Goal: Transaction & Acquisition: Purchase product/service

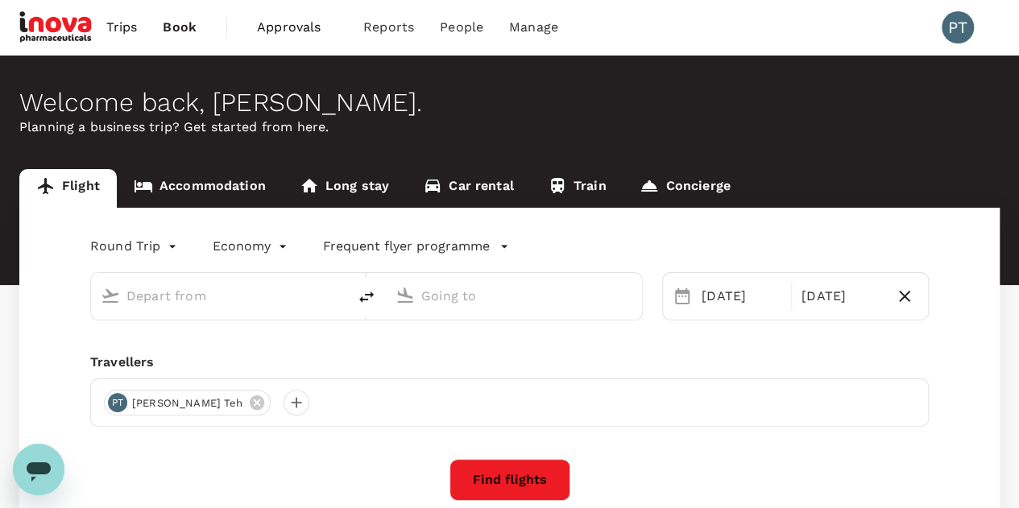
type input "Kuala Lumpur Intl ([GEOGRAPHIC_DATA])"
type input "Singapore Changi (SIN)"
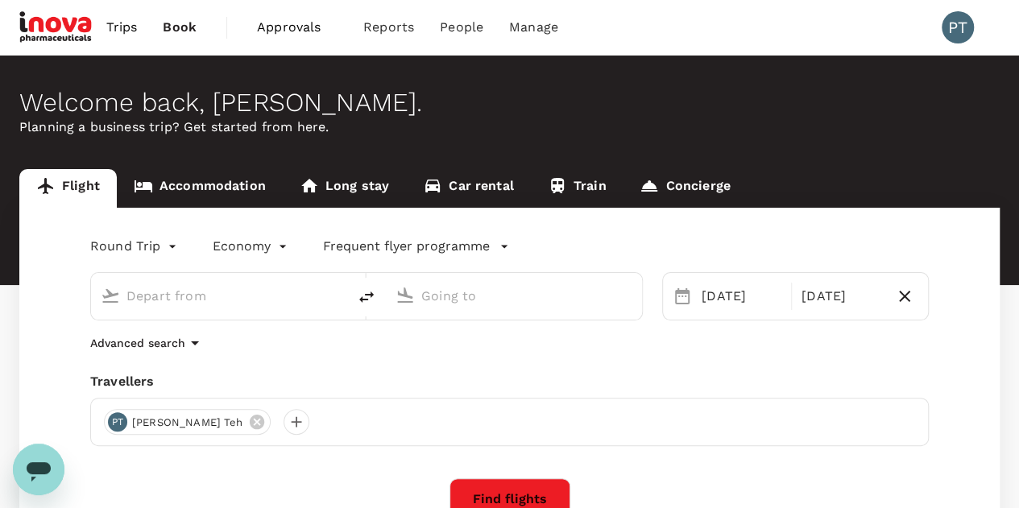
type input "Kuala Lumpur Intl ([GEOGRAPHIC_DATA])"
type input "Singapore Changi (SIN)"
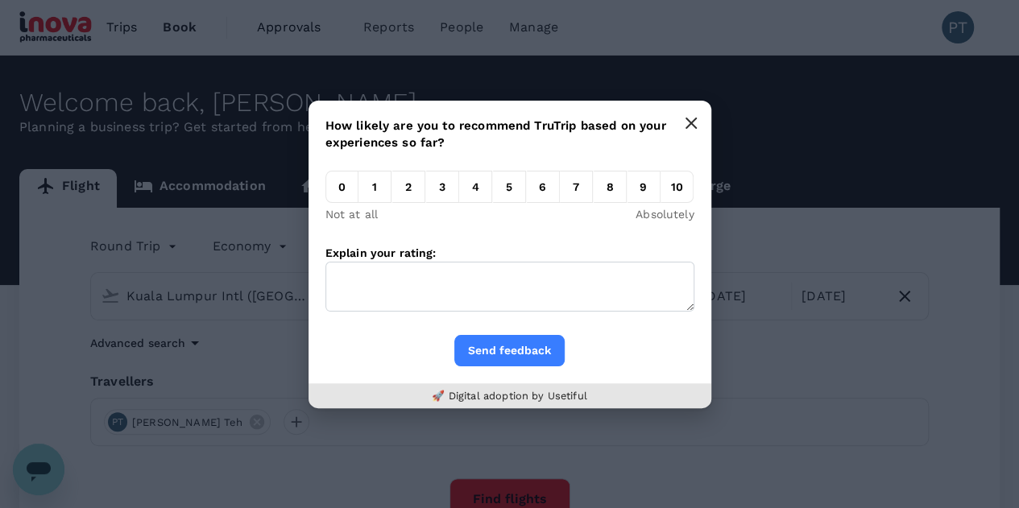
click at [694, 122] on icon "button" at bounding box center [691, 123] width 13 height 13
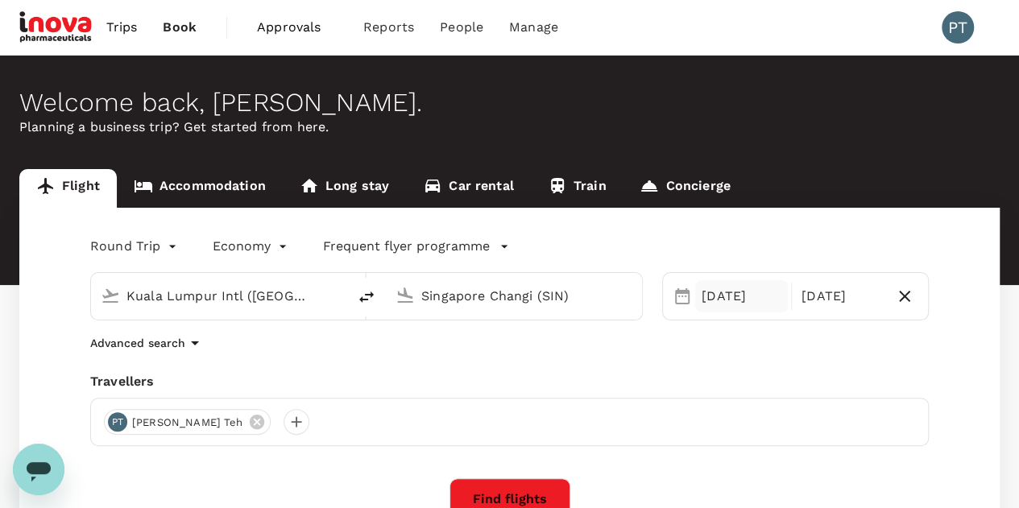
click at [764, 299] on div "[DATE]" at bounding box center [741, 296] width 93 height 32
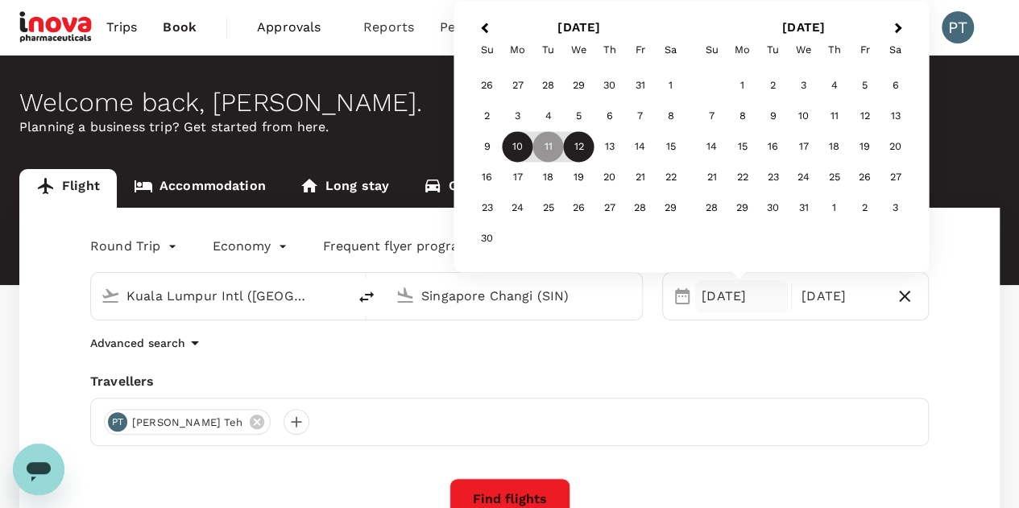
click at [520, 147] on div "10" at bounding box center [518, 147] width 31 height 31
click at [971, 344] on div "Round Trip roundtrip Economy economy Frequent flyer programme [GEOGRAPHIC_DATA]…" at bounding box center [509, 436] width 980 height 457
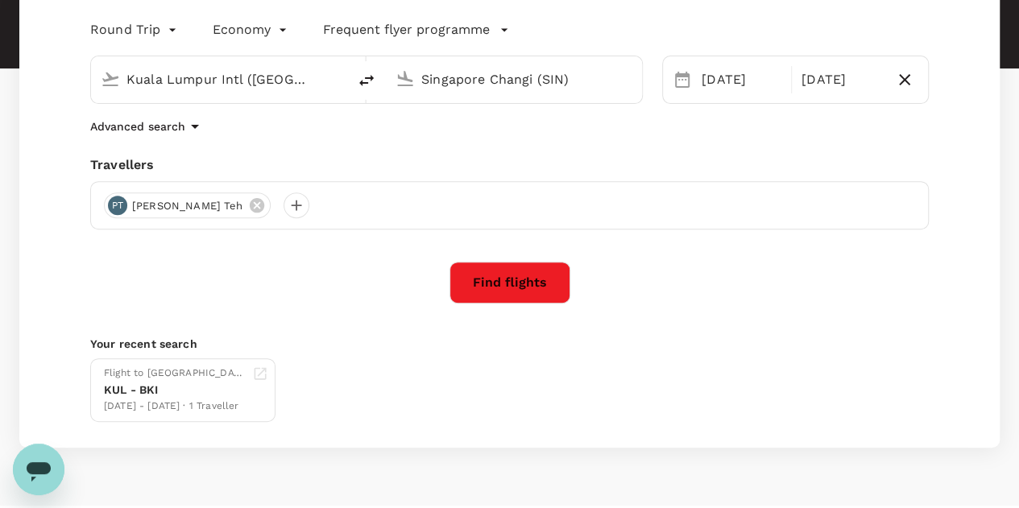
scroll to position [242, 0]
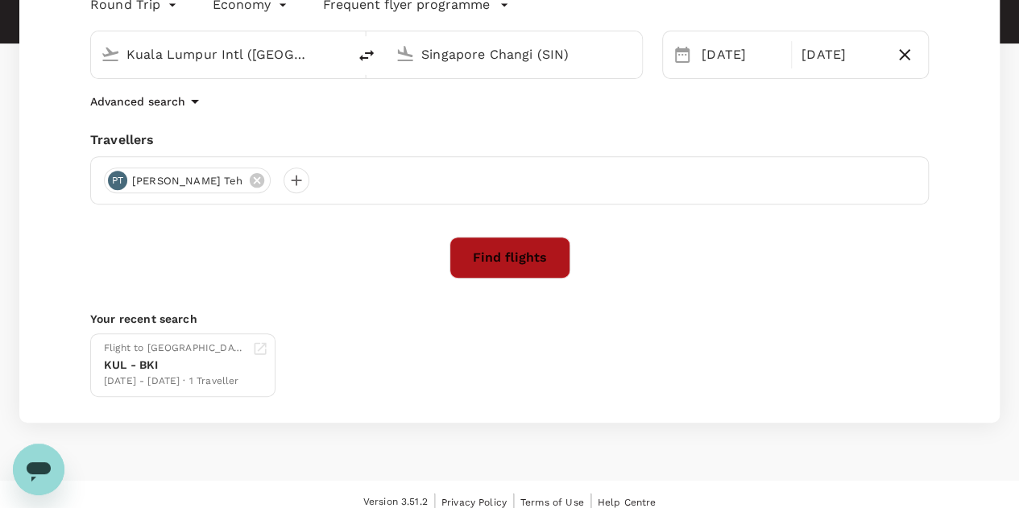
click at [501, 262] on button "Find flights" at bounding box center [509, 258] width 121 height 42
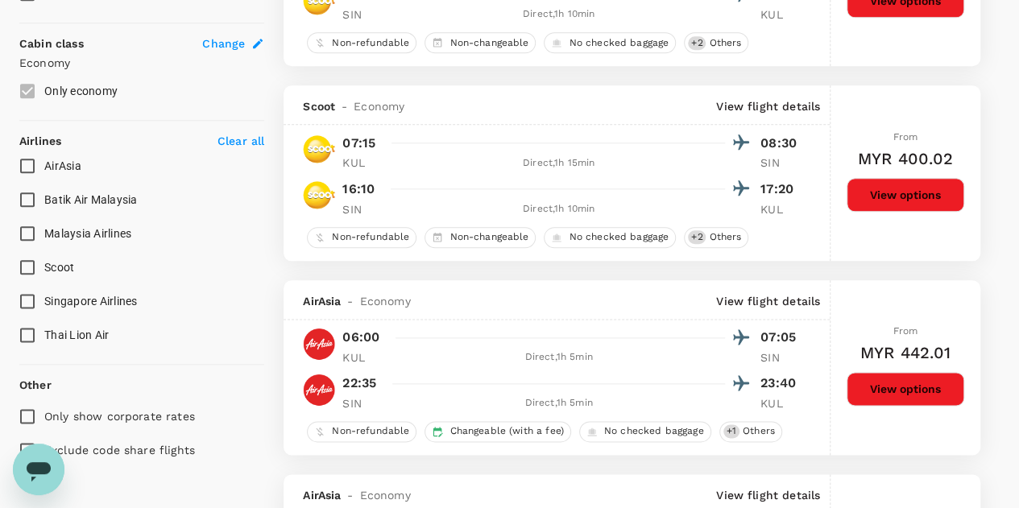
scroll to position [886, 0]
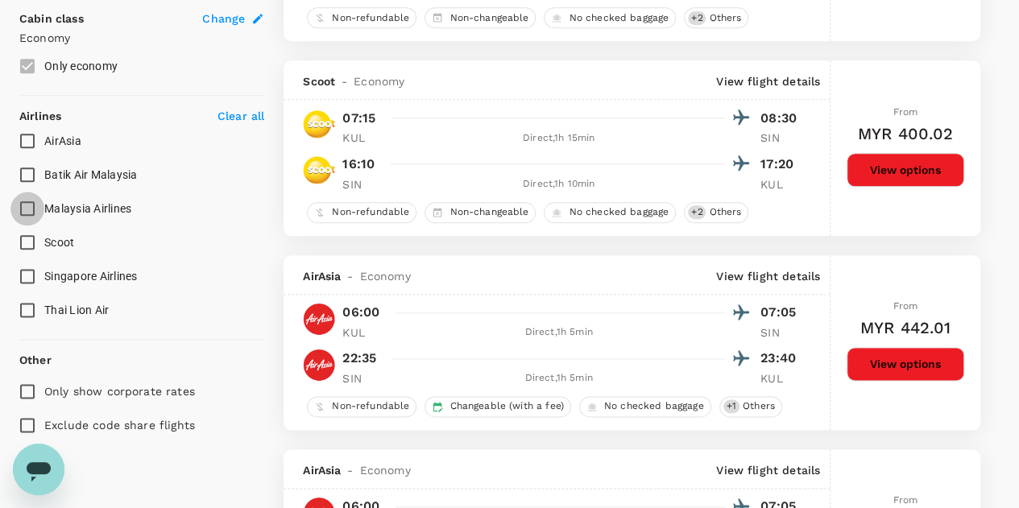
click at [31, 205] on input "Malaysia Airlines" at bounding box center [27, 209] width 34 height 34
checkbox input "true"
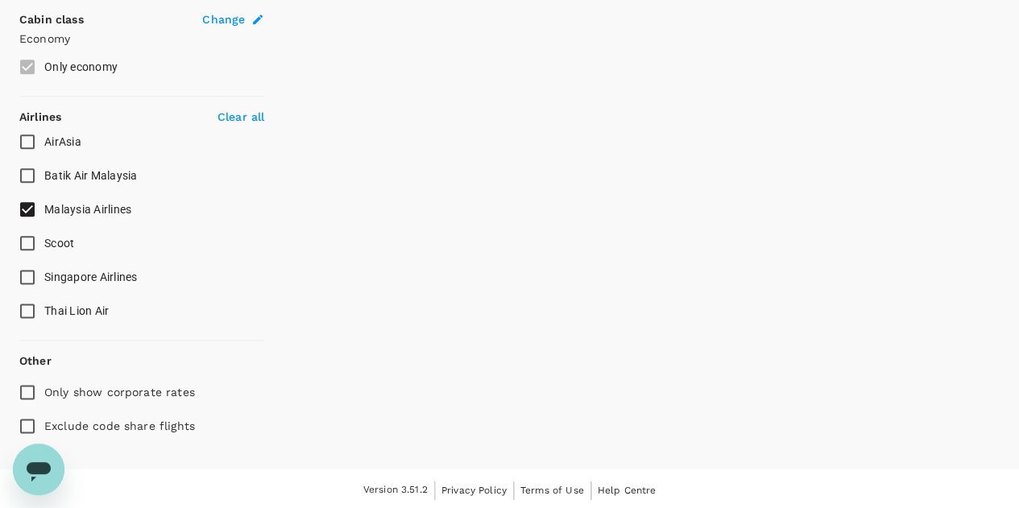
click at [26, 275] on input "Singapore Airlines" at bounding box center [27, 277] width 34 height 34
checkbox input "true"
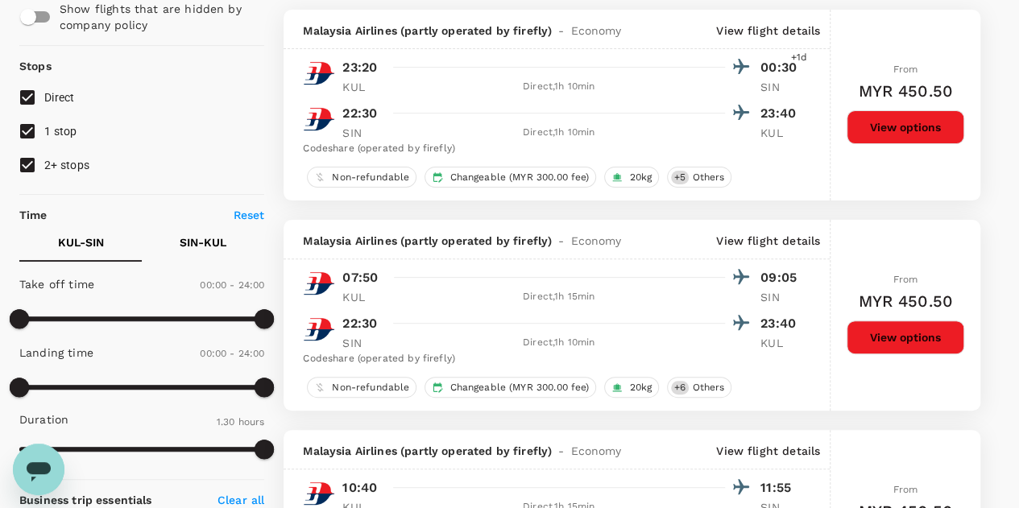
scroll to position [245, 0]
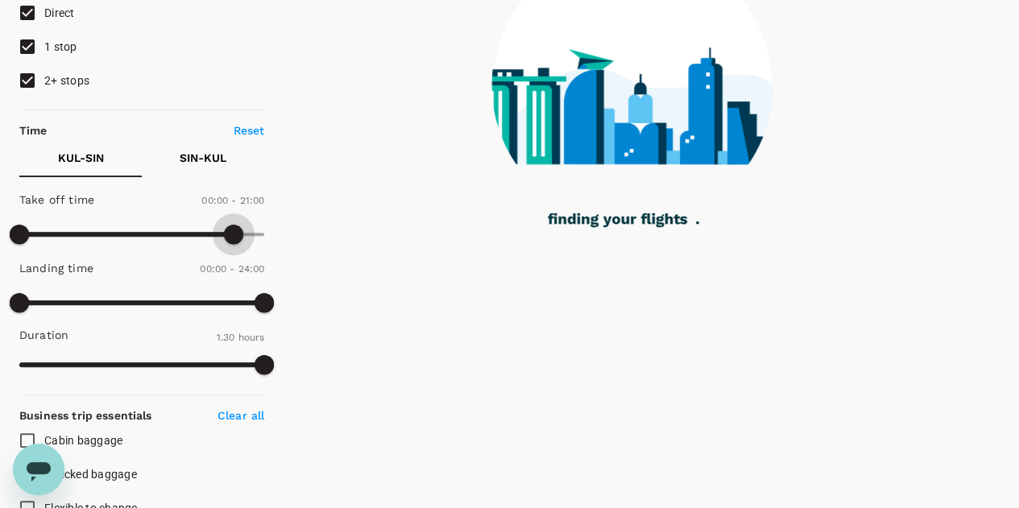
type input "1440"
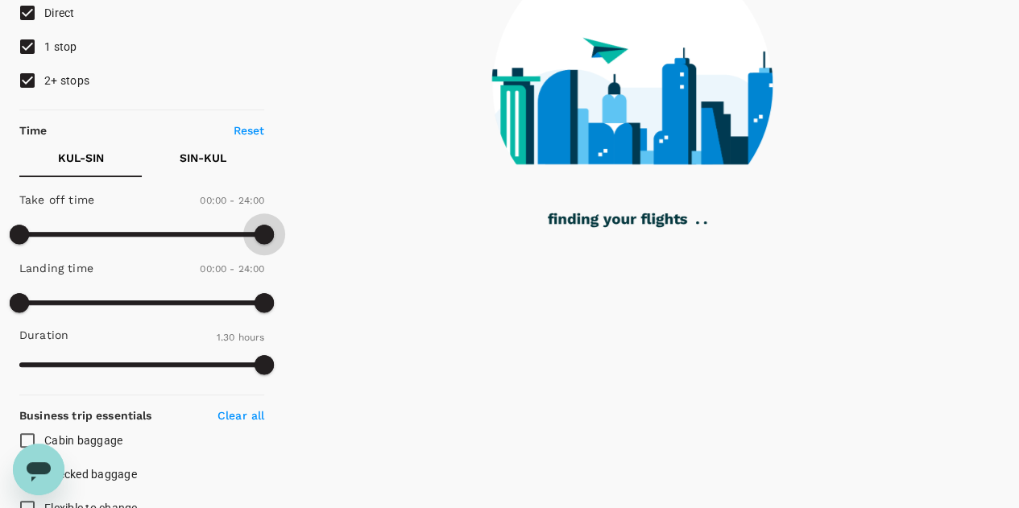
drag, startPoint x: 260, startPoint y: 230, endPoint x: 280, endPoint y: 238, distance: 21.7
click at [280, 238] on div "Policy Show flights that are hidden by company policy Stops Direct 1 stop 2+ st…" at bounding box center [509, 474] width 980 height 1218
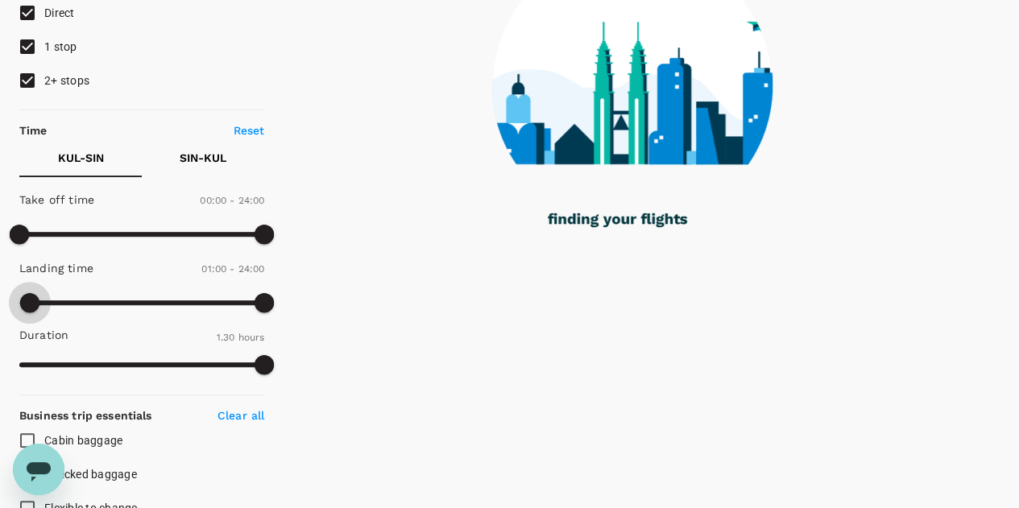
type input "0"
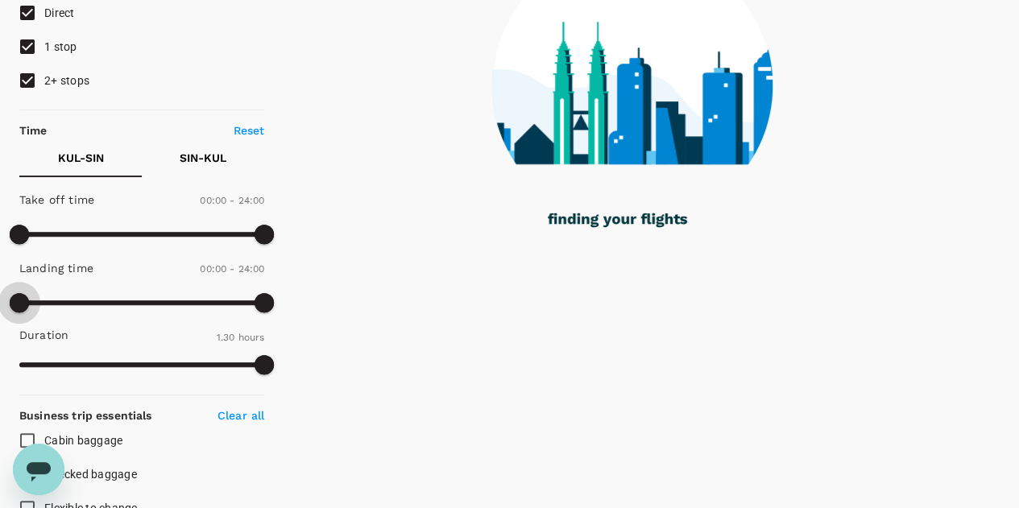
drag, startPoint x: 22, startPoint y: 298, endPoint x: 151, endPoint y: 308, distance: 129.3
click at [2, 295] on div "Policy Show flights that are hidden by company policy Stops Direct 1 stop 2+ st…" at bounding box center [509, 474] width 1019 height 1218
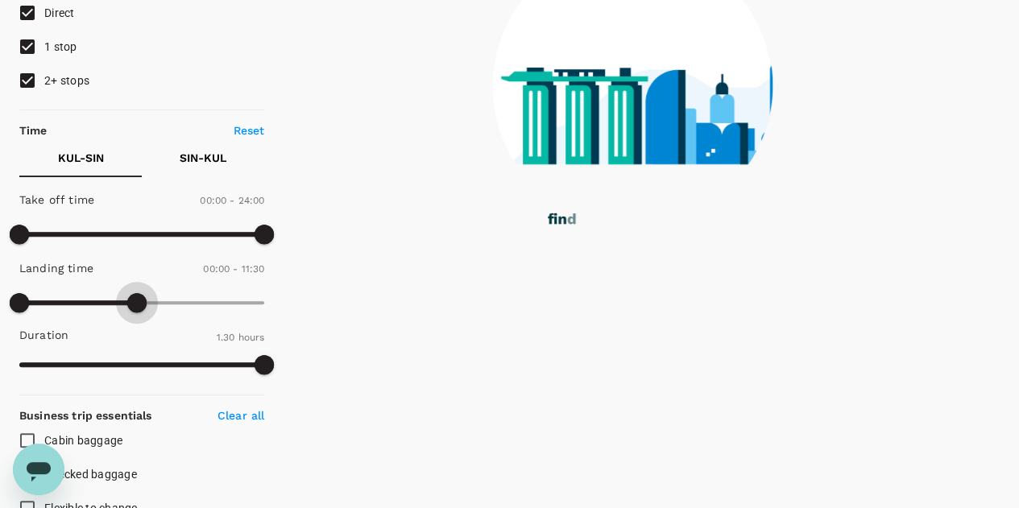
type input "660"
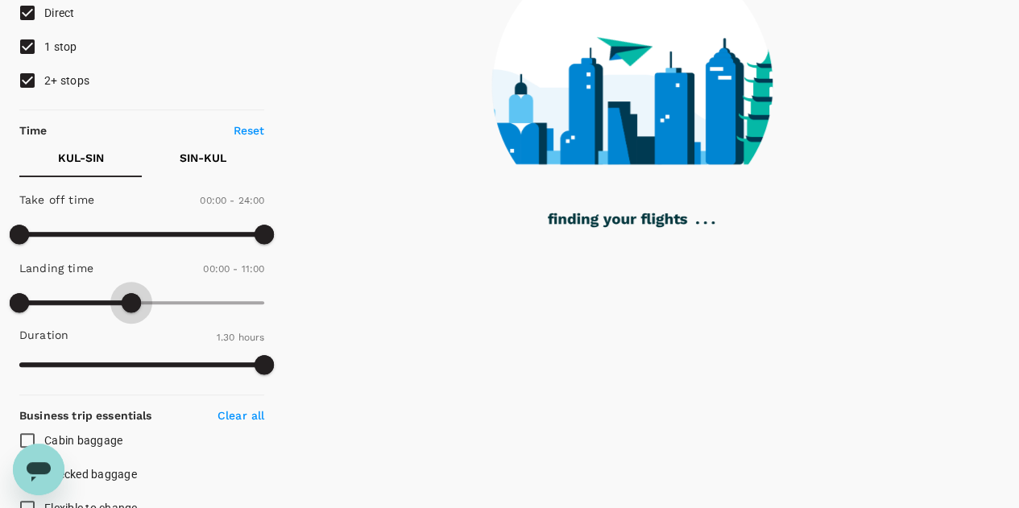
drag, startPoint x: 267, startPoint y: 299, endPoint x: 131, endPoint y: 297, distance: 135.3
click at [131, 297] on span at bounding box center [131, 302] width 19 height 19
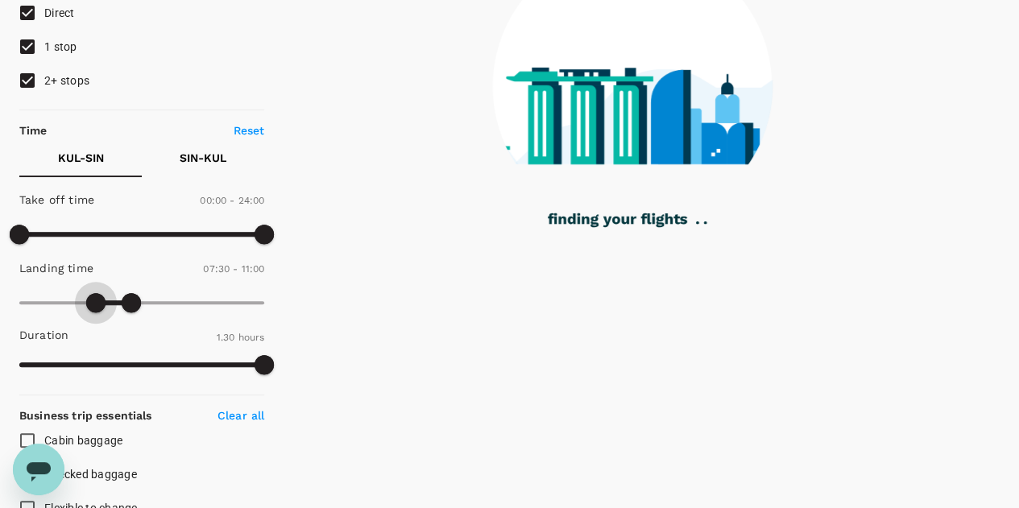
type input "480"
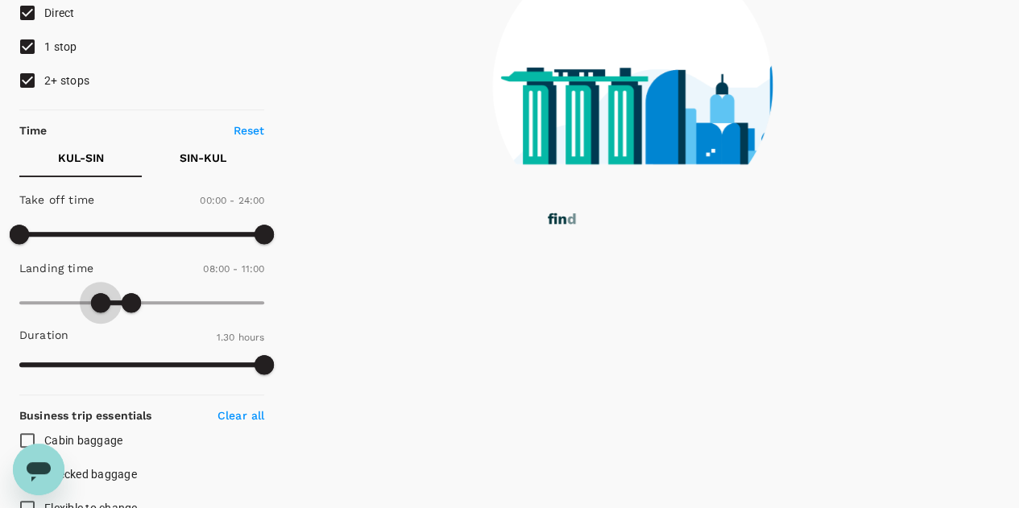
drag, startPoint x: 19, startPoint y: 300, endPoint x: 101, endPoint y: 301, distance: 81.4
click at [101, 301] on span at bounding box center [100, 302] width 19 height 19
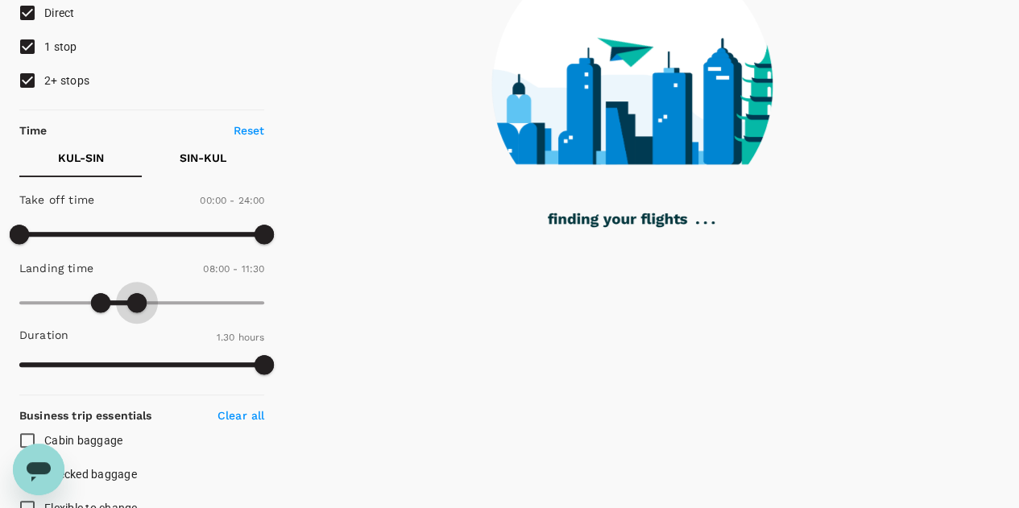
type input "720"
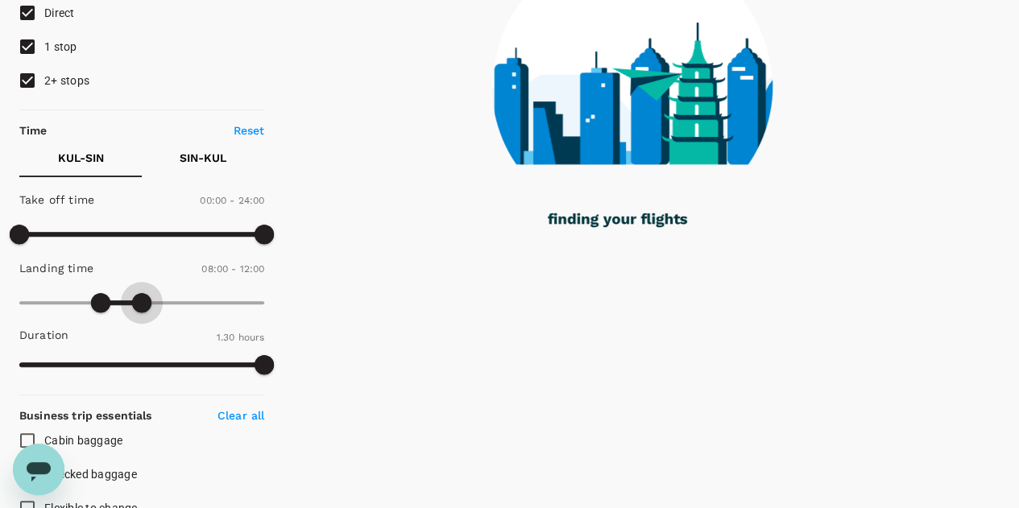
drag, startPoint x: 130, startPoint y: 302, endPoint x: 140, endPoint y: 304, distance: 10.0
click at [140, 304] on span at bounding box center [141, 302] width 19 height 19
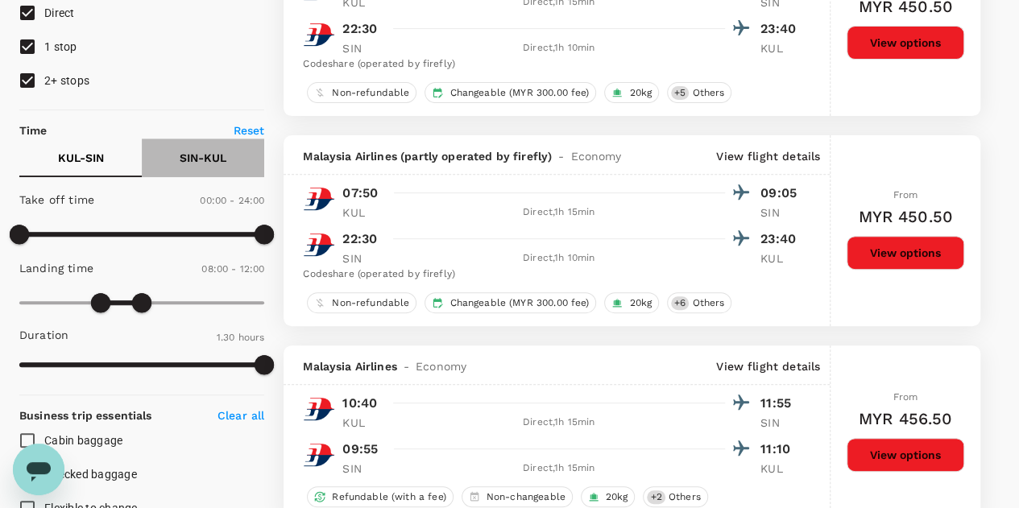
click at [200, 159] on p "SIN - KUL" at bounding box center [203, 158] width 47 height 16
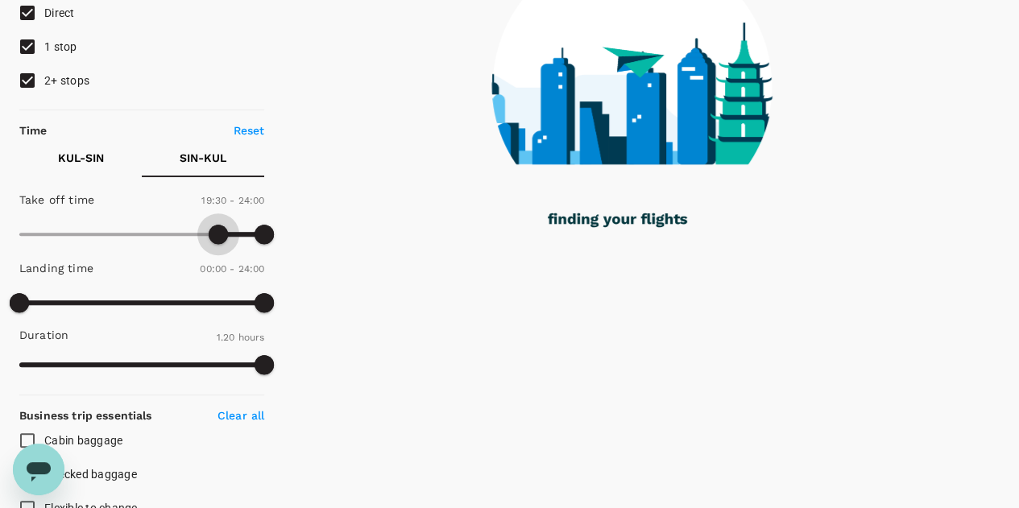
type input "1200"
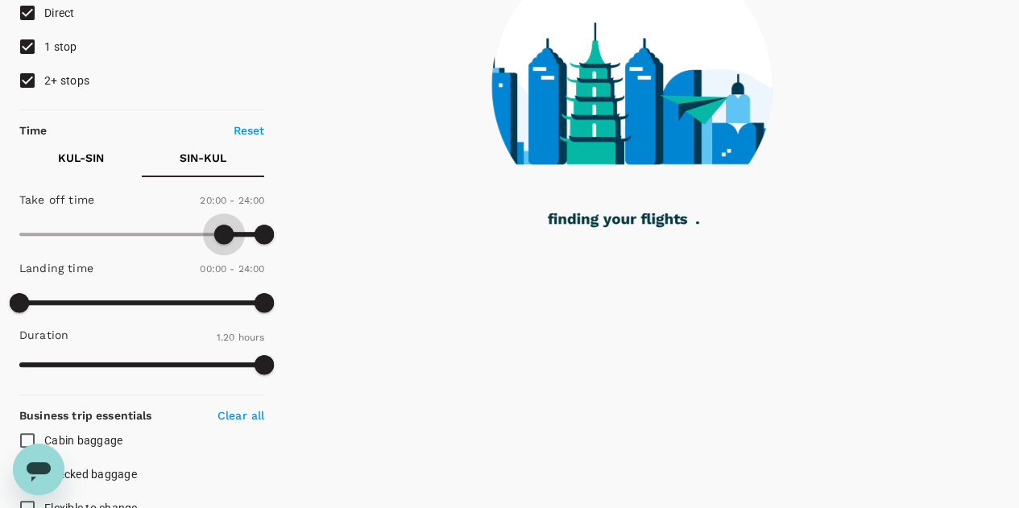
drag, startPoint x: 21, startPoint y: 231, endPoint x: 223, endPoint y: 242, distance: 202.5
click at [223, 242] on span at bounding box center [223, 234] width 19 height 19
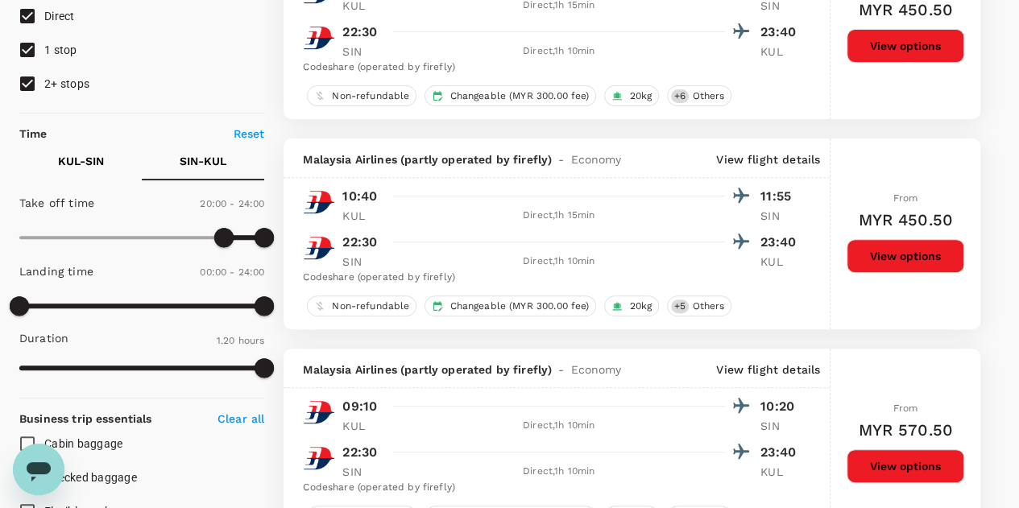
scroll to position [242, 0]
click at [92, 158] on p "KUL - SIN" at bounding box center [81, 161] width 46 height 16
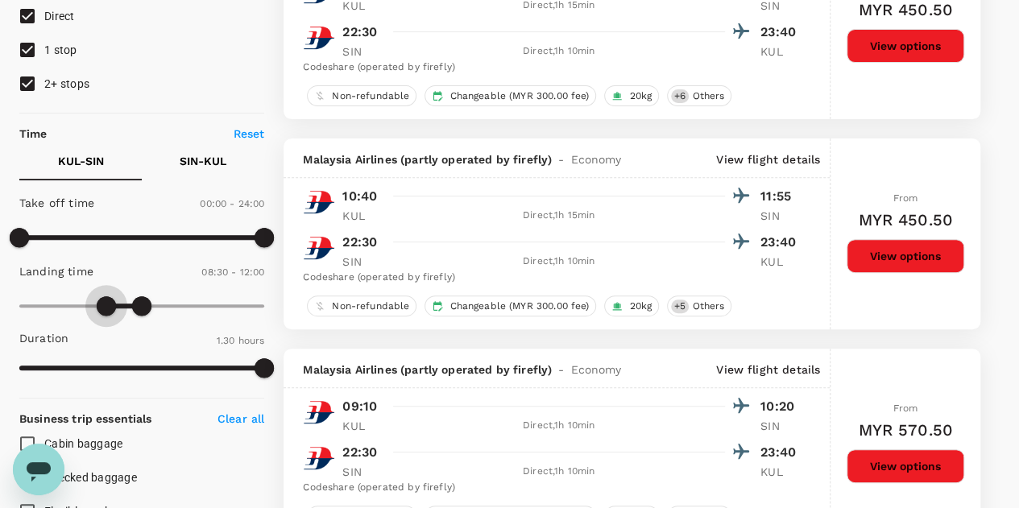
type input "540"
drag, startPoint x: 98, startPoint y: 304, endPoint x: 109, endPoint y: 304, distance: 10.5
click at [109, 304] on span at bounding box center [106, 305] width 19 height 19
type input "840"
drag, startPoint x: 140, startPoint y: 304, endPoint x: 161, endPoint y: 305, distance: 21.0
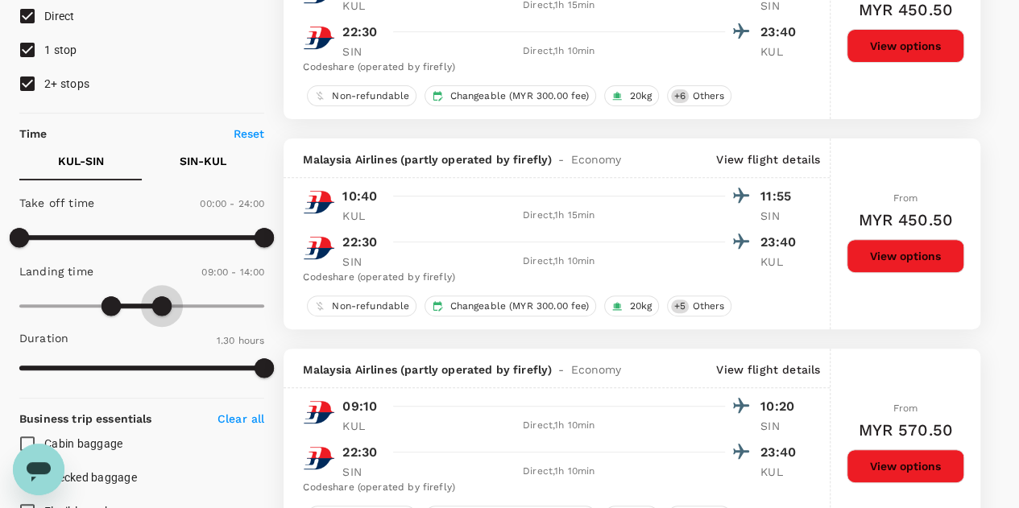
click at [161, 305] on span at bounding box center [161, 305] width 19 height 19
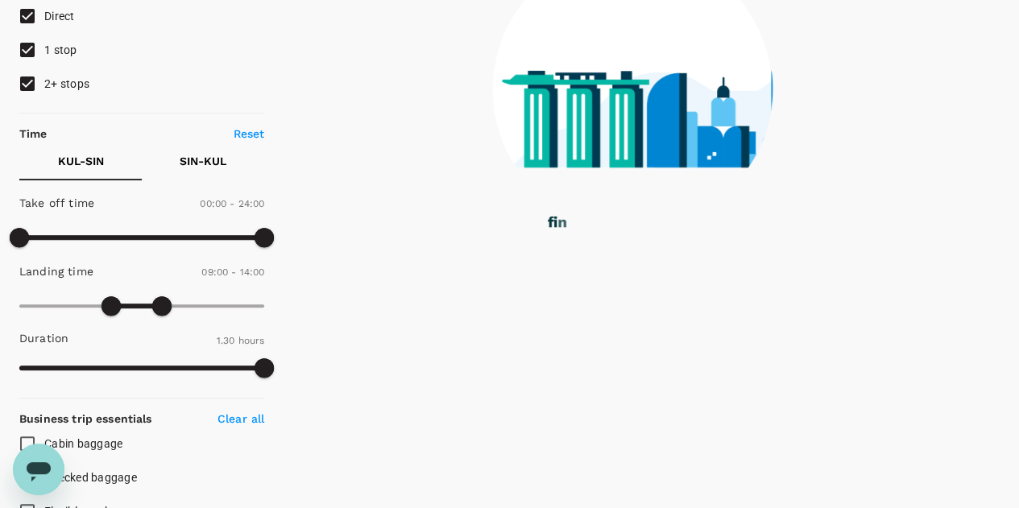
type input "570"
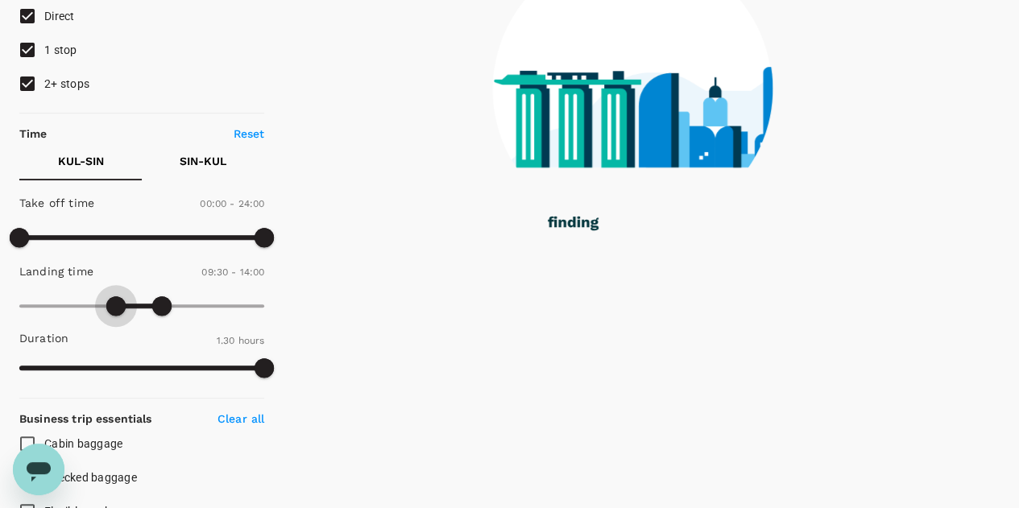
click at [116, 305] on span at bounding box center [115, 305] width 19 height 19
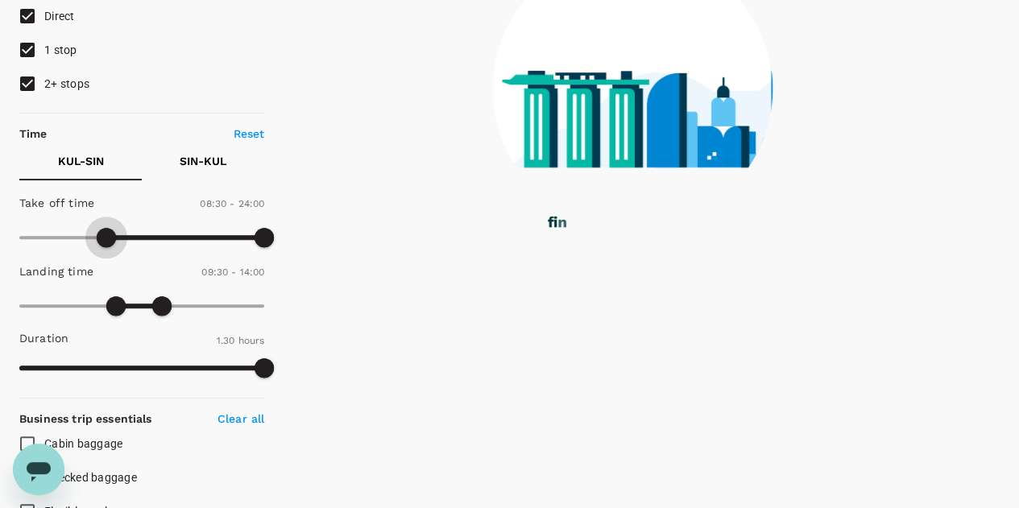
type input "540"
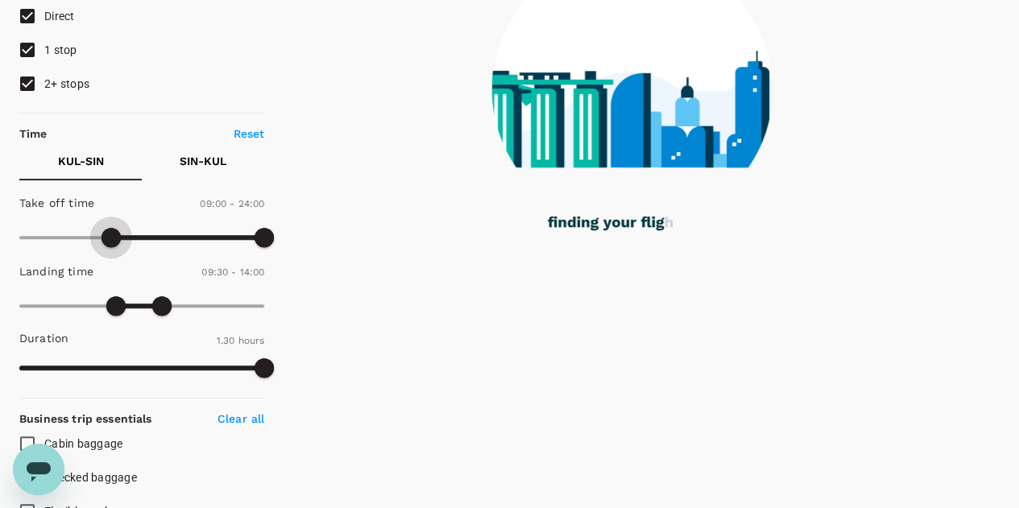
drag, startPoint x: 21, startPoint y: 241, endPoint x: 110, endPoint y: 241, distance: 88.6
click at [110, 241] on span at bounding box center [110, 237] width 19 height 19
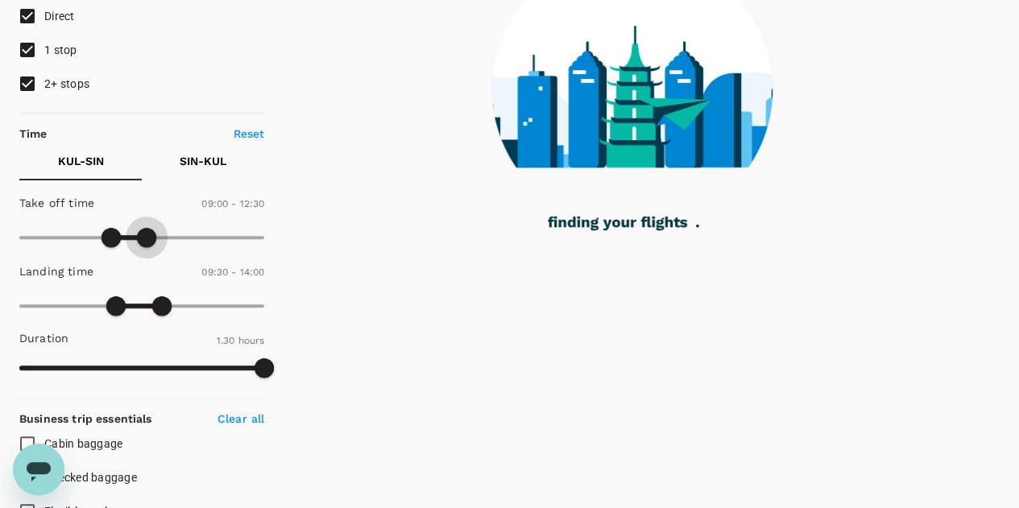
type input "720"
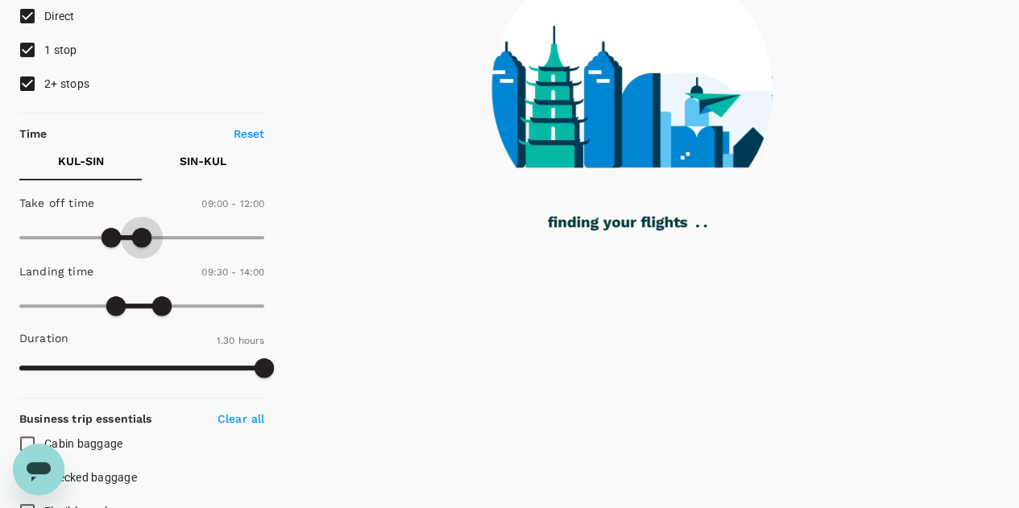
drag, startPoint x: 266, startPoint y: 238, endPoint x: 143, endPoint y: 241, distance: 123.3
click at [143, 241] on span at bounding box center [141, 237] width 19 height 19
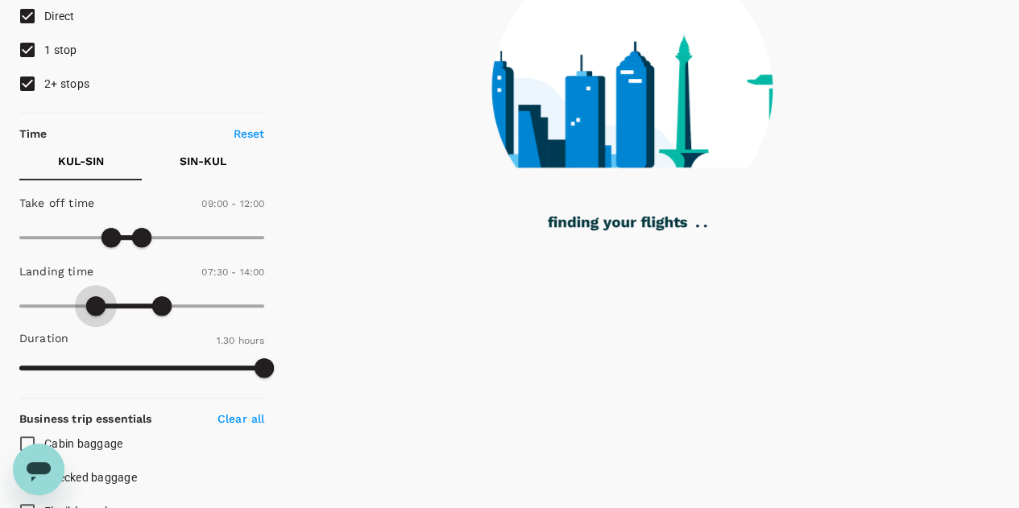
type input "0"
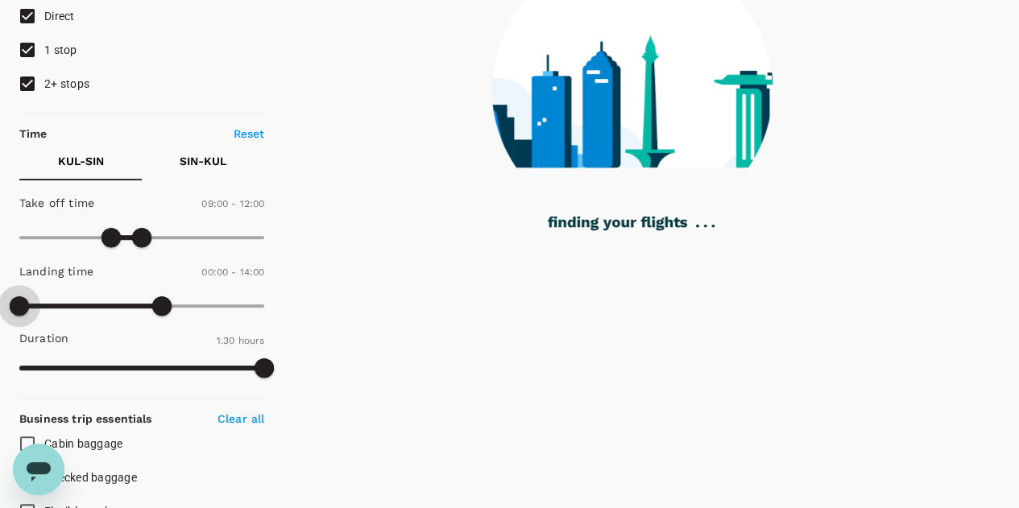
drag, startPoint x: 113, startPoint y: 304, endPoint x: 13, endPoint y: 303, distance: 99.9
click at [13, 303] on span at bounding box center [19, 305] width 19 height 19
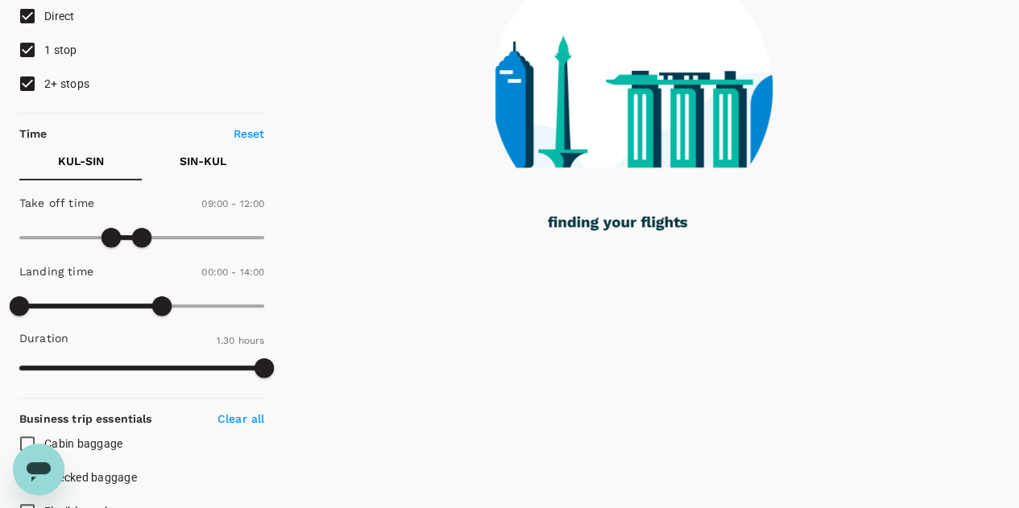
type input "1440"
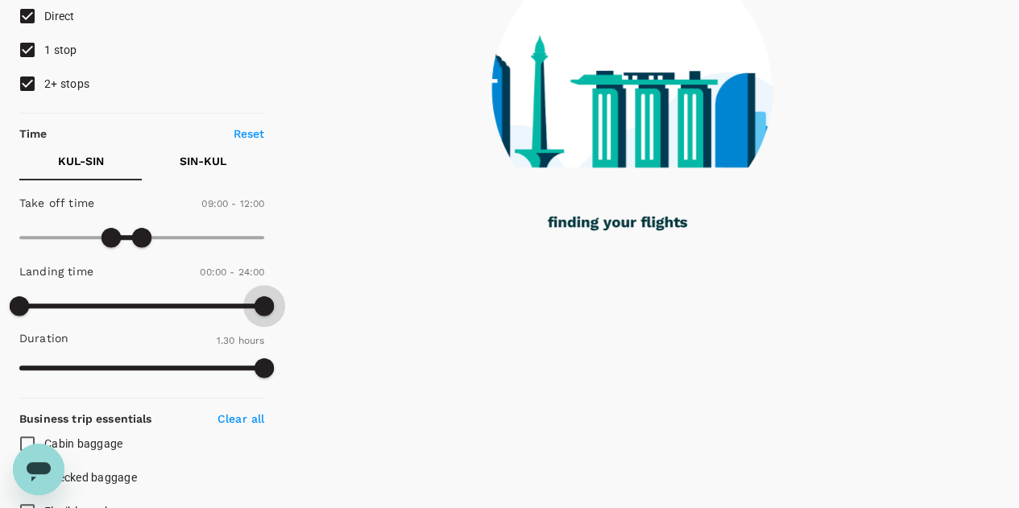
drag, startPoint x: 267, startPoint y: 303, endPoint x: 340, endPoint y: 304, distance: 73.3
click at [340, 304] on div "Policy Show flights that are hidden by company policy Stops Direct 1 stop 2+ st…" at bounding box center [509, 478] width 980 height 1218
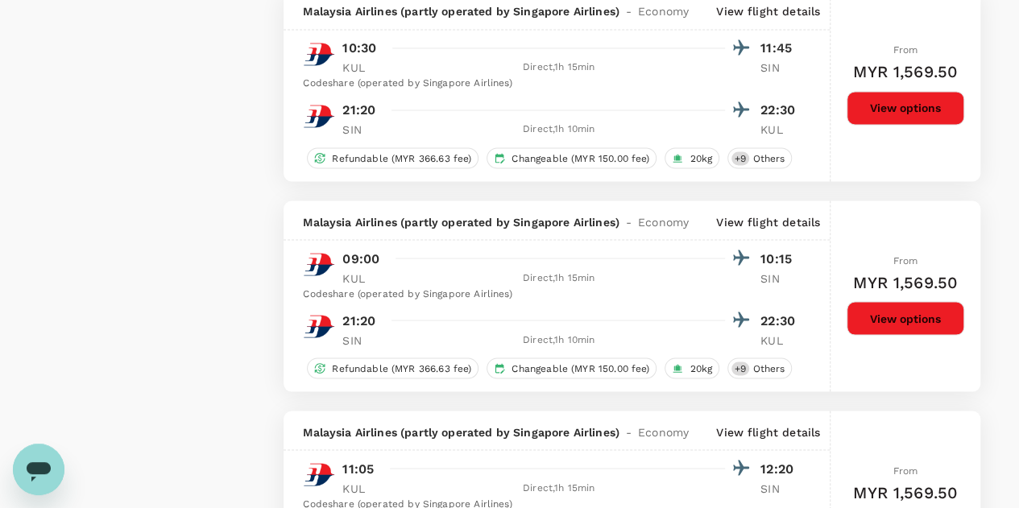
scroll to position [1369, 0]
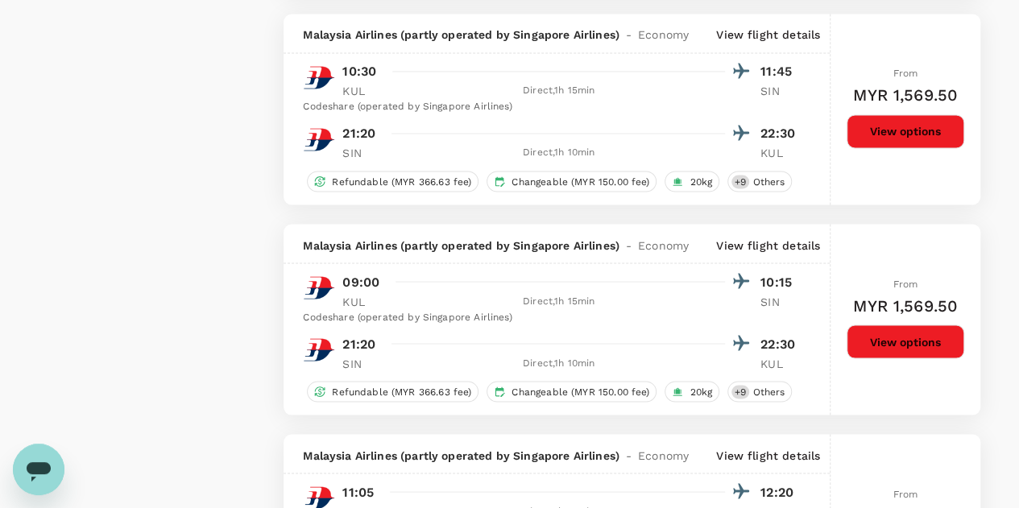
click at [921, 338] on button "View options" at bounding box center [906, 342] width 118 height 34
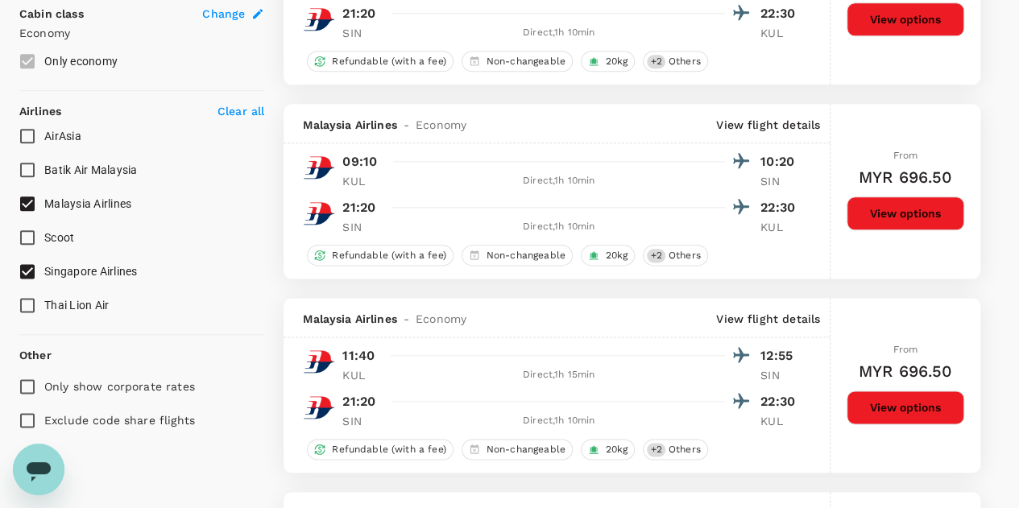
scroll to position [866, 0]
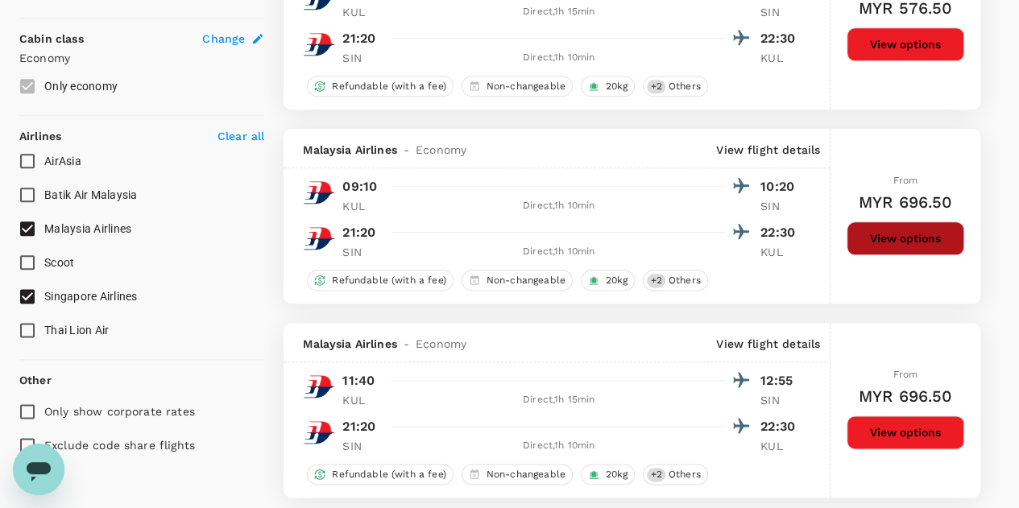
click at [891, 239] on button "View options" at bounding box center [906, 239] width 118 height 34
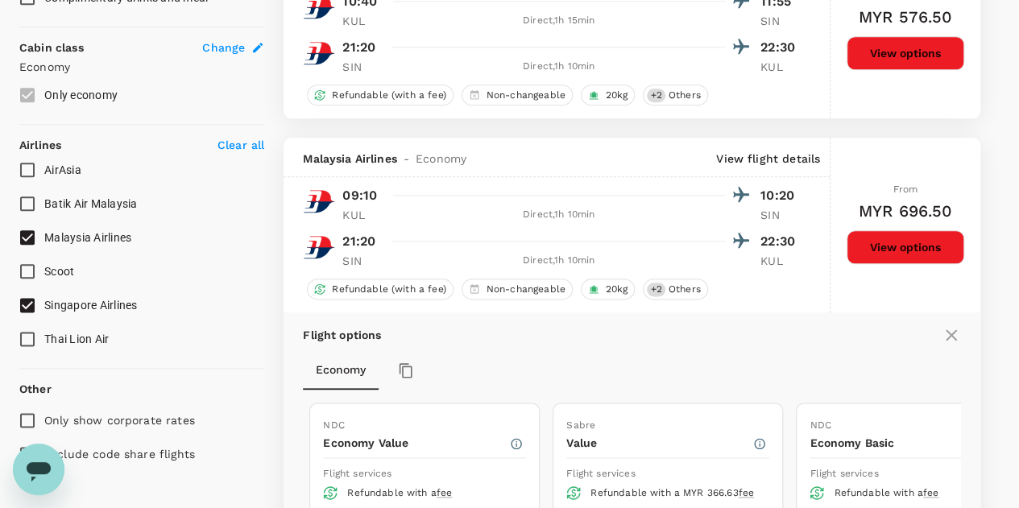
scroll to position [832, 0]
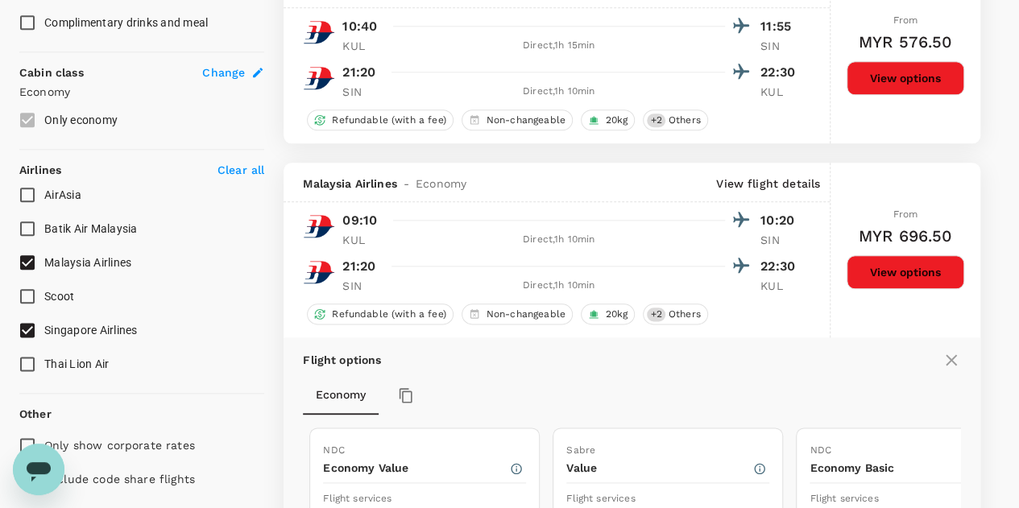
click at [948, 355] on icon at bounding box center [951, 359] width 11 height 11
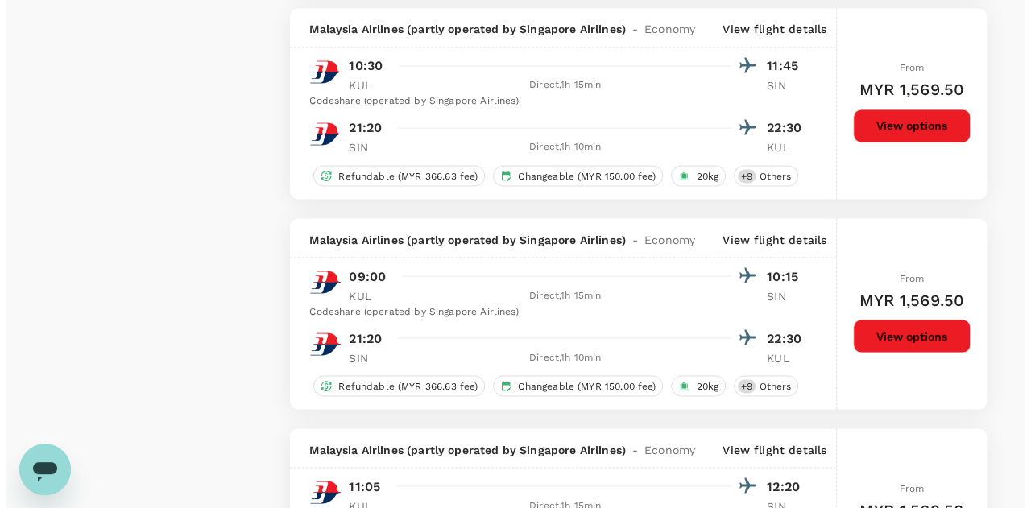
scroll to position [1396, 0]
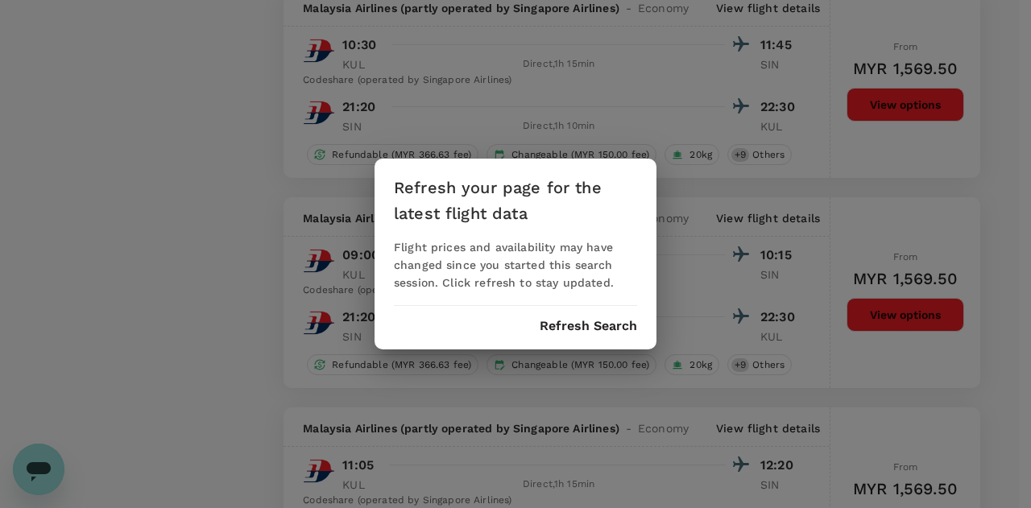
click at [575, 323] on button "Refresh Search" at bounding box center [588, 326] width 97 height 14
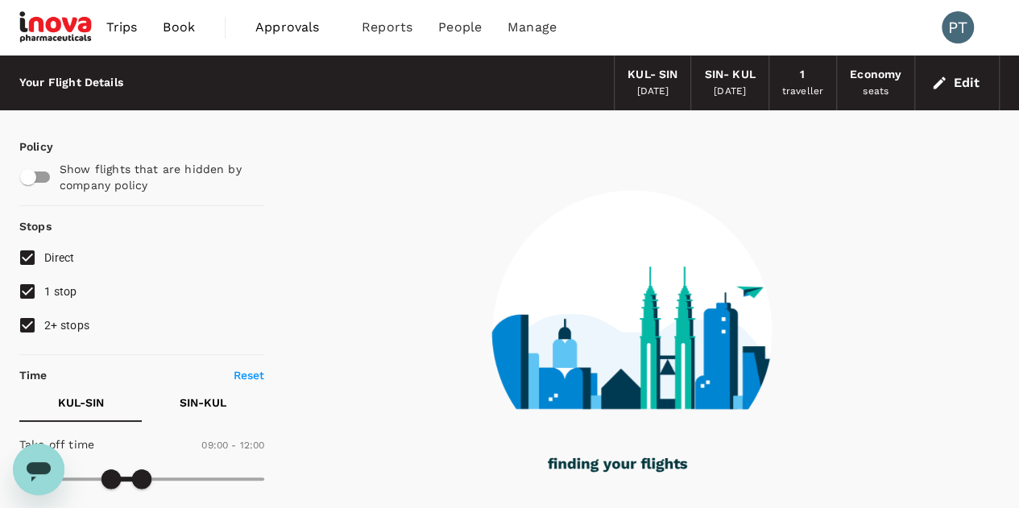
type input "90"
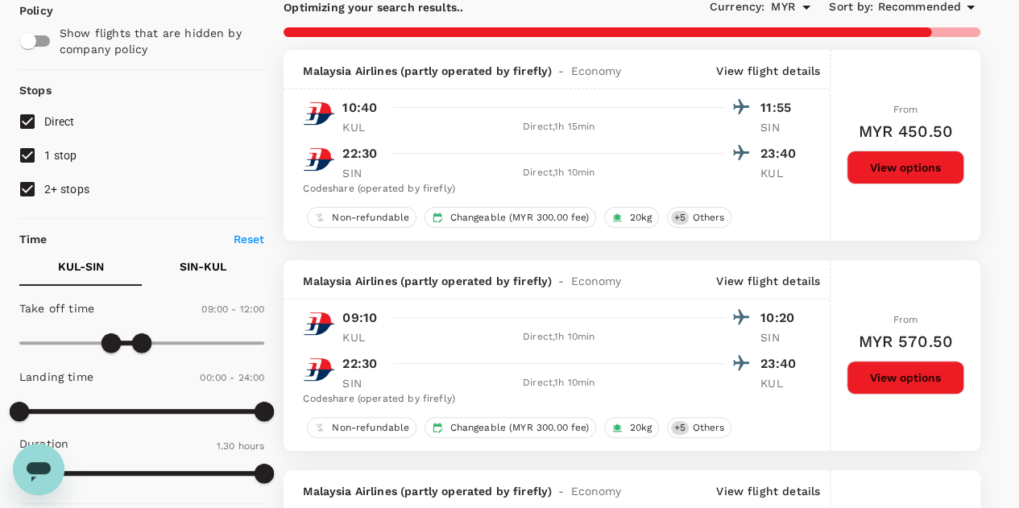
scroll to position [161, 0]
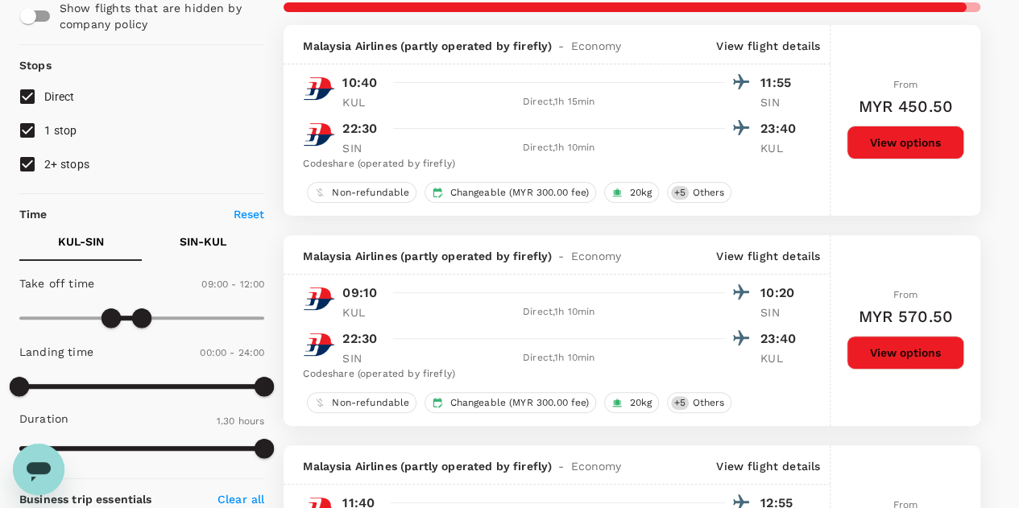
checkbox input "false"
checkbox input "true"
checkbox input "false"
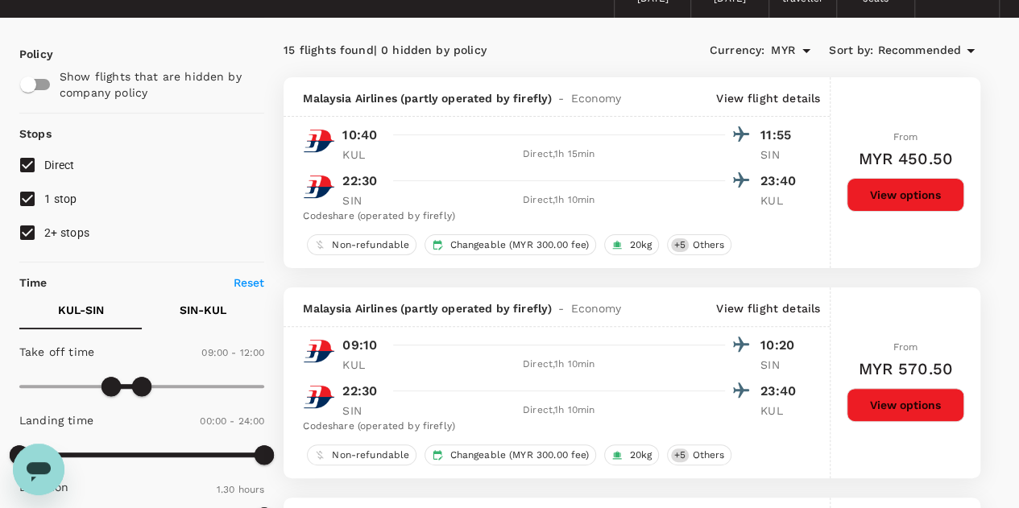
scroll to position [0, 0]
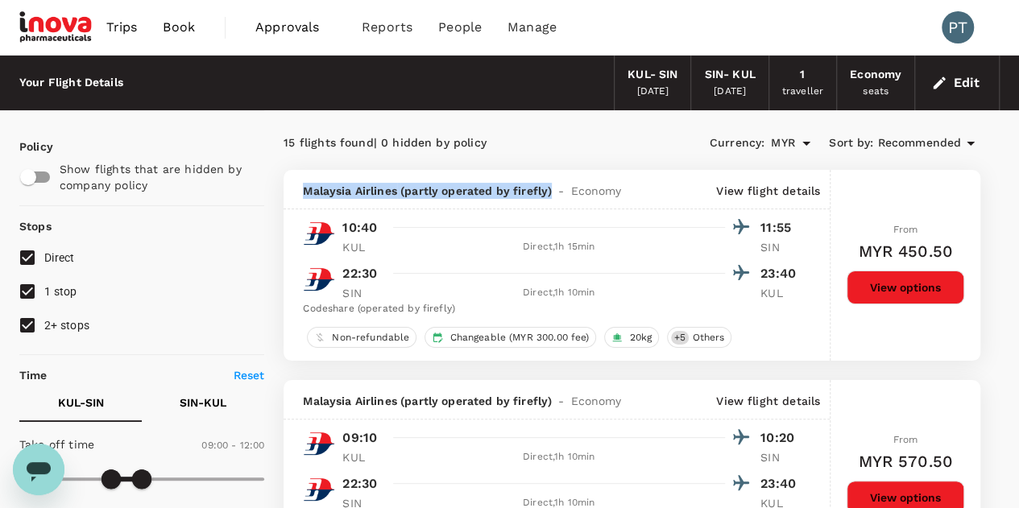
drag, startPoint x: 304, startPoint y: 190, endPoint x: 549, endPoint y: 191, distance: 245.7
click at [549, 191] on span "Malaysia Airlines (partly operated by firefly)" at bounding box center [427, 191] width 249 height 16
copy span "Malaysia Airlines (partly operated by firefly)"
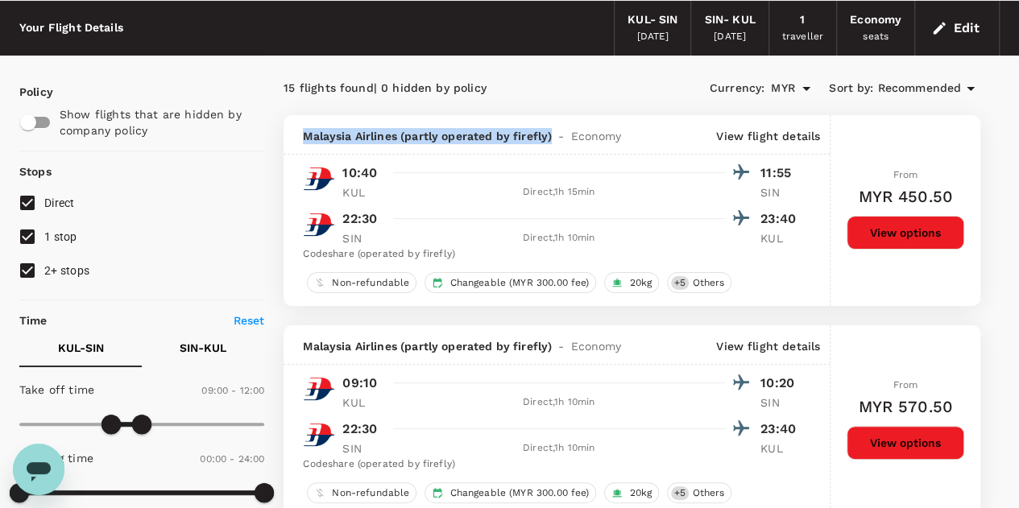
scroll to position [81, 0]
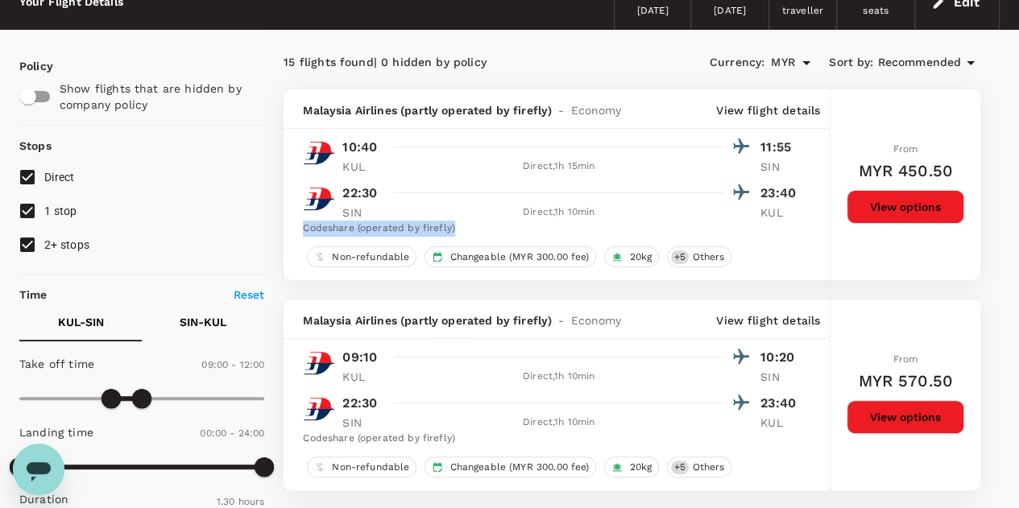
drag, startPoint x: 303, startPoint y: 226, endPoint x: 462, endPoint y: 230, distance: 159.5
click at [462, 230] on div "Codeshare (operated by firefly)" at bounding box center [552, 229] width 498 height 16
copy div "Codeshare (operated by firefly)"
click at [503, 57] on div "15 flights found | 0 hidden by policy" at bounding box center [458, 63] width 348 height 18
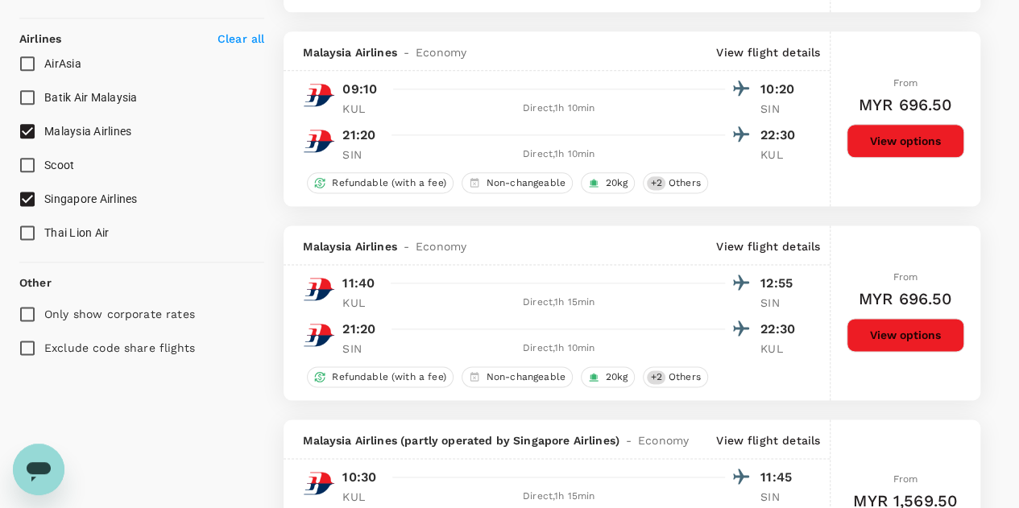
scroll to position [886, 0]
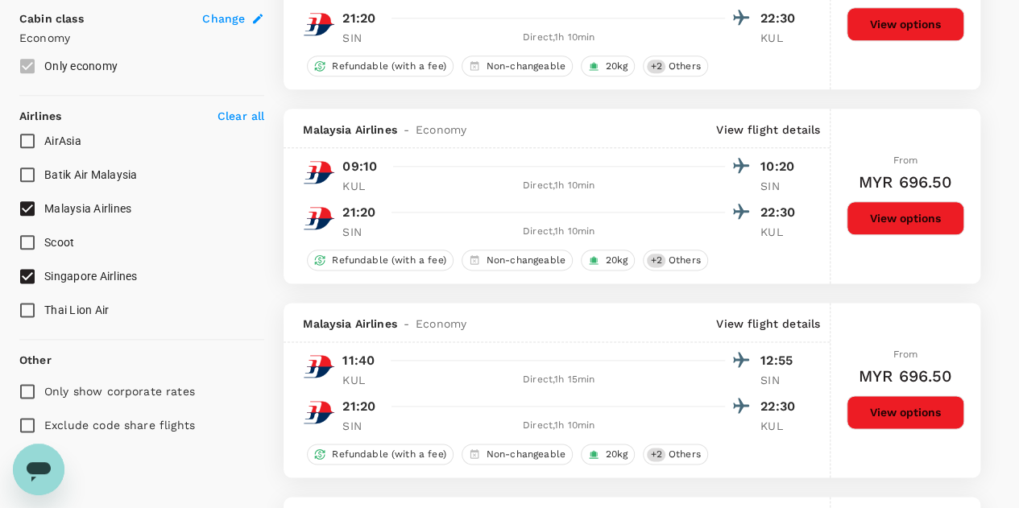
click at [921, 215] on button "View options" at bounding box center [906, 218] width 118 height 34
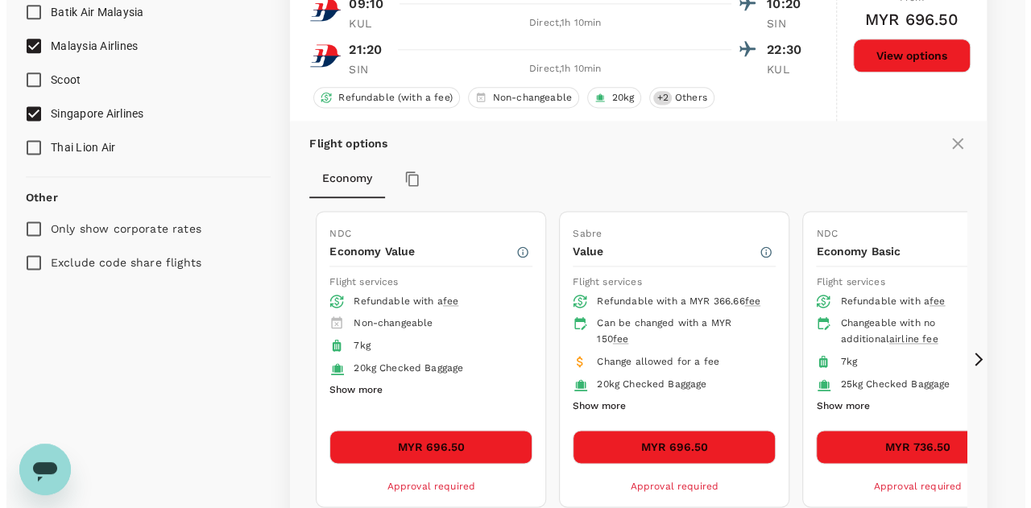
scroll to position [1074, 0]
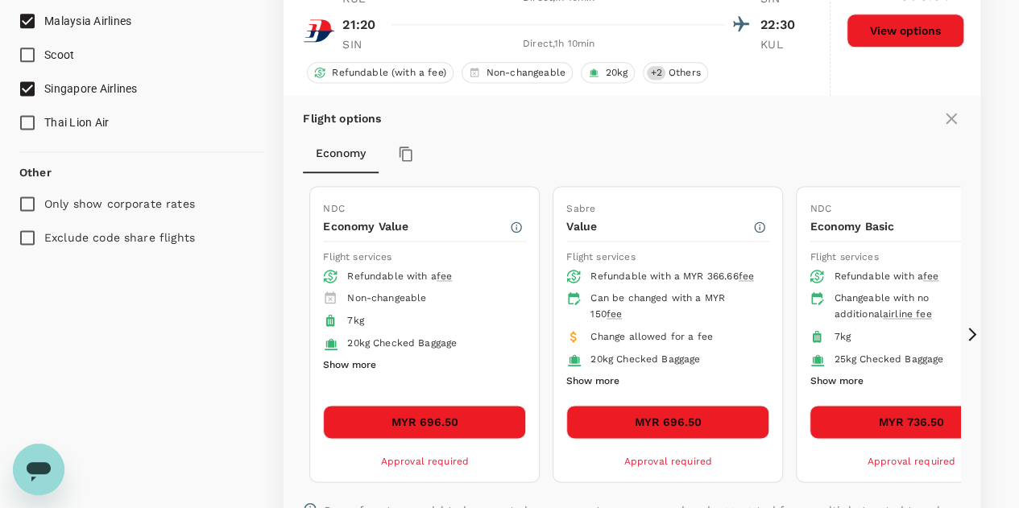
click at [591, 375] on button "Show more" at bounding box center [592, 381] width 53 height 21
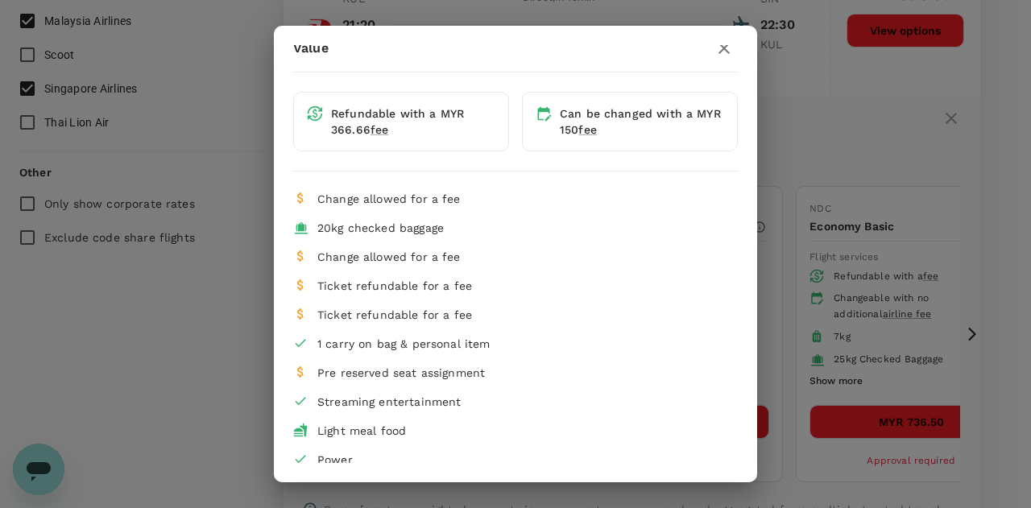
scroll to position [20, 0]
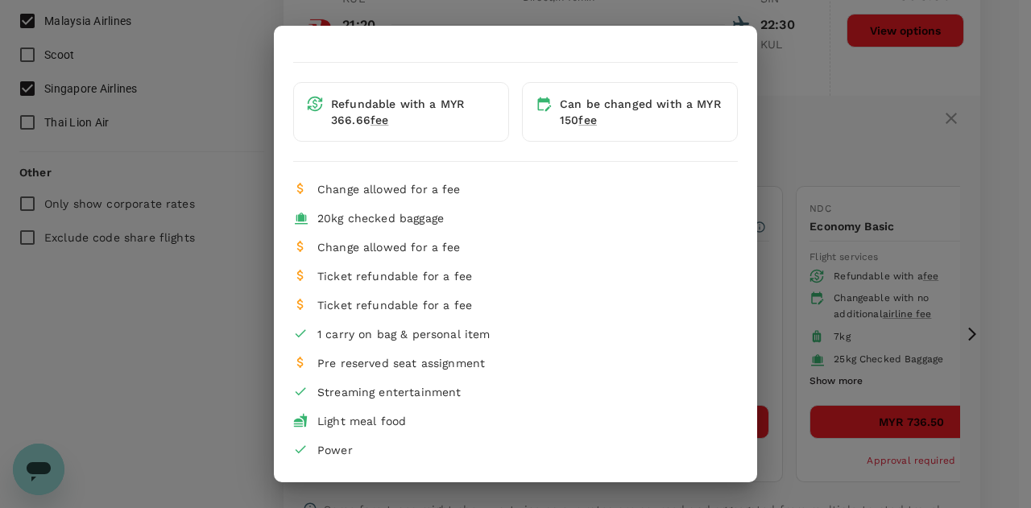
click at [847, 118] on div "Value Refundable with a MYR 366.66 fee Can be changed with a MYR 150 fee Change…" at bounding box center [515, 254] width 1031 height 508
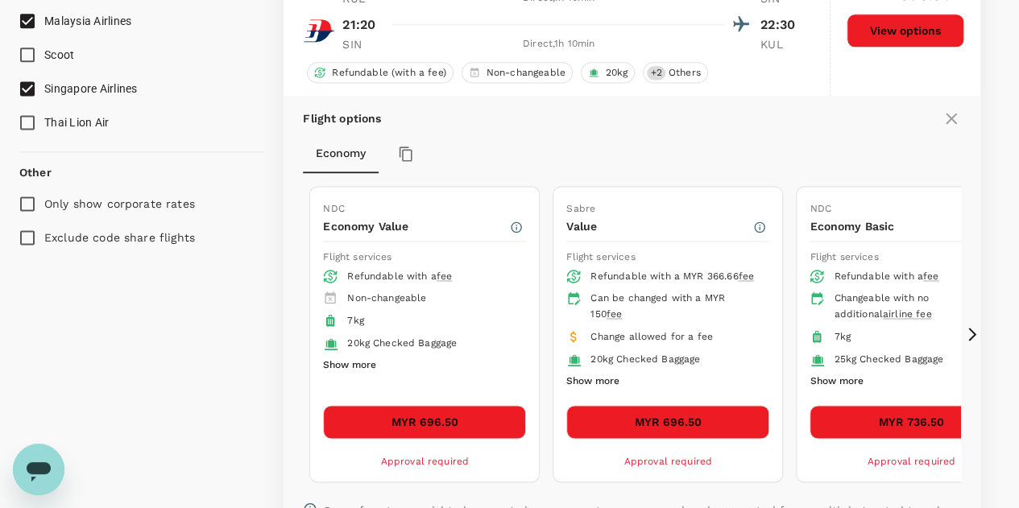
click at [348, 358] on button "Show more" at bounding box center [349, 365] width 53 height 21
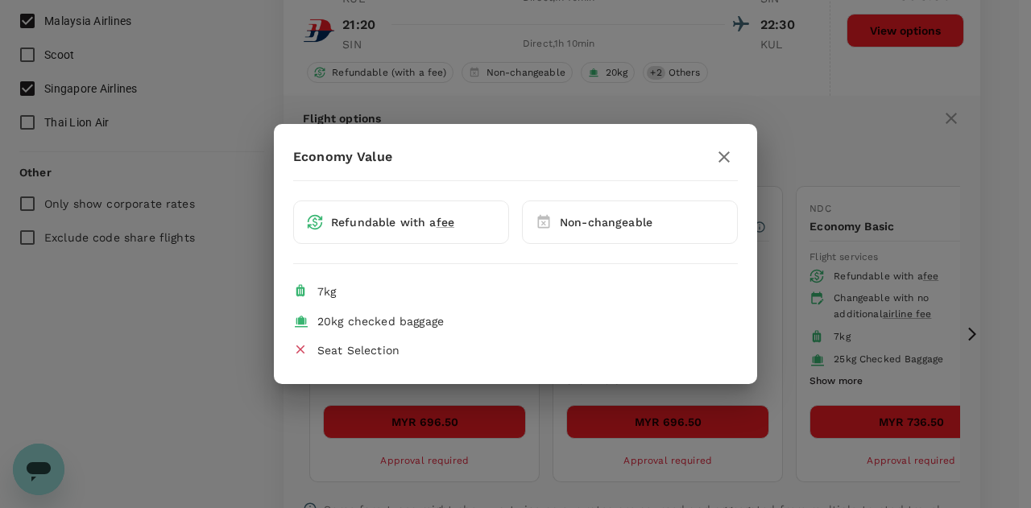
click at [720, 155] on icon "button" at bounding box center [723, 156] width 19 height 19
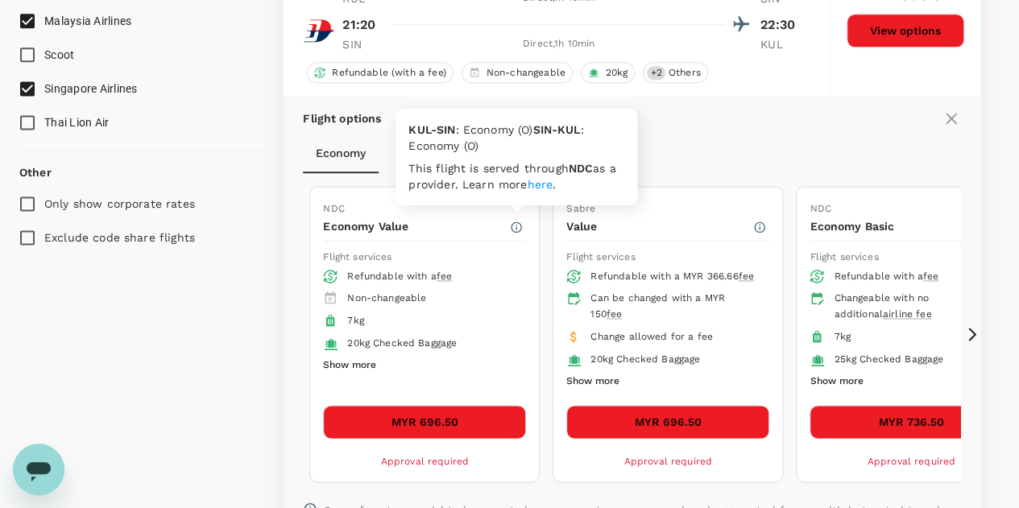
click at [515, 223] on icon "button" at bounding box center [516, 227] width 13 height 13
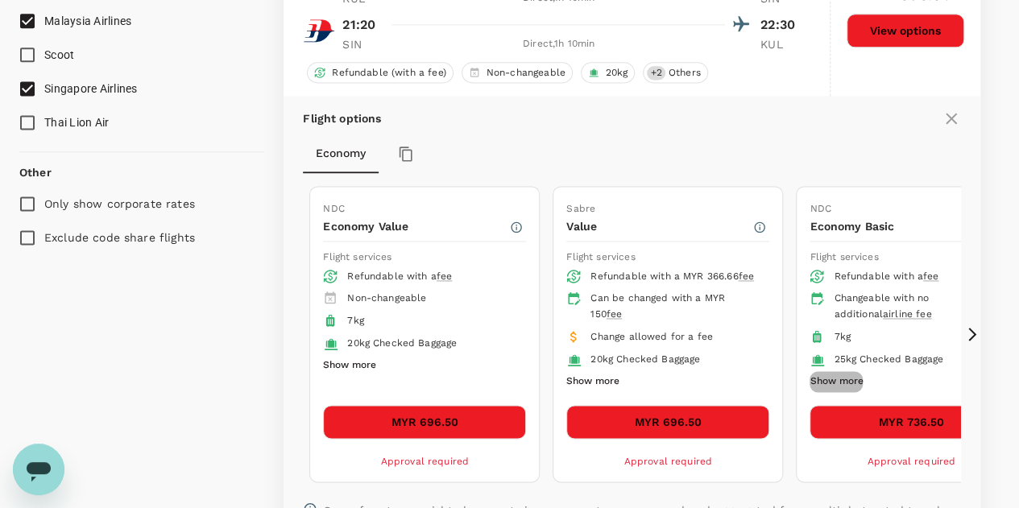
click at [848, 378] on button "Show more" at bounding box center [835, 381] width 53 height 21
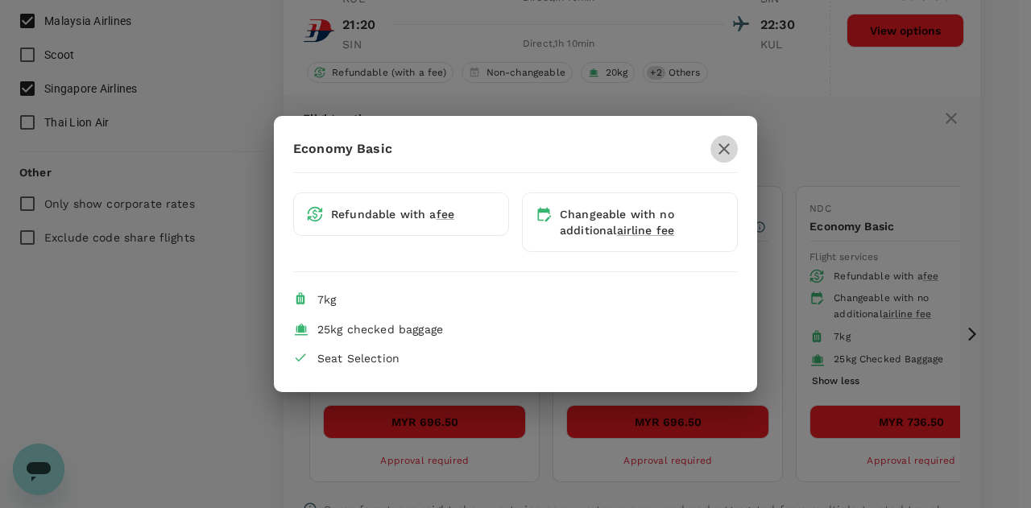
click at [722, 147] on icon "button" at bounding box center [723, 148] width 19 height 19
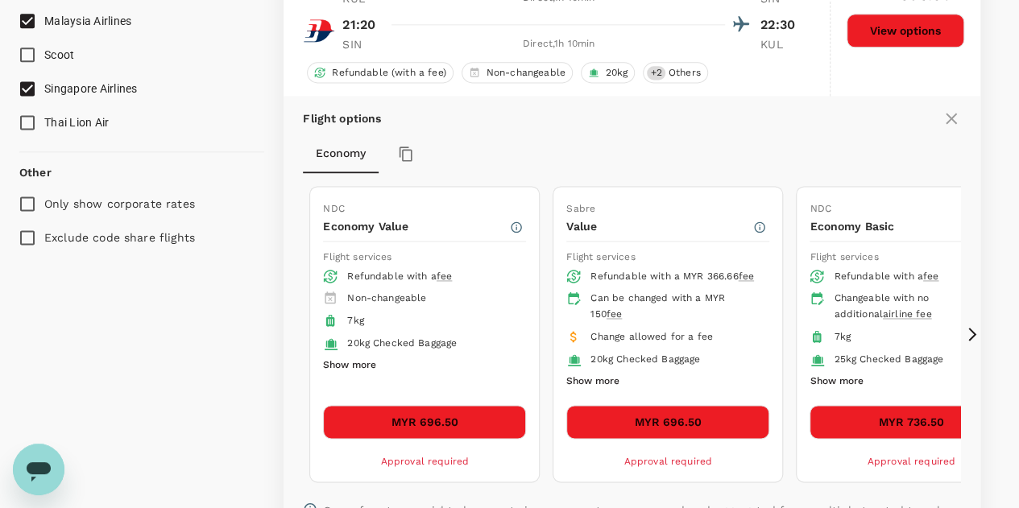
click at [608, 381] on button "Show more" at bounding box center [592, 381] width 53 height 21
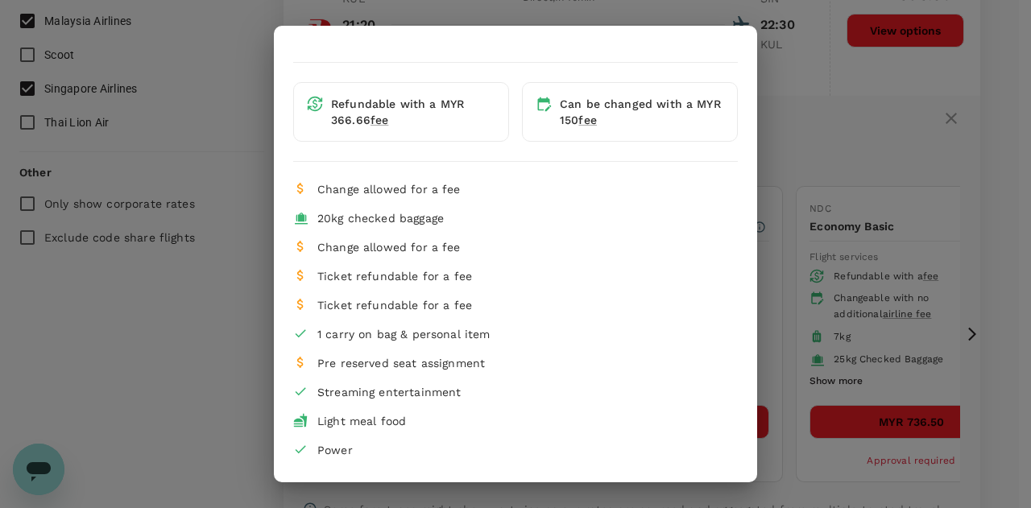
click at [876, 89] on div "Value Refundable with a MYR 366.66 fee Can be changed with a MYR 150 fee Change…" at bounding box center [515, 254] width 1031 height 508
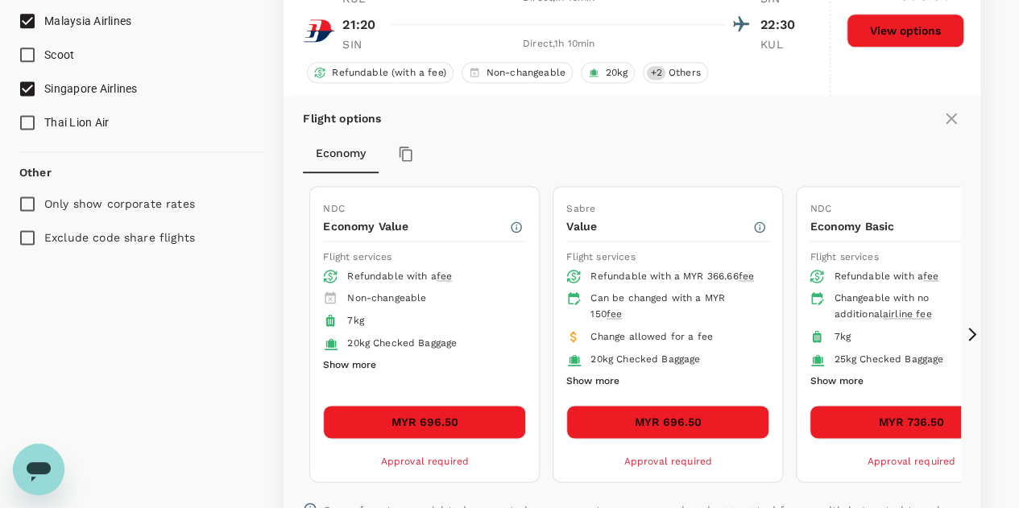
click at [350, 360] on button "Show more" at bounding box center [349, 365] width 53 height 21
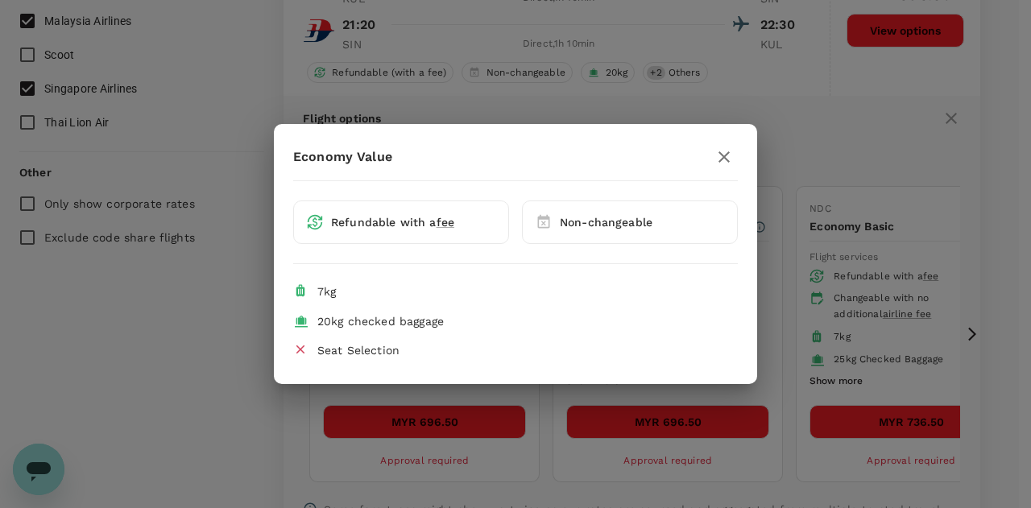
click at [724, 155] on icon "button" at bounding box center [723, 156] width 19 height 19
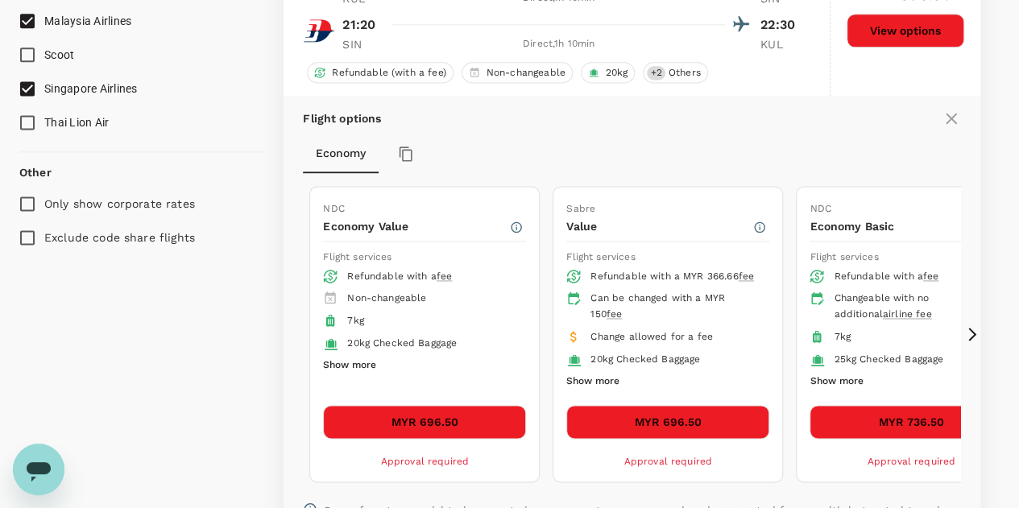
click at [594, 376] on button "Show more" at bounding box center [592, 381] width 53 height 21
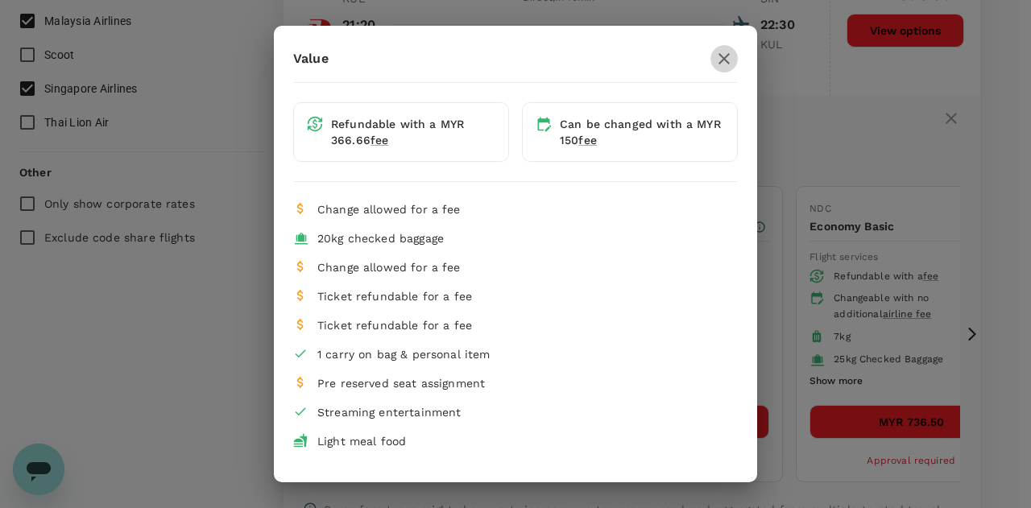
click at [714, 55] on icon "button" at bounding box center [723, 58] width 19 height 19
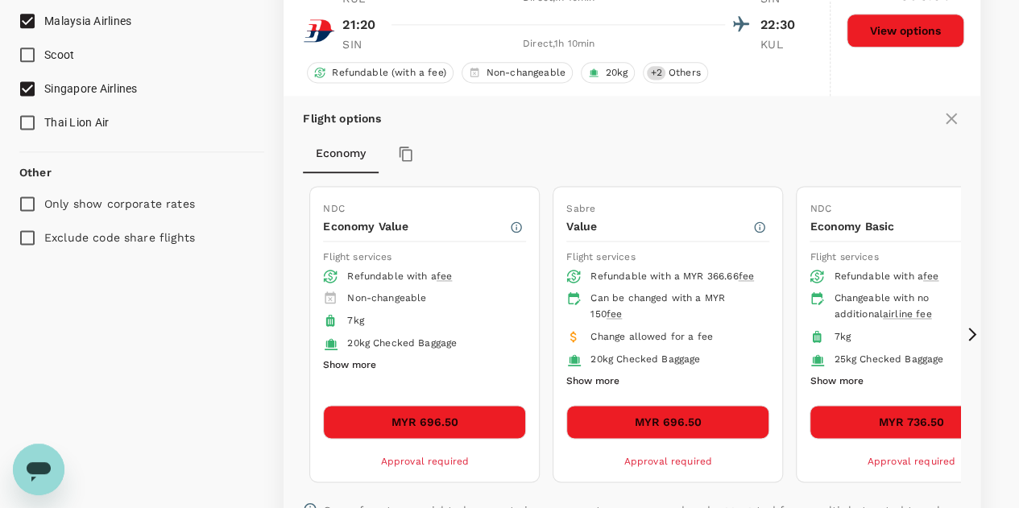
click at [971, 331] on icon at bounding box center [972, 334] width 16 height 16
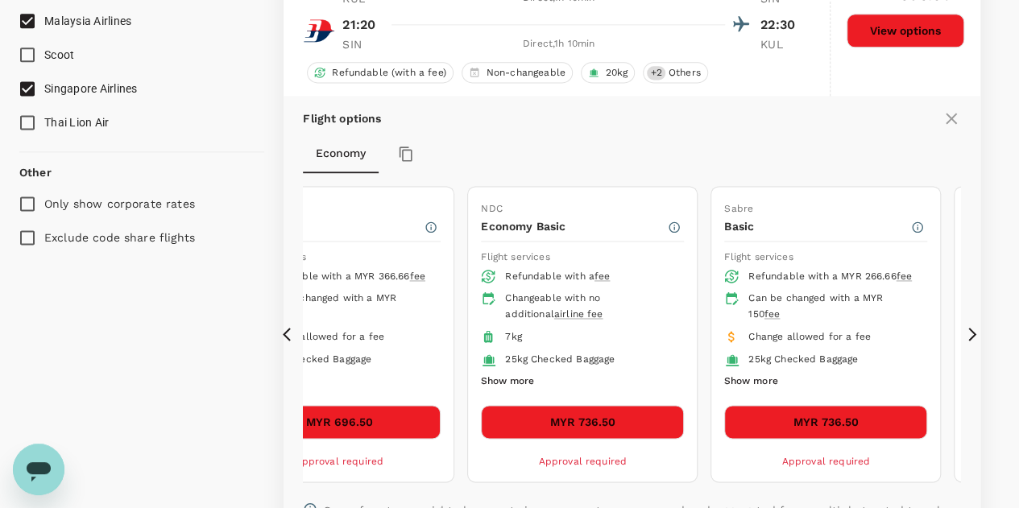
click at [973, 329] on icon at bounding box center [972, 334] width 16 height 16
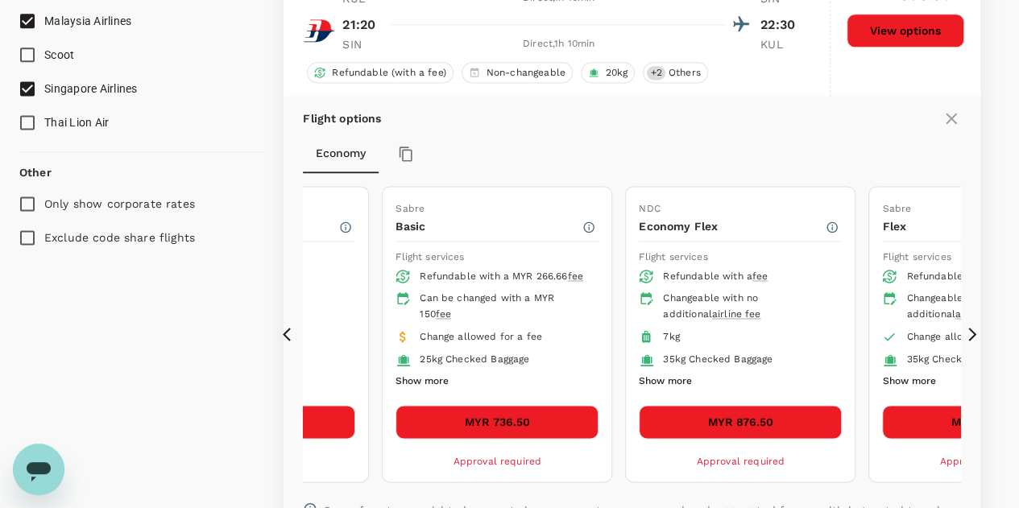
click at [973, 329] on icon at bounding box center [972, 334] width 16 height 16
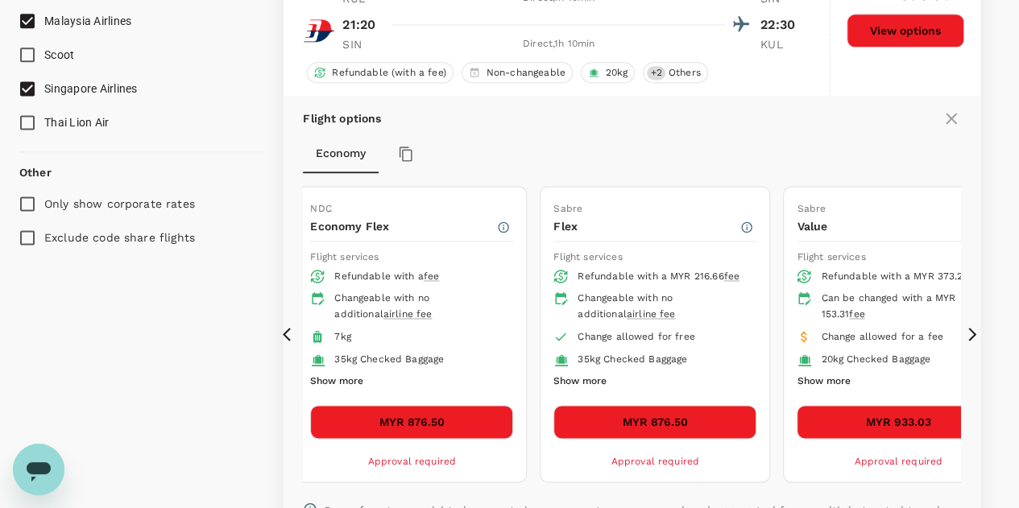
click at [287, 330] on icon at bounding box center [291, 334] width 16 height 16
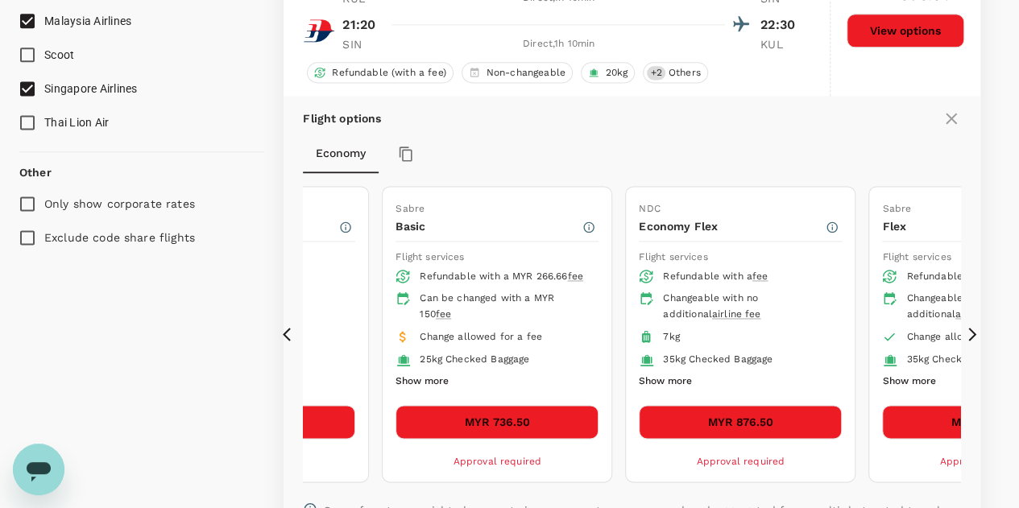
click at [287, 330] on icon at bounding box center [291, 334] width 16 height 16
click at [287, 332] on icon at bounding box center [287, 335] width 8 height 14
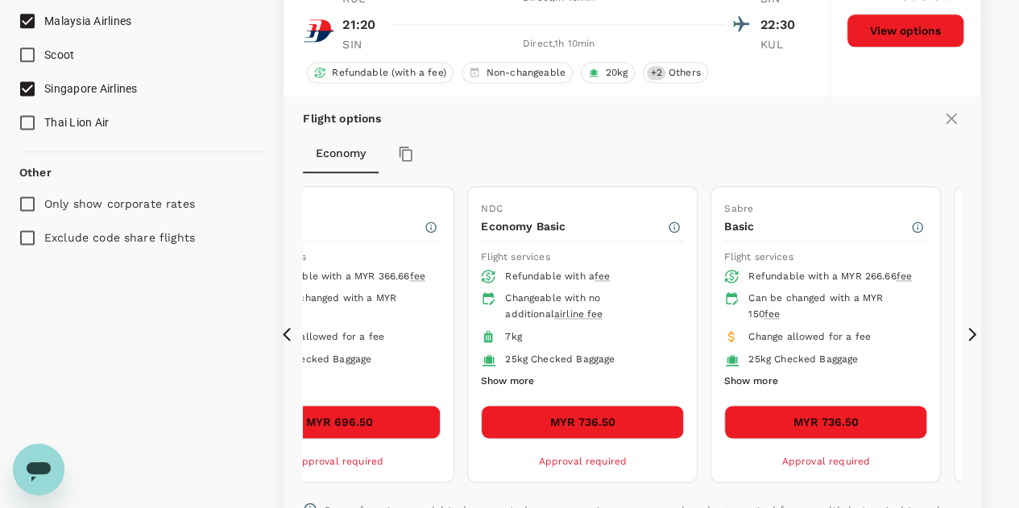
click at [287, 333] on icon at bounding box center [287, 335] width 8 height 14
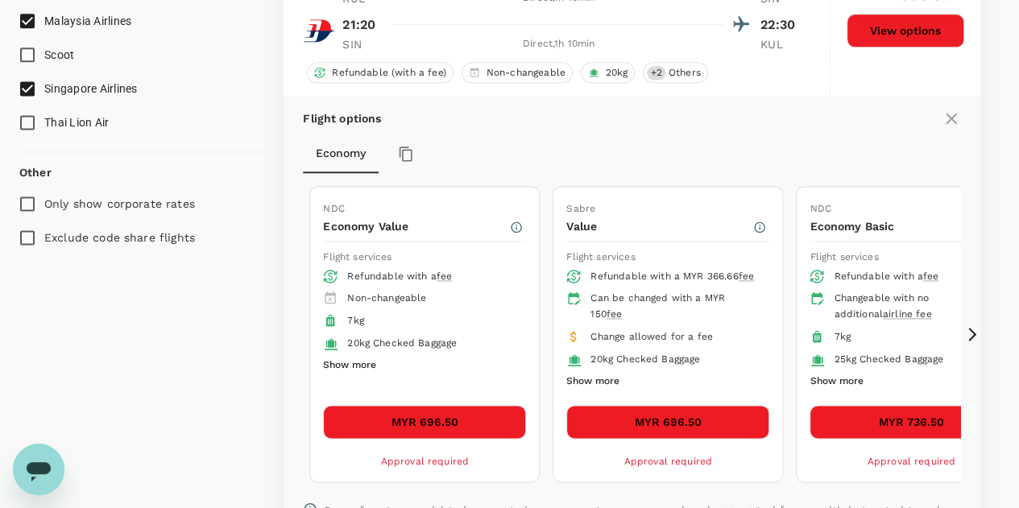
click at [287, 333] on icon at bounding box center [287, 335] width 8 height 14
click at [288, 334] on icon at bounding box center [287, 335] width 8 height 14
click at [599, 375] on button "Show more" at bounding box center [592, 381] width 53 height 21
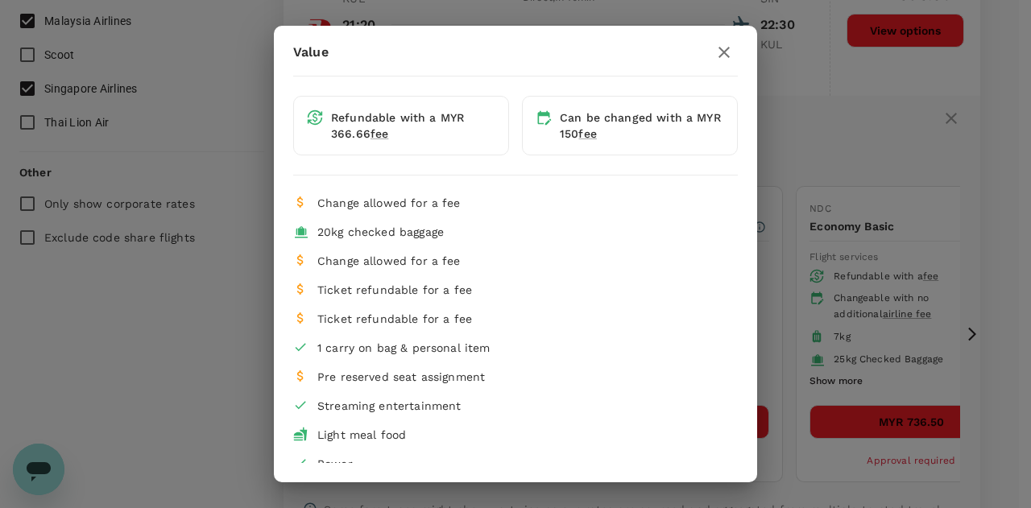
scroll to position [0, 0]
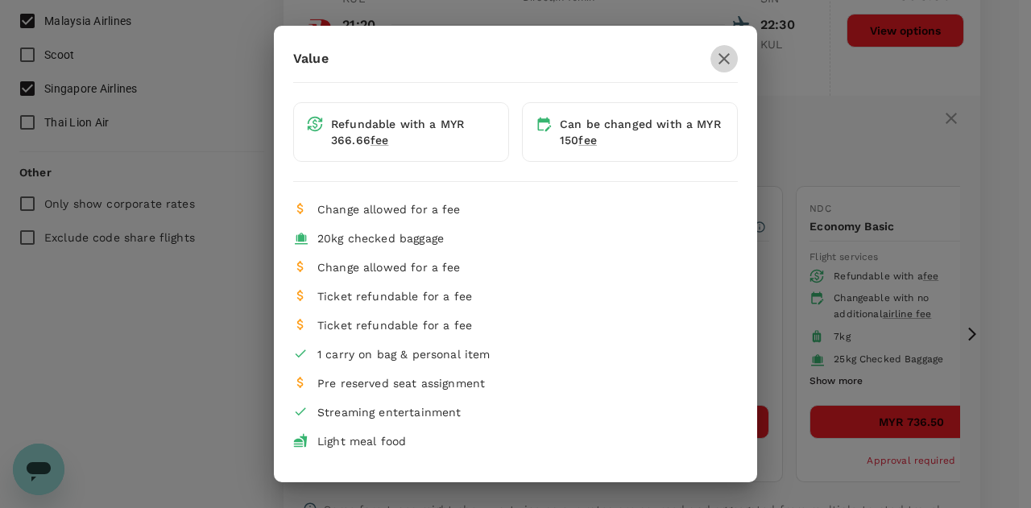
drag, startPoint x: 711, startPoint y: 59, endPoint x: 712, endPoint y: 80, distance: 21.0
click at [718, 59] on icon "button" at bounding box center [723, 58] width 11 height 11
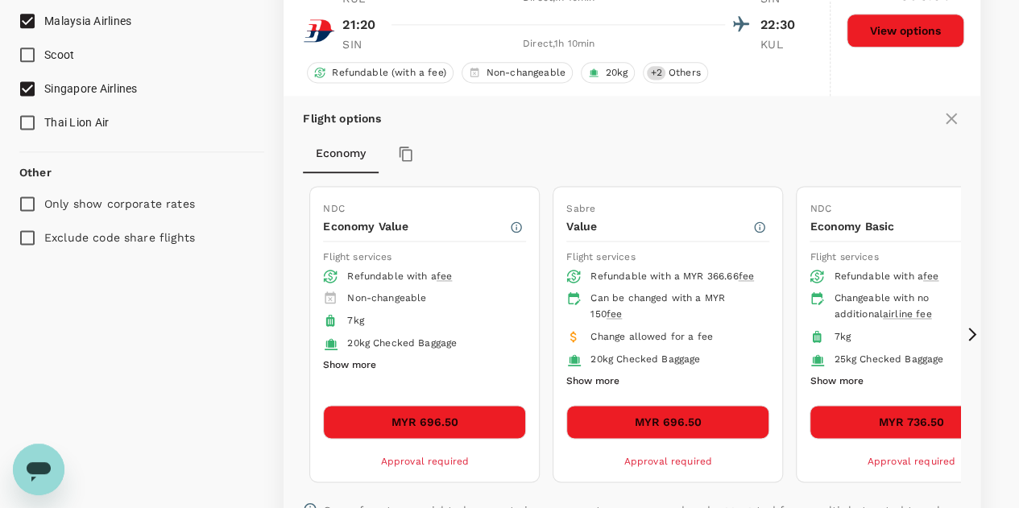
click at [346, 357] on button "Show more" at bounding box center [349, 365] width 53 height 21
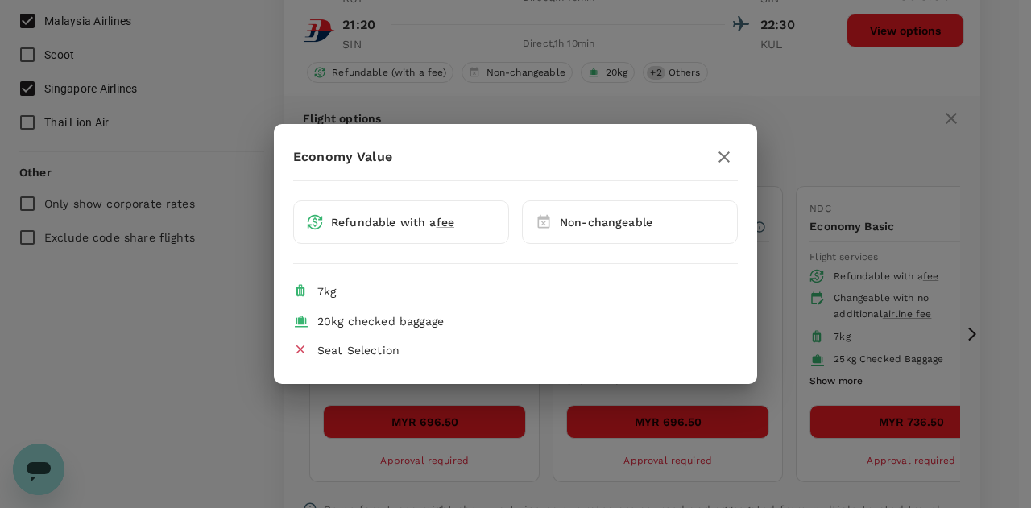
click at [720, 160] on icon "button" at bounding box center [723, 156] width 19 height 19
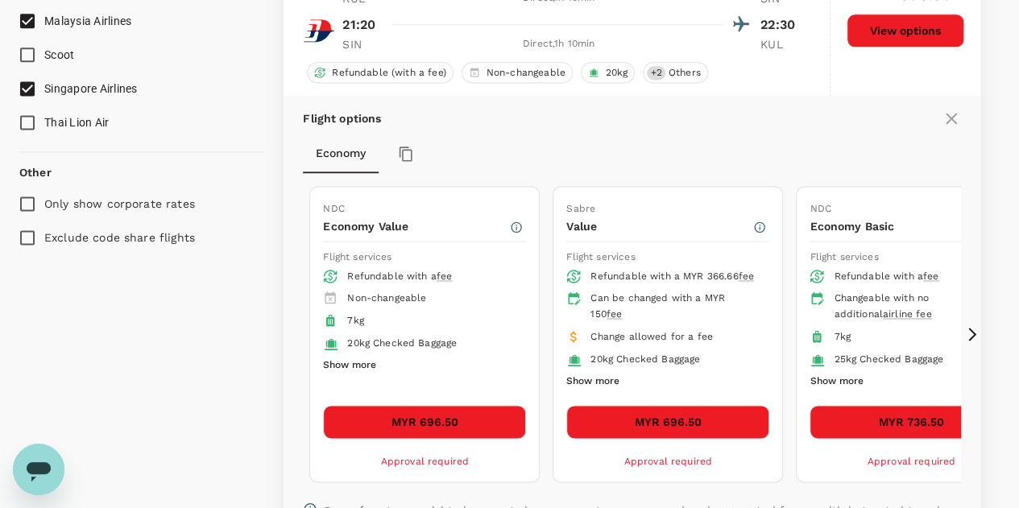
click at [595, 375] on button "Show more" at bounding box center [592, 381] width 53 height 21
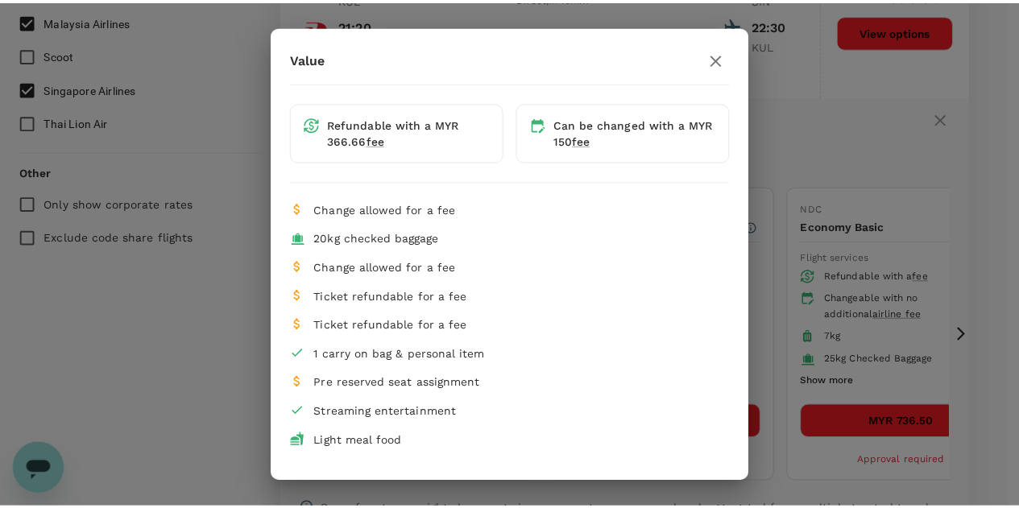
scroll to position [20, 0]
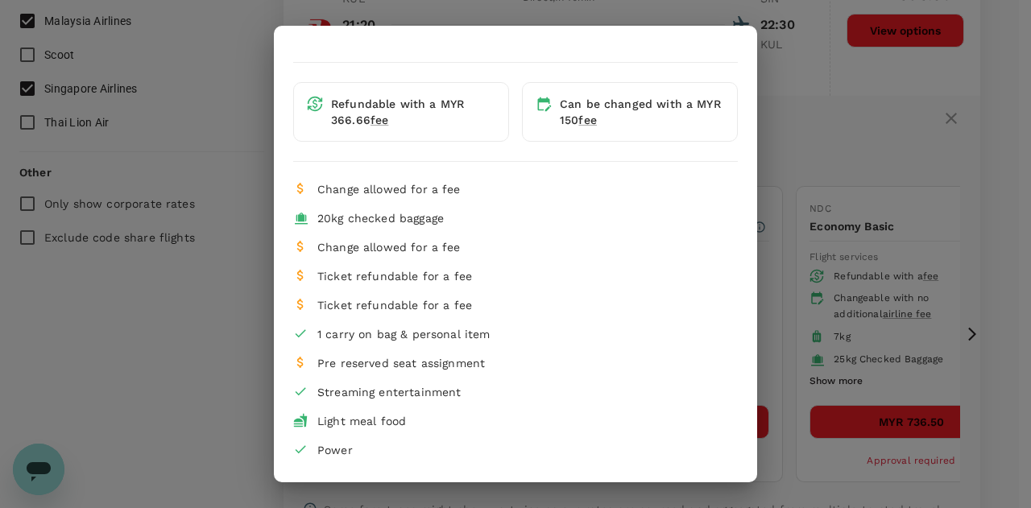
click at [744, 50] on div "Value Refundable with a MYR 366.66 fee Can be changed with a MYR 150 fee Change…" at bounding box center [515, 254] width 483 height 418
click at [855, 97] on div "Value Refundable with a MYR 366.66 fee Can be changed with a MYR 150 fee Change…" at bounding box center [515, 254] width 1031 height 508
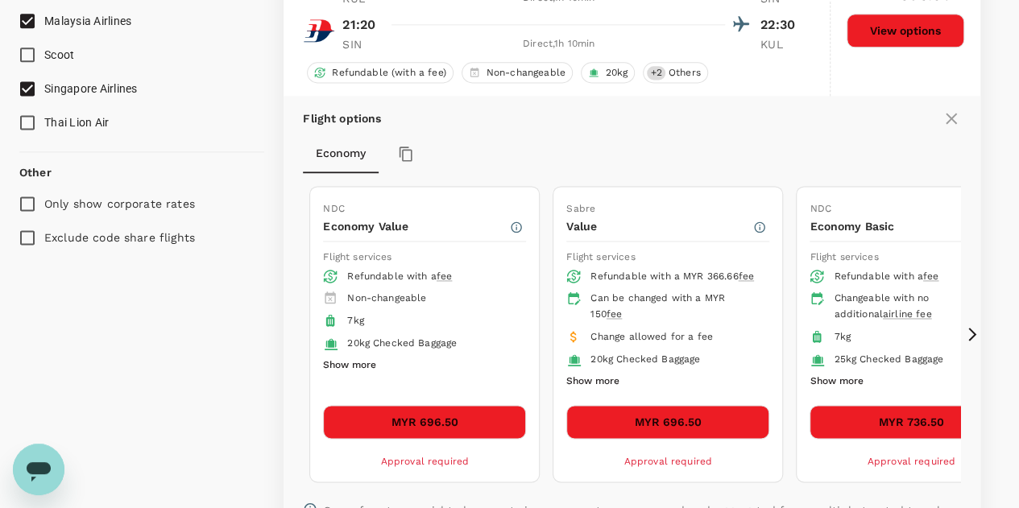
click at [357, 361] on button "Show more" at bounding box center [349, 365] width 53 height 21
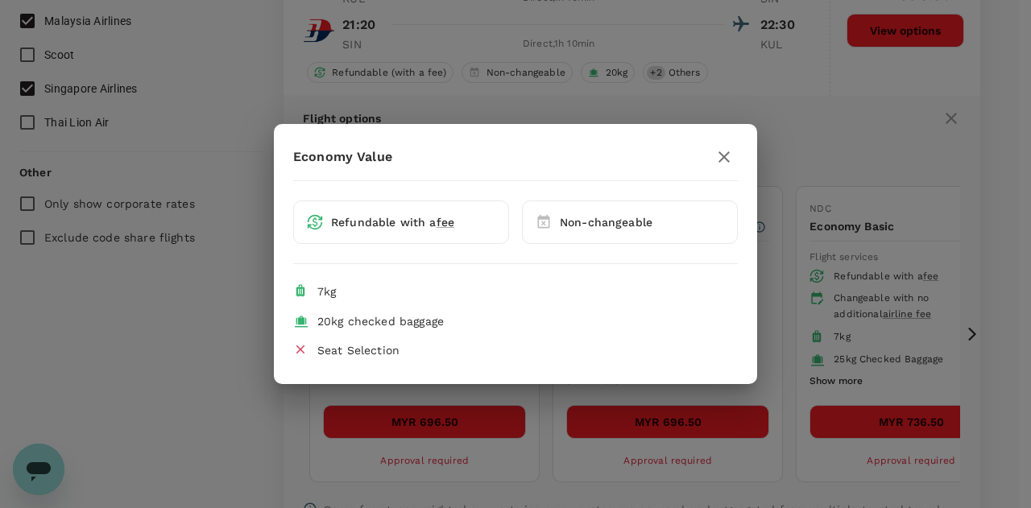
click at [732, 157] on icon "button" at bounding box center [723, 156] width 19 height 19
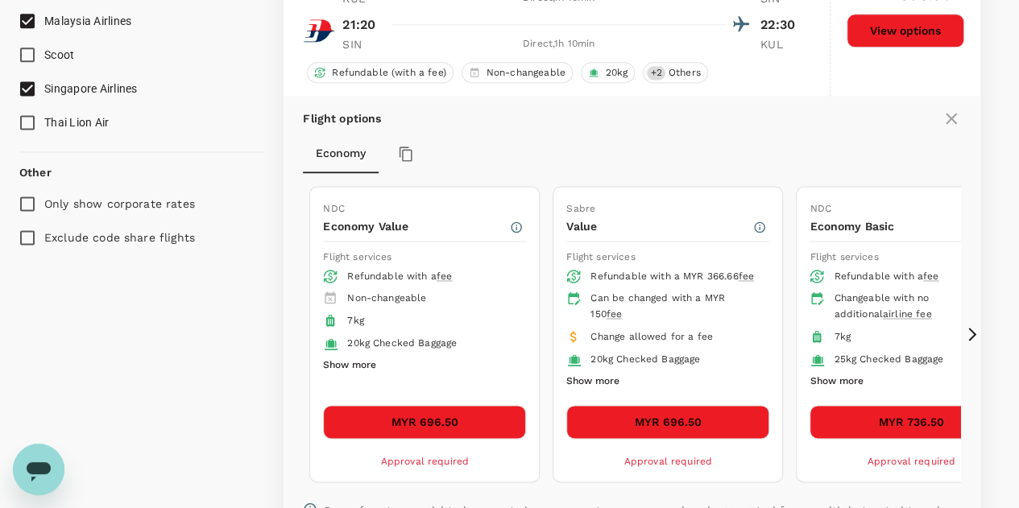
click at [602, 375] on button "Show more" at bounding box center [592, 381] width 53 height 21
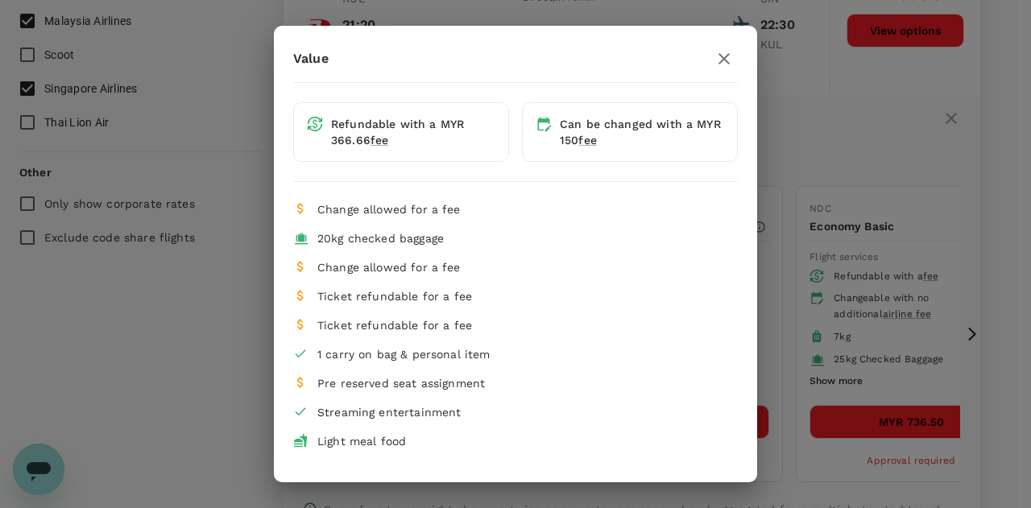
click at [718, 56] on icon "button" at bounding box center [723, 58] width 11 height 11
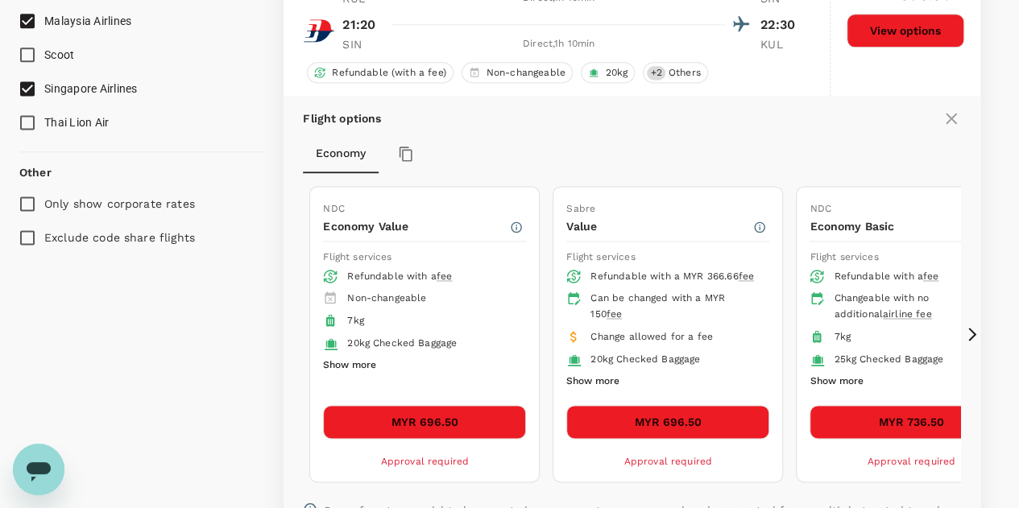
click at [842, 379] on button "Show more" at bounding box center [835, 381] width 53 height 21
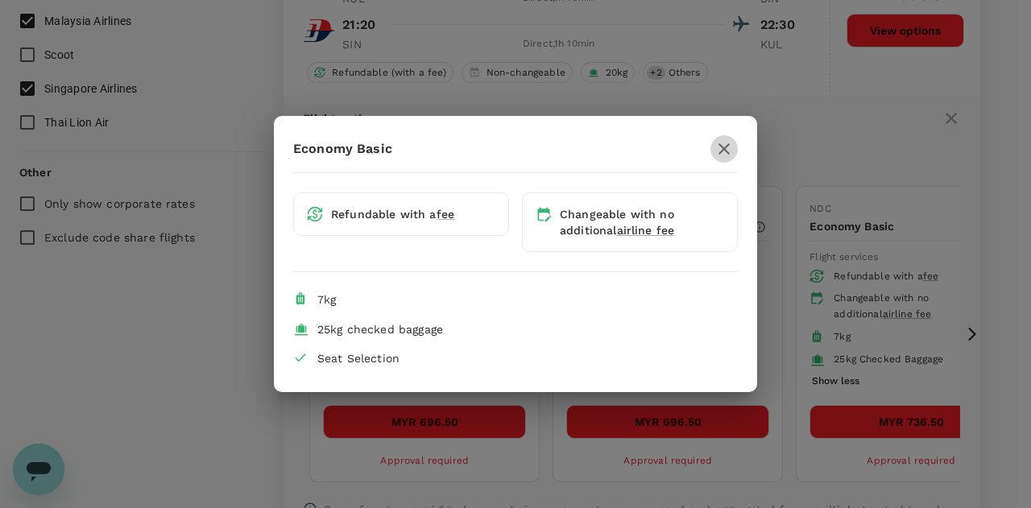
click at [727, 148] on icon "button" at bounding box center [723, 148] width 19 height 19
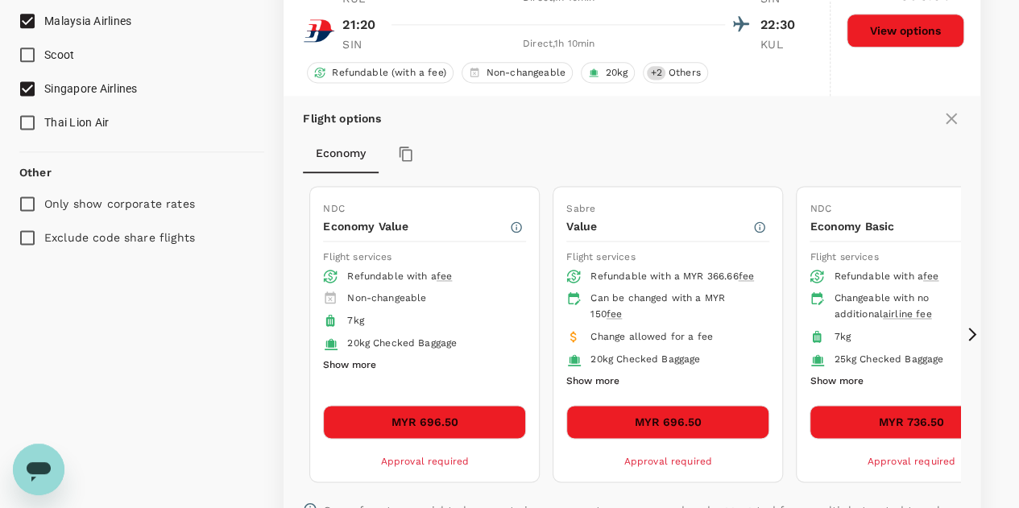
click at [670, 419] on button "MYR 696.50" at bounding box center [667, 422] width 203 height 34
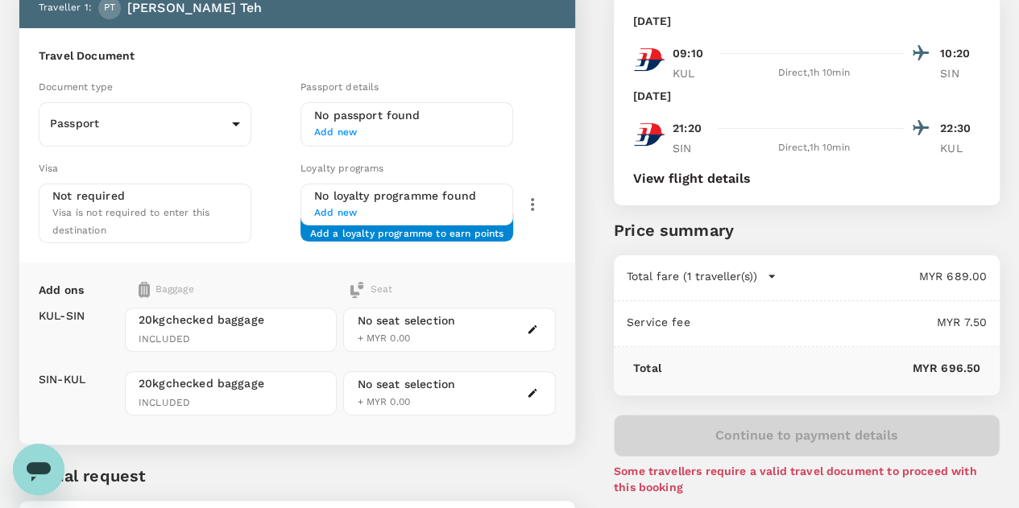
scroll to position [67, 0]
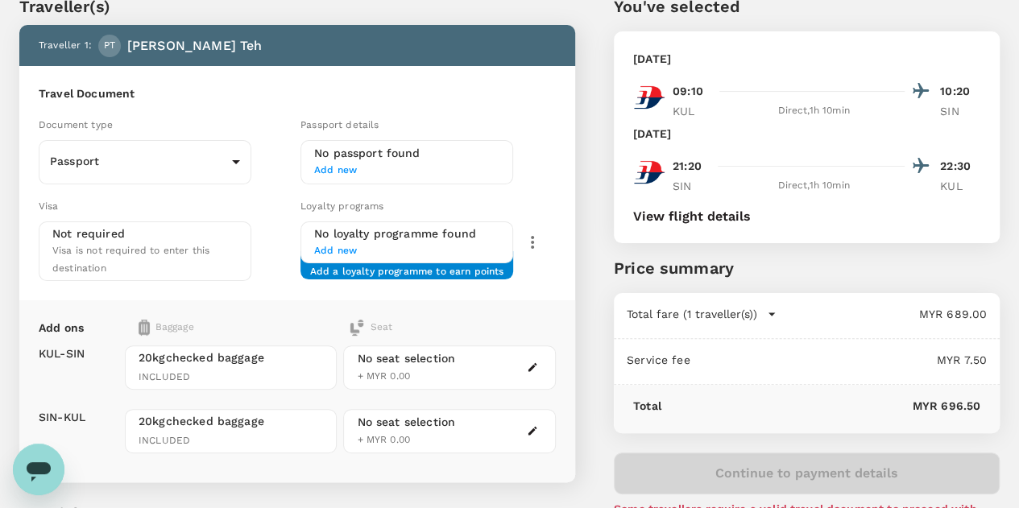
click at [308, 101] on h6 "Travel Document" at bounding box center [297, 94] width 517 height 18
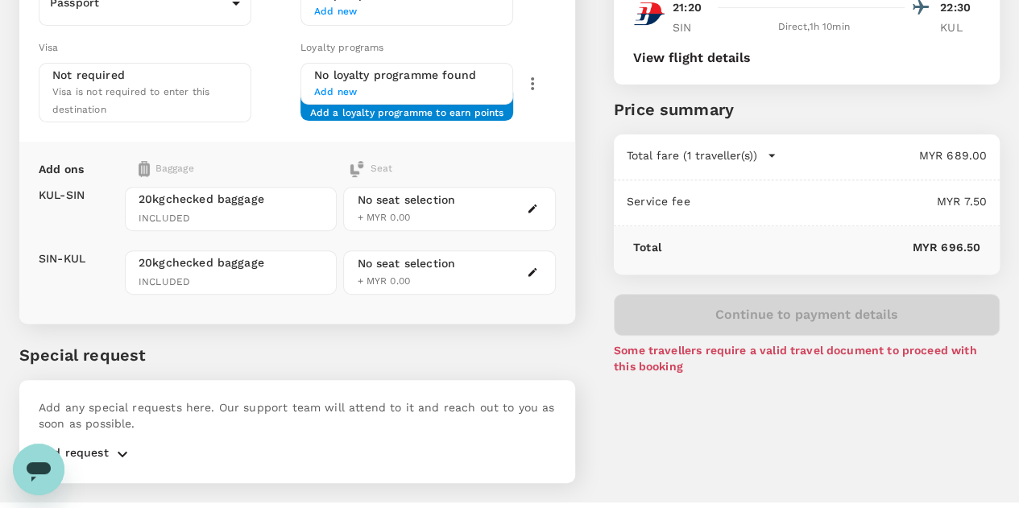
scroll to position [228, 0]
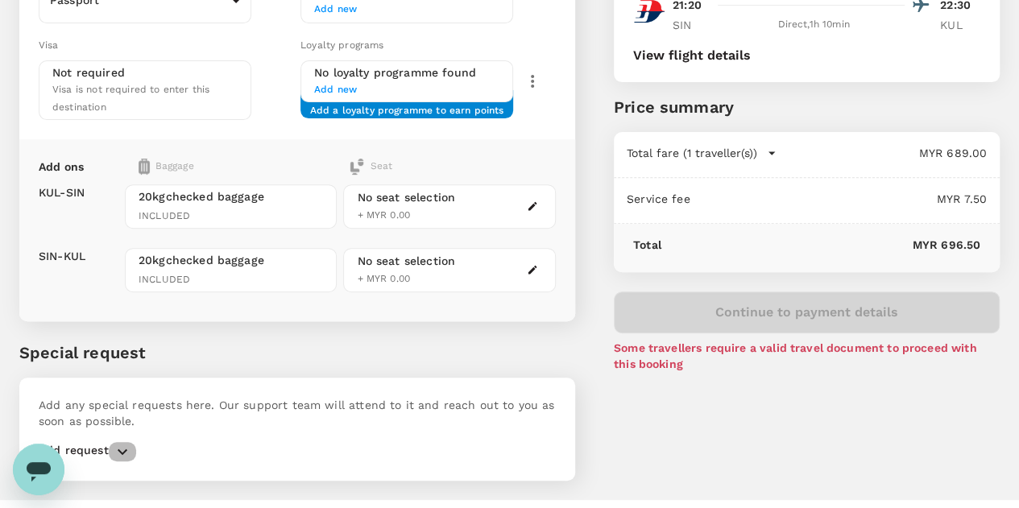
click at [119, 442] on icon "button" at bounding box center [122, 451] width 19 height 19
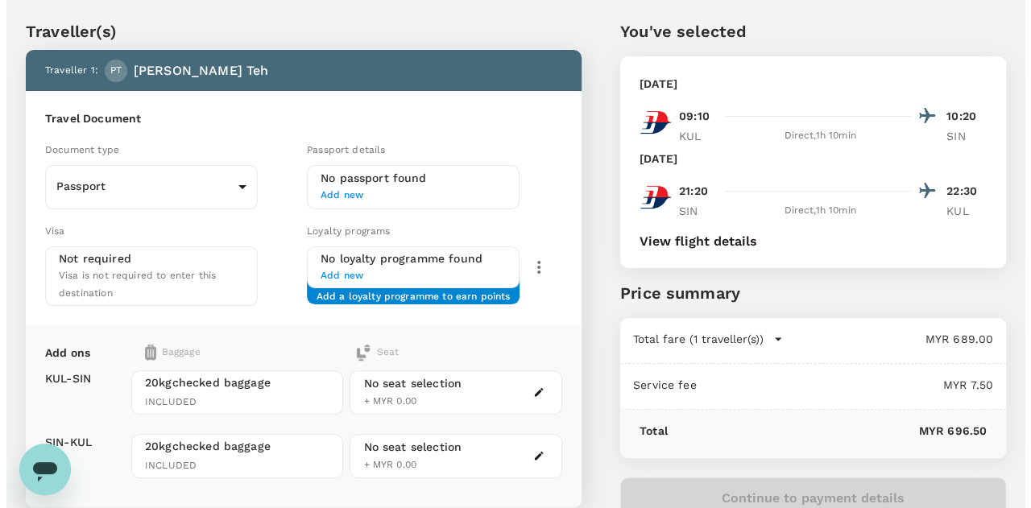
scroll to position [0, 0]
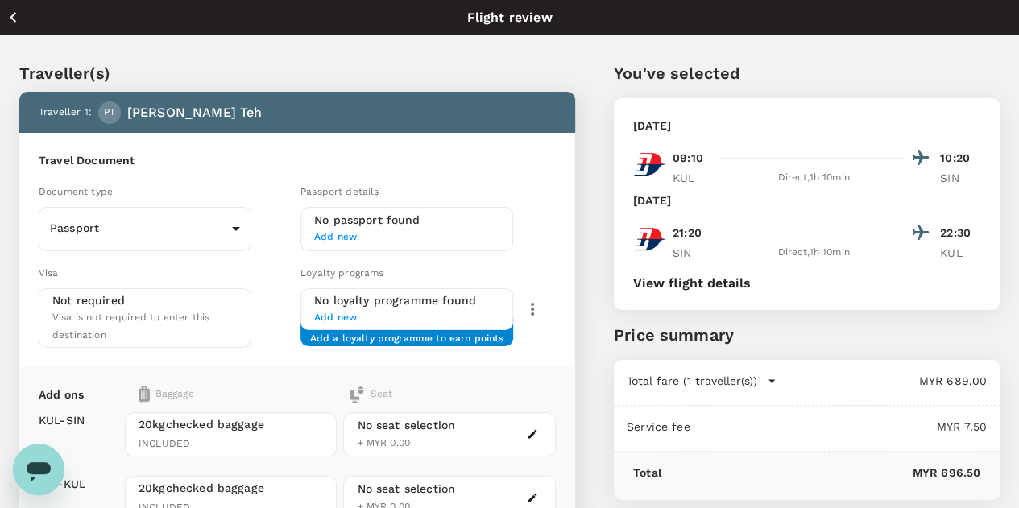
click at [388, 238] on span "Add new" at bounding box center [406, 238] width 185 height 16
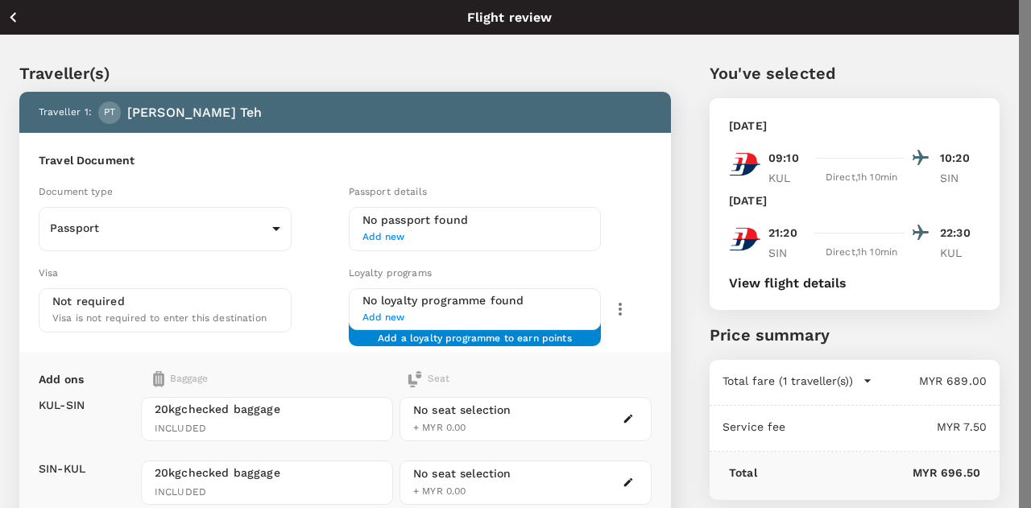
type input "A58136990"
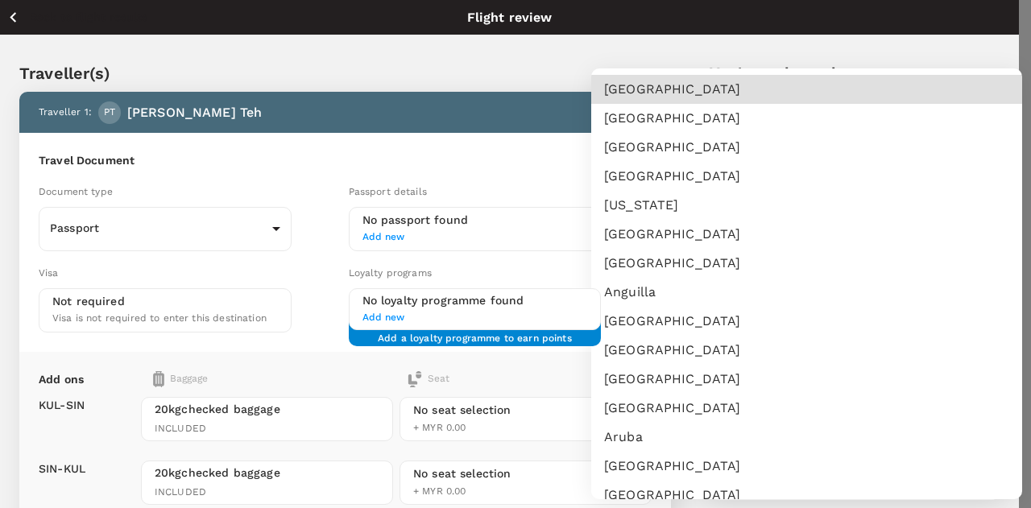
scroll to position [3517, 0]
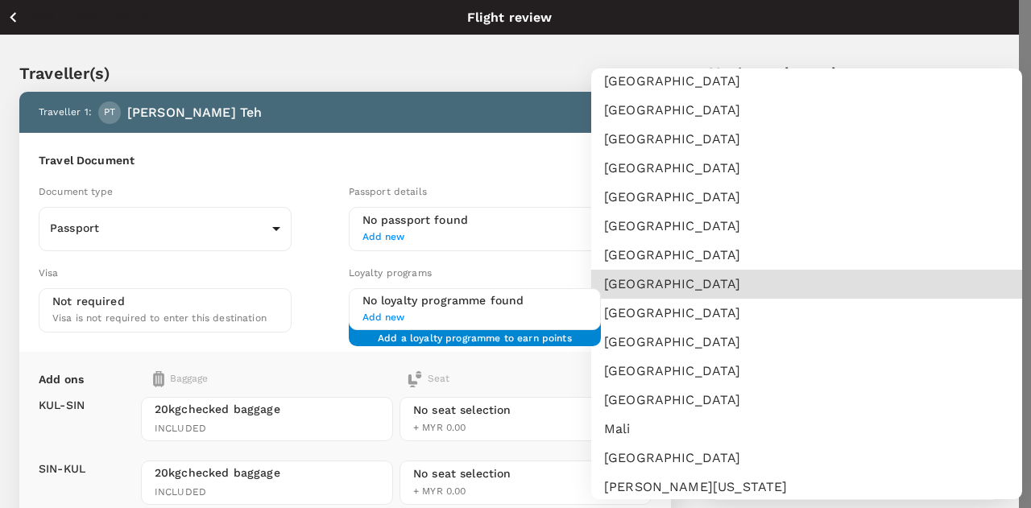
click at [654, 370] on li "[GEOGRAPHIC_DATA]" at bounding box center [806, 371] width 431 height 29
type input "MY"
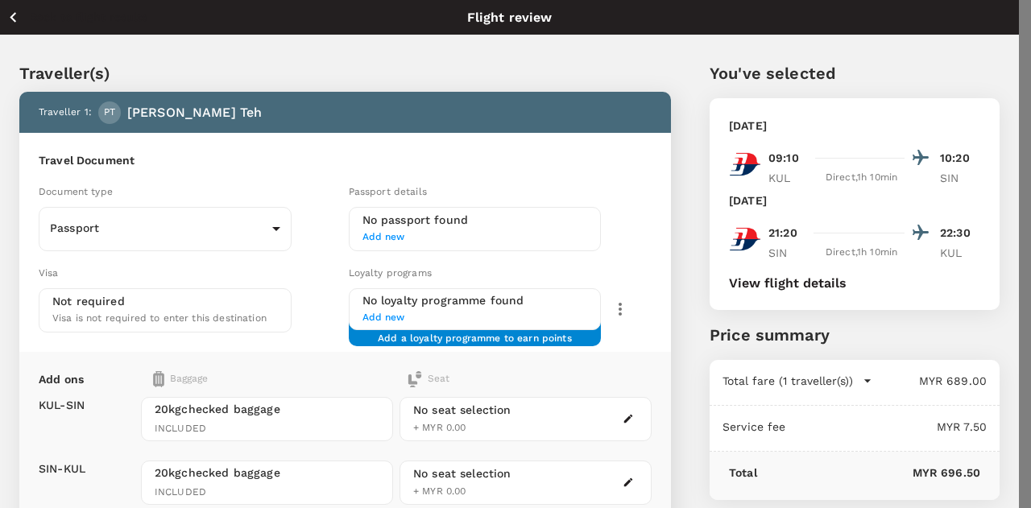
type input "DD/MM/YYYY"
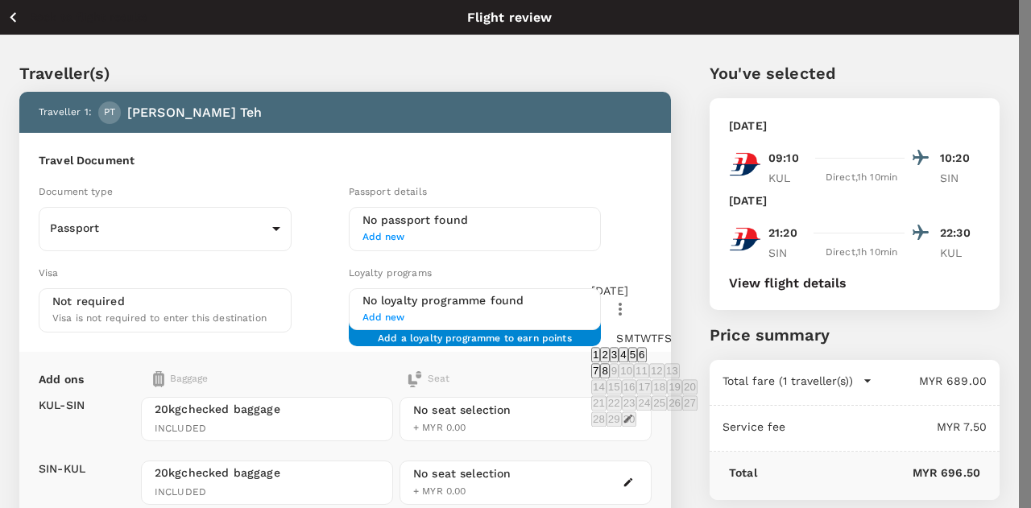
click at [593, 311] on icon "calendar view is open, switch to year view" at bounding box center [593, 311] width 0 height 0
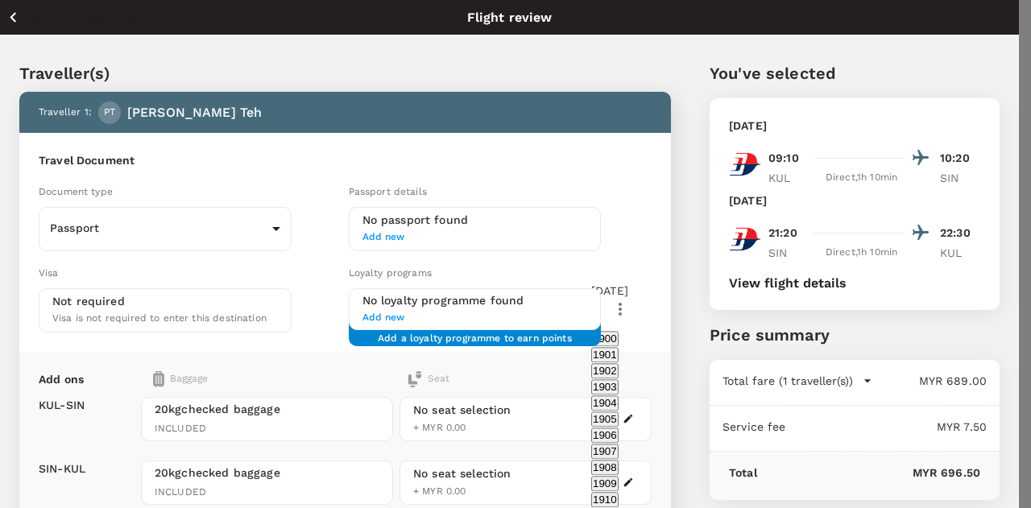
scroll to position [1197, 0]
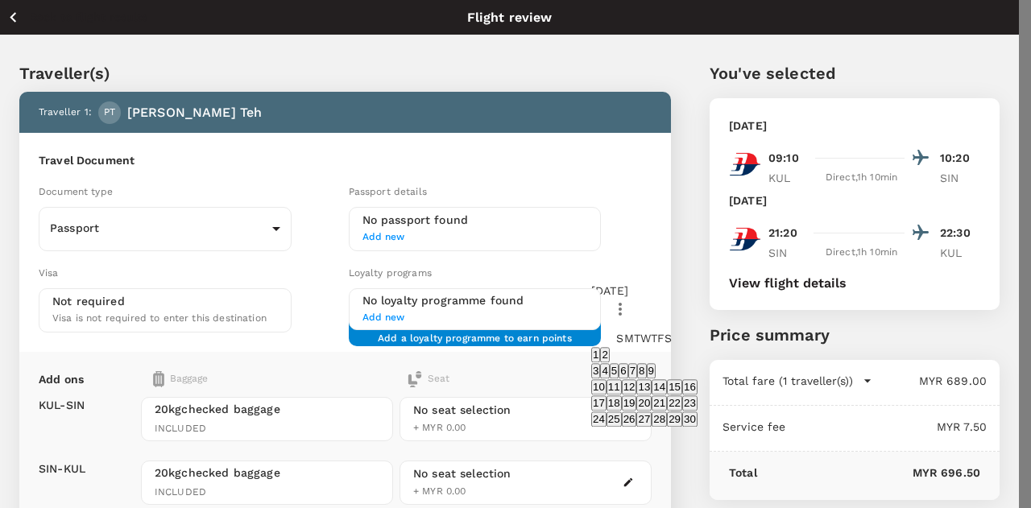
click at [593, 326] on icon "Previous month" at bounding box center [593, 326] width 0 height 0
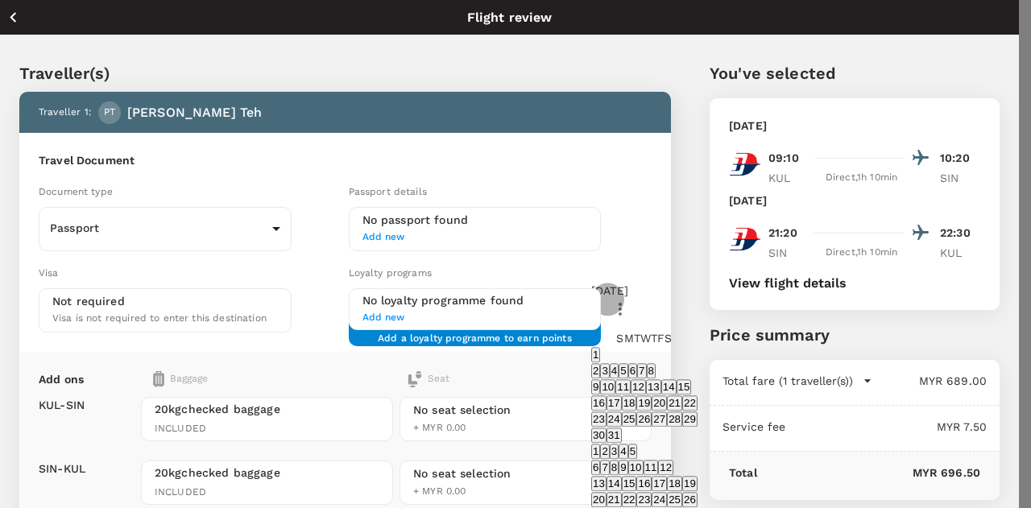
click at [593, 326] on icon "Previous month" at bounding box center [593, 326] width 0 height 0
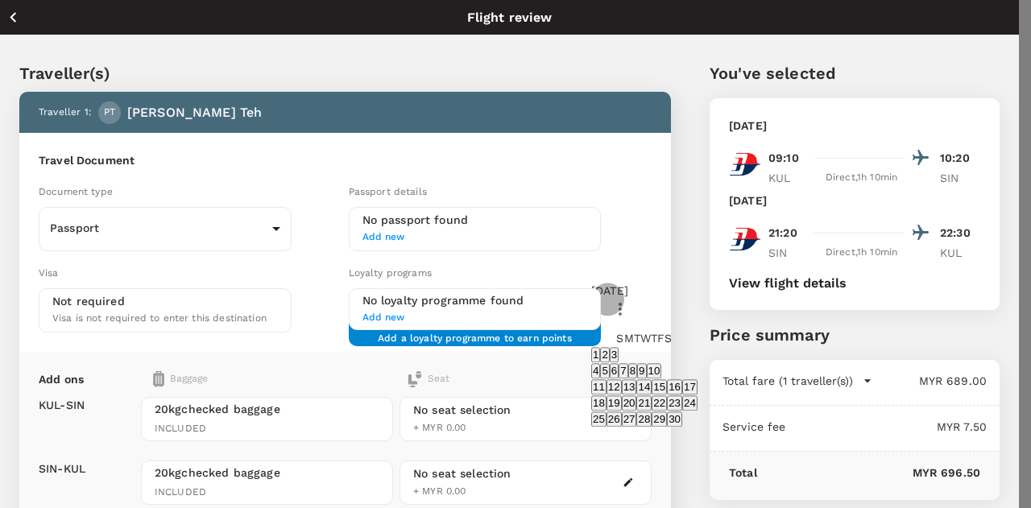
click at [593, 326] on icon "Previous month" at bounding box center [593, 326] width 0 height 0
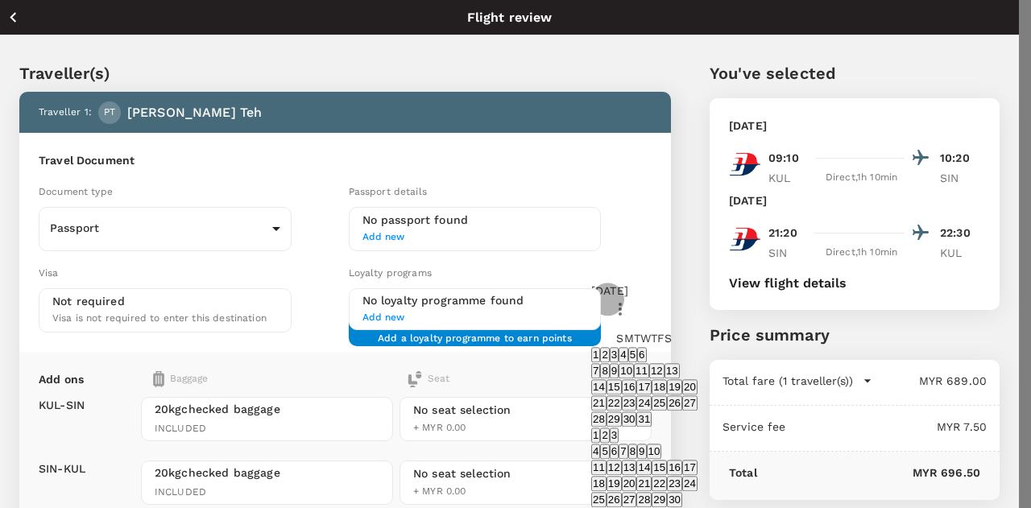
click at [593, 326] on icon "Previous month" at bounding box center [593, 326] width 0 height 0
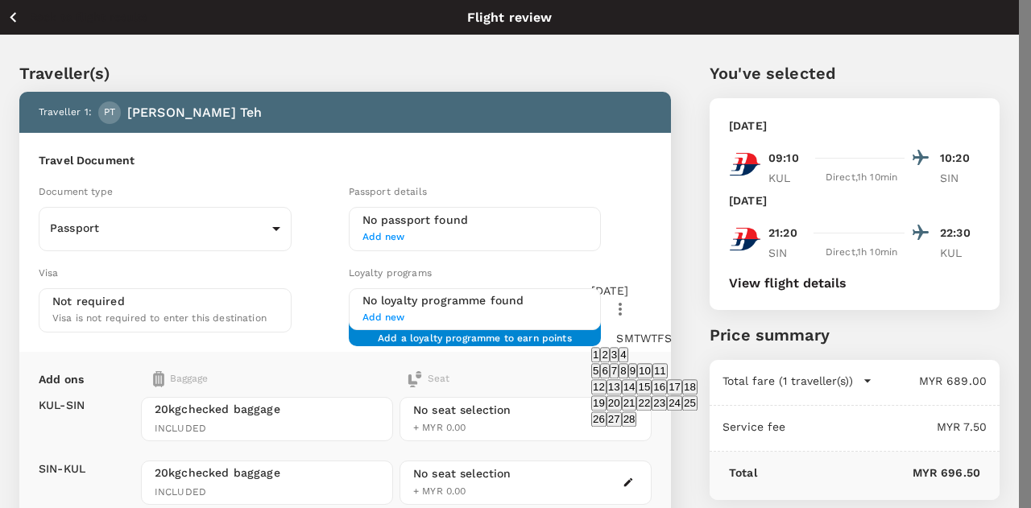
click at [619, 379] on button "7" at bounding box center [614, 370] width 9 height 15
type input "[DATE]"
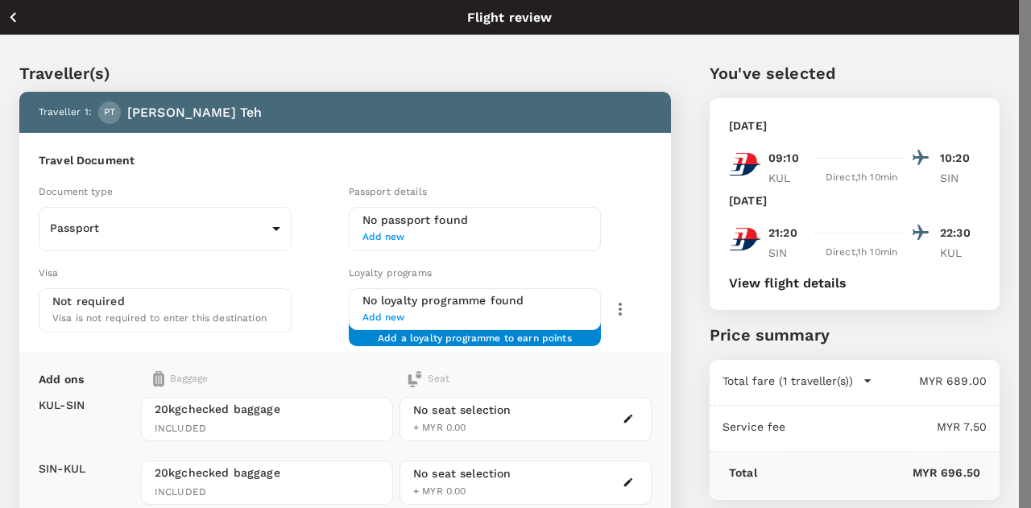
type input "DD/MM/YYYY"
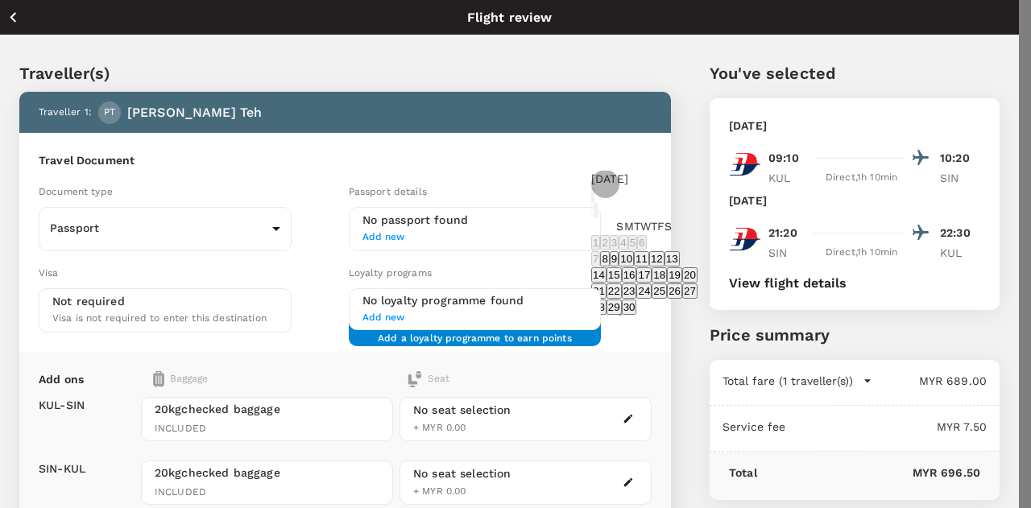
click at [593, 199] on icon "calendar view is open, switch to year view" at bounding box center [593, 199] width 0 height 0
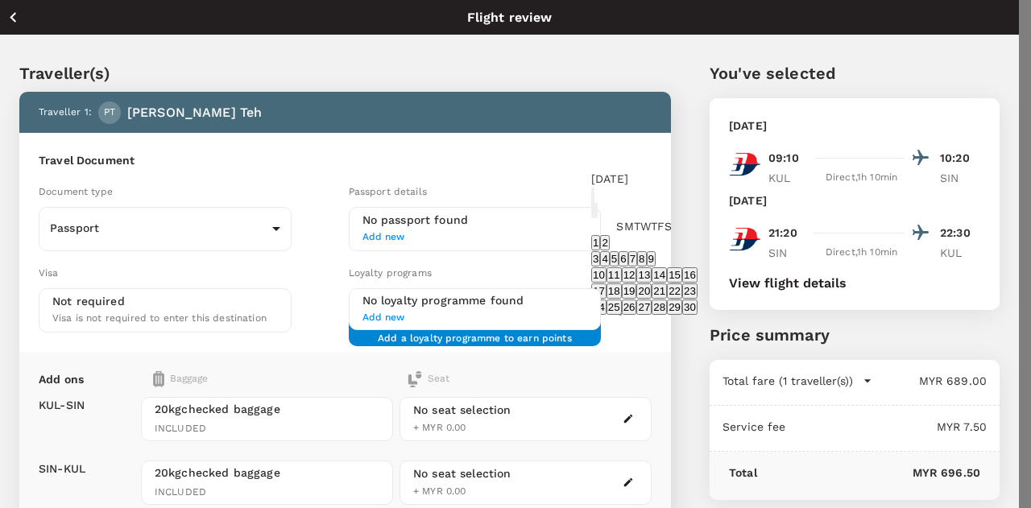
click at [593, 214] on icon "Previous month" at bounding box center [593, 214] width 0 height 0
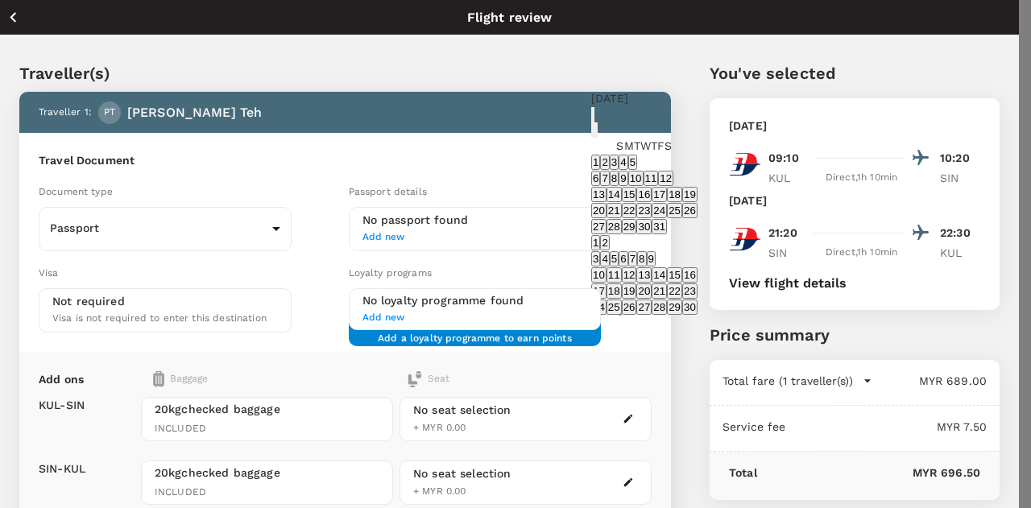
click at [593, 134] on icon "Previous month" at bounding box center [593, 134] width 0 height 0
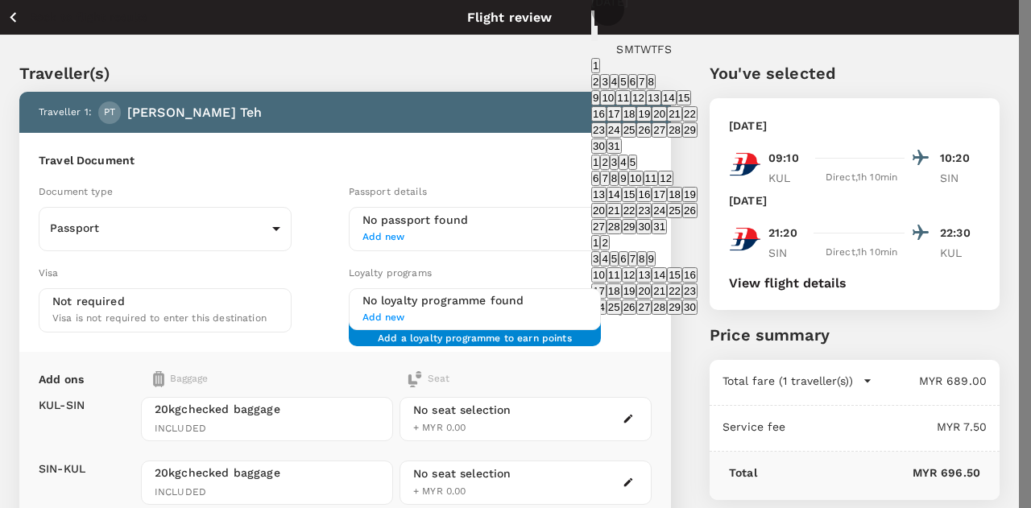
click at [593, 37] on icon "Previous month" at bounding box center [593, 37] width 0 height 0
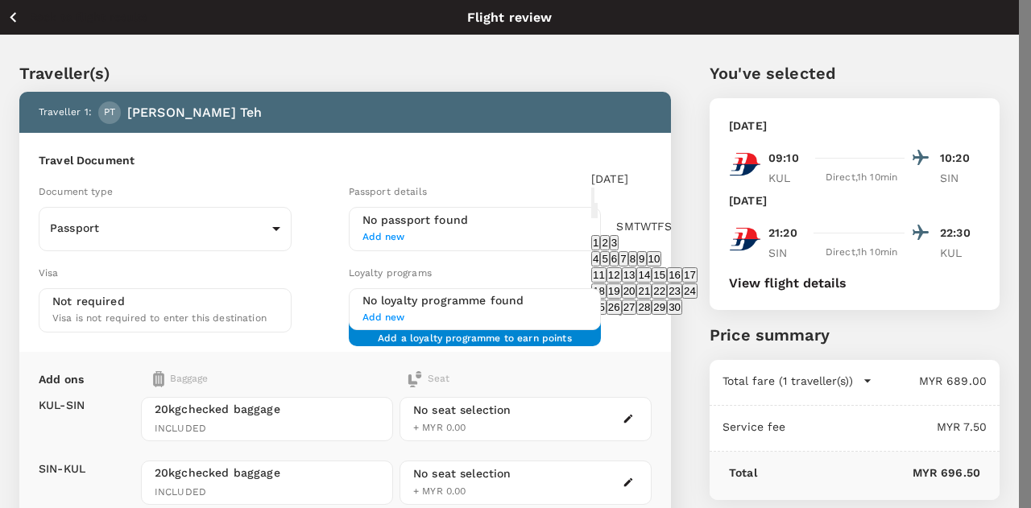
click at [593, 214] on icon "Previous month" at bounding box center [593, 214] width 0 height 0
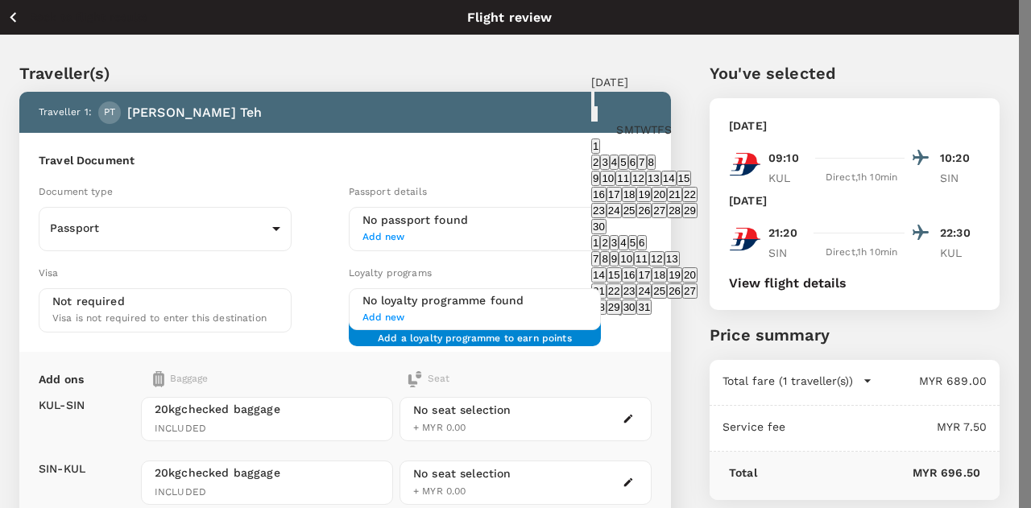
click at [593, 118] on icon "Previous month" at bounding box center [593, 118] width 0 height 0
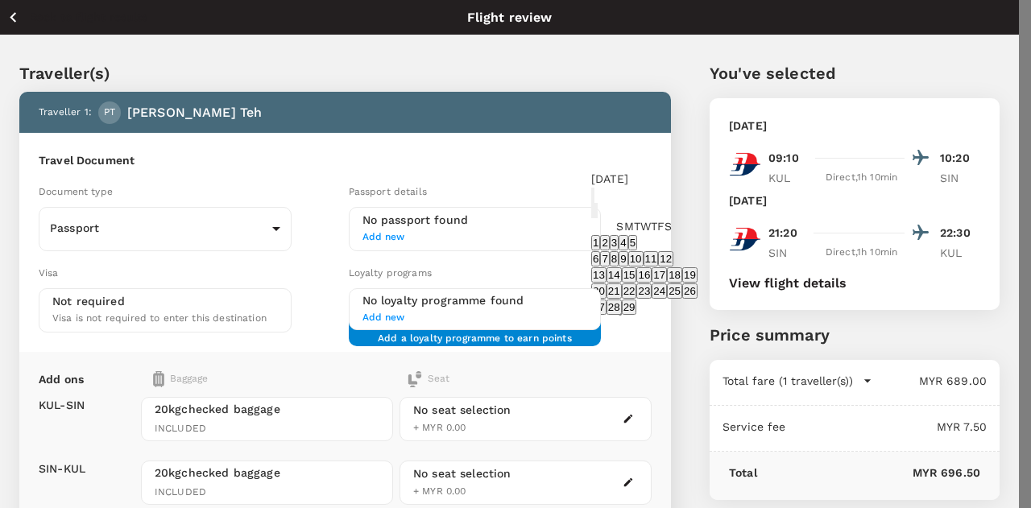
click at [609, 251] on button "7" at bounding box center [604, 258] width 9 height 15
type input "[DATE]"
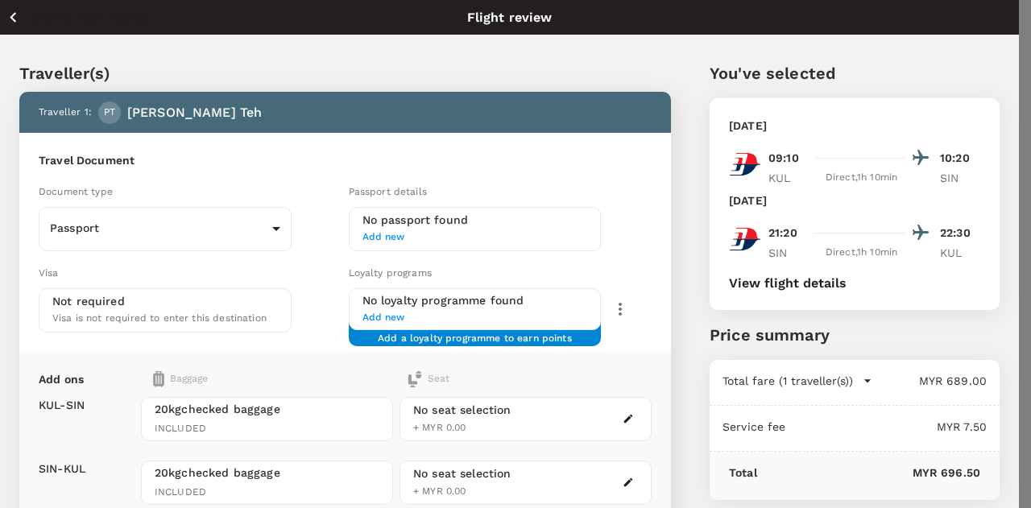
scroll to position [81, 0]
type input "[PERSON_NAME]"
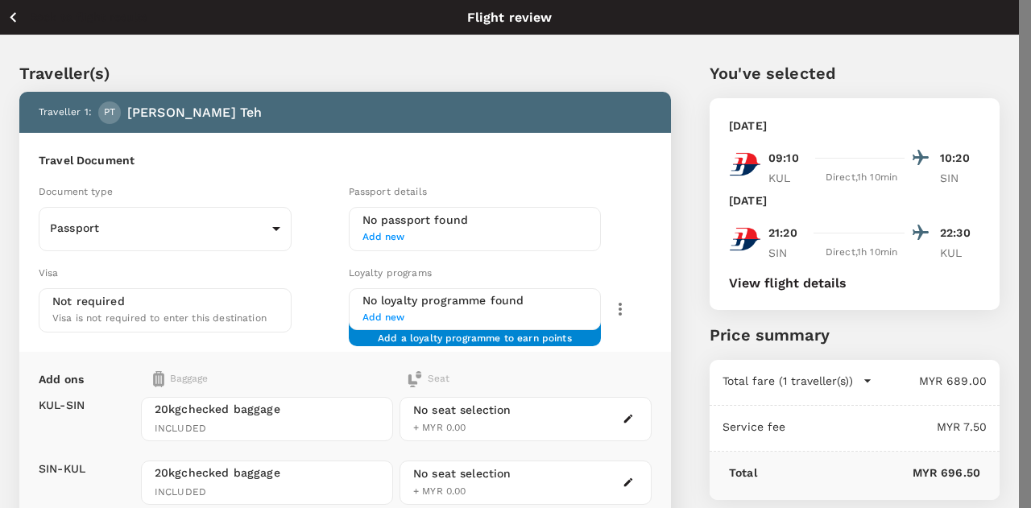
type input "Teh"
radio input "true"
type input "DD/MM/YYYY"
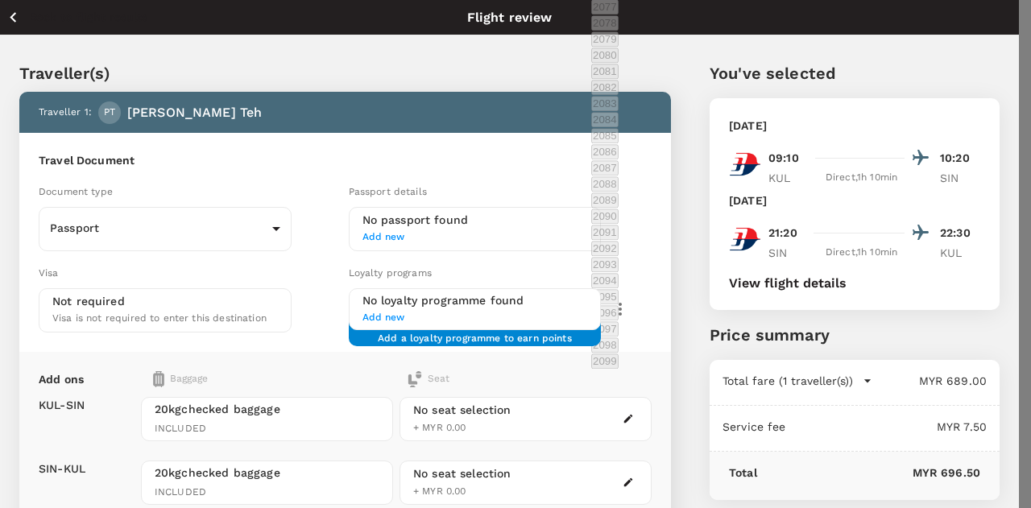
scroll to position [714, 0]
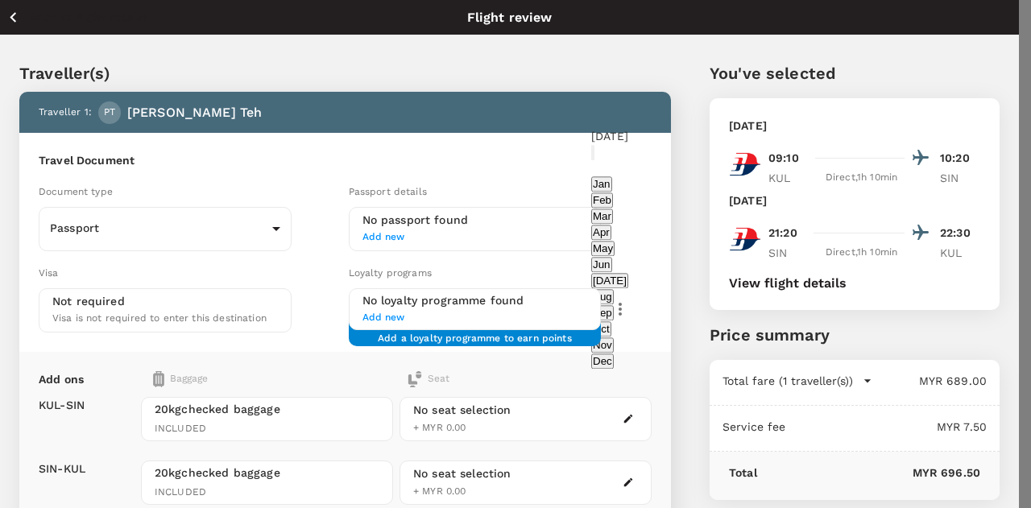
click at [593, 156] on icon "calendar view is open, switch to year view" at bounding box center [593, 156] width 0 height 0
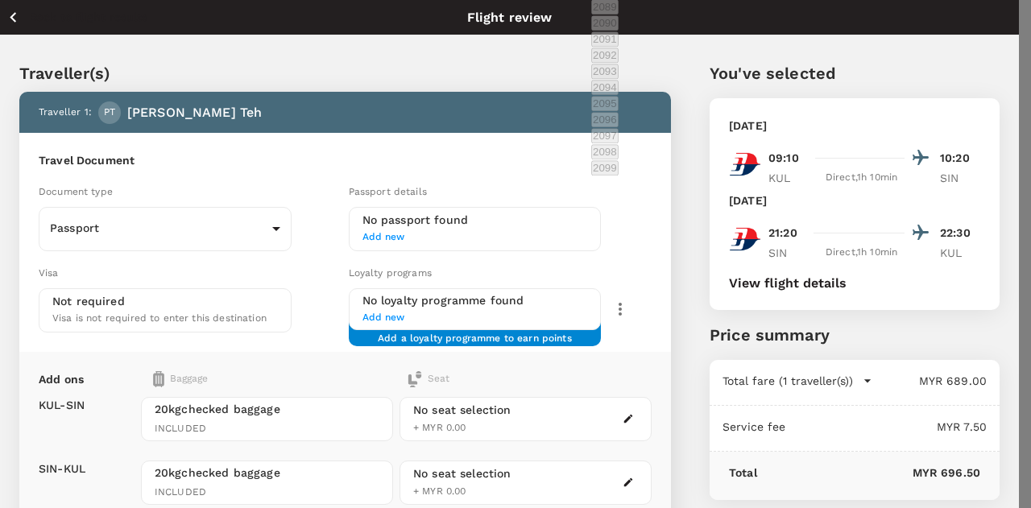
scroll to position [778, 0]
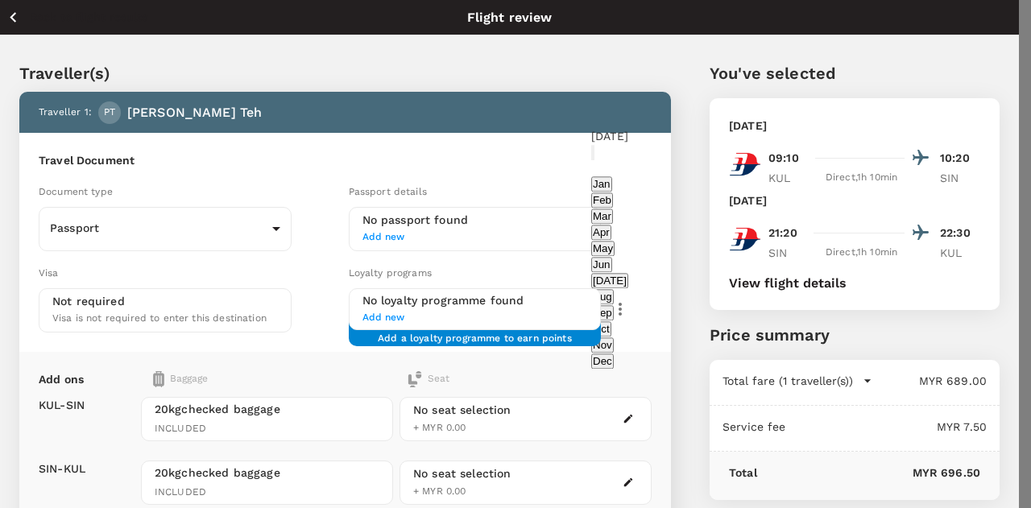
click at [613, 208] on button "Feb" at bounding box center [602, 200] width 22 height 15
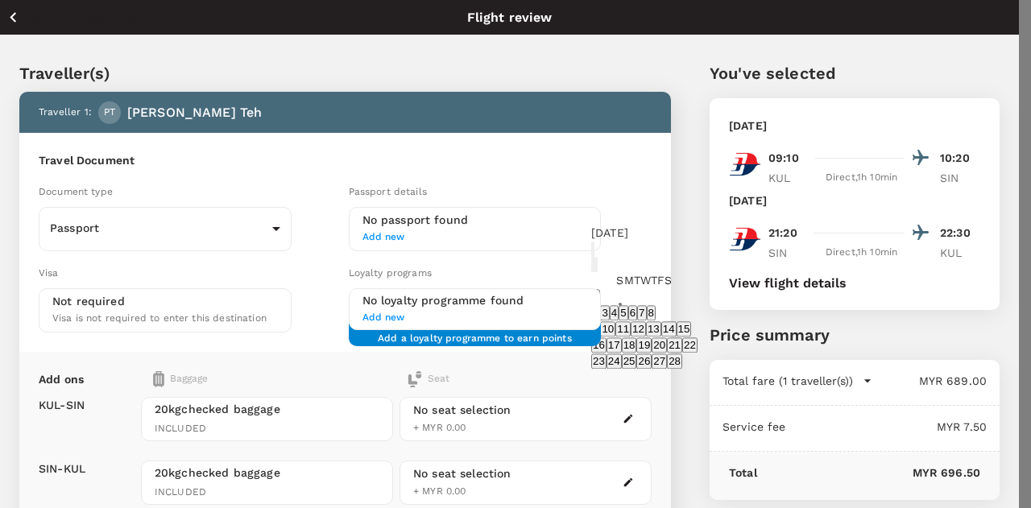
click at [622, 337] on button "17" at bounding box center [614, 344] width 15 height 15
type input "[DATE]"
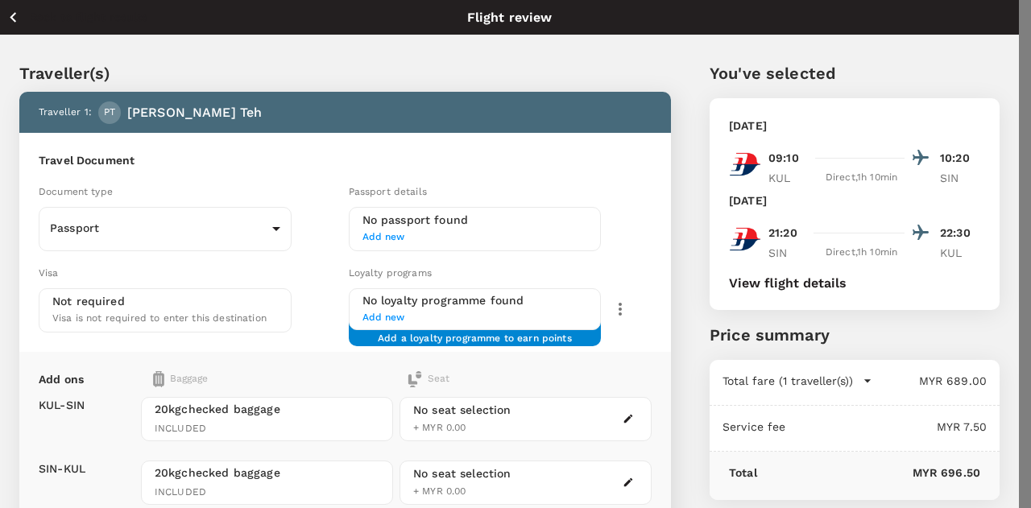
scroll to position [161, 0]
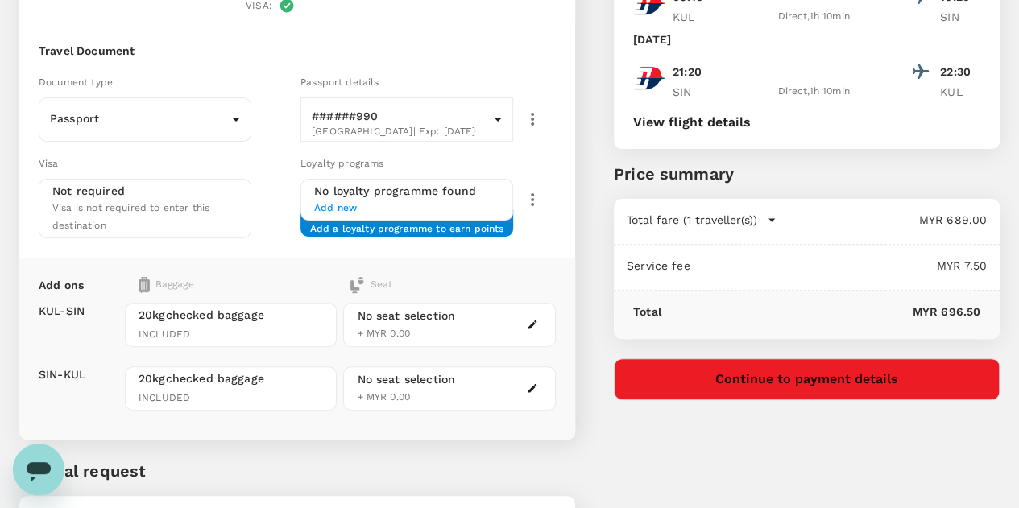
click at [391, 201] on span "Add new" at bounding box center [406, 209] width 185 height 16
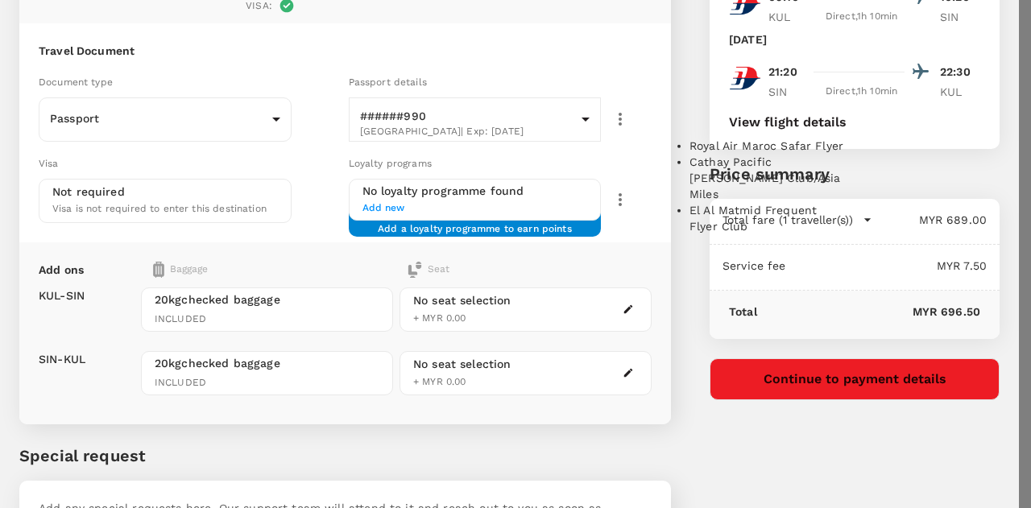
type input "m"
type input "e"
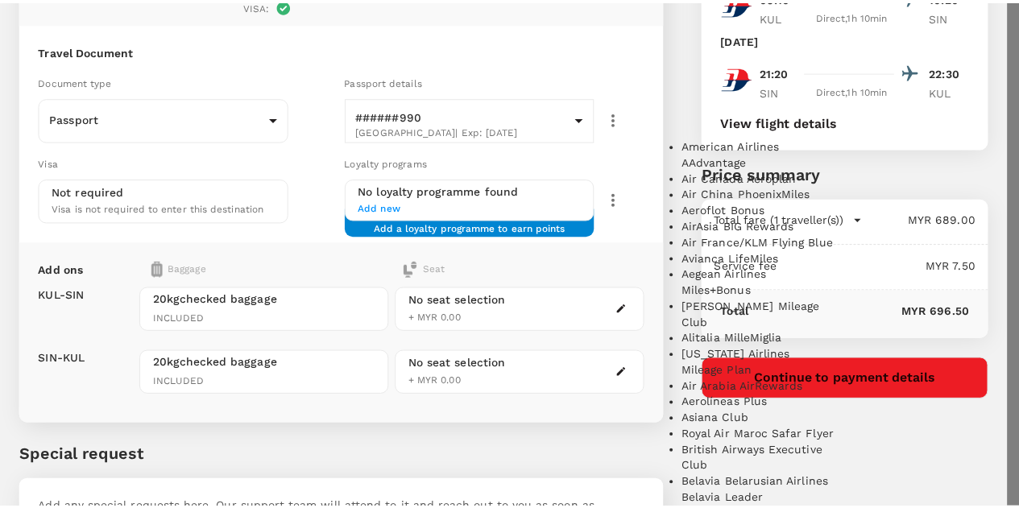
scroll to position [1582, 0]
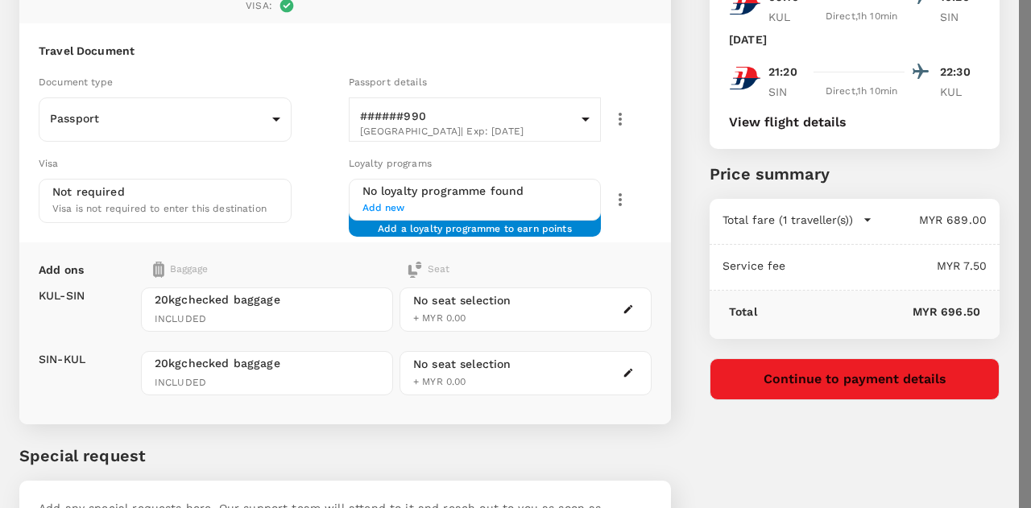
click at [830, 204] on div at bounding box center [515, 254] width 1031 height 508
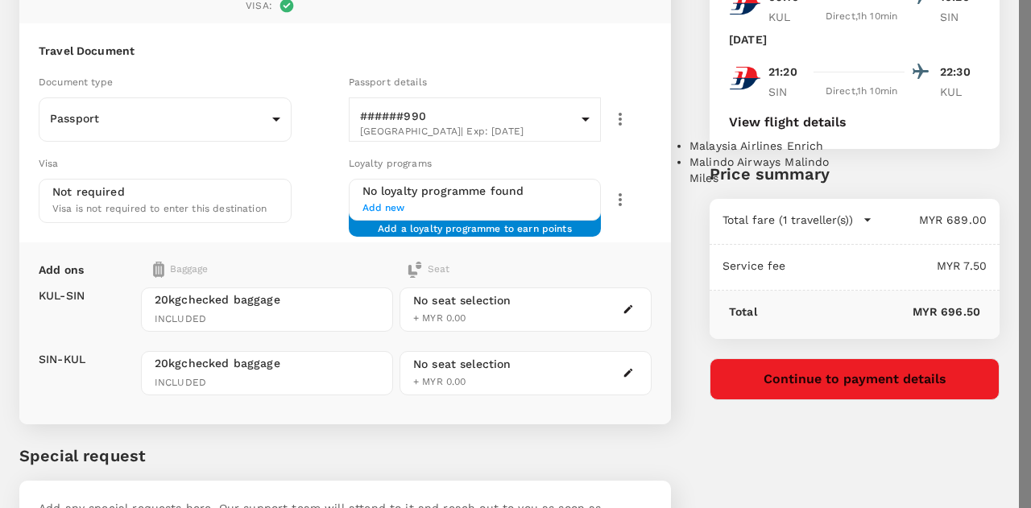
click at [775, 154] on p "Malaysia Airlines Enrich" at bounding box center [756, 146] width 135 height 16
type input "Malaysia Airlines Enrich"
type input "MH341748945"
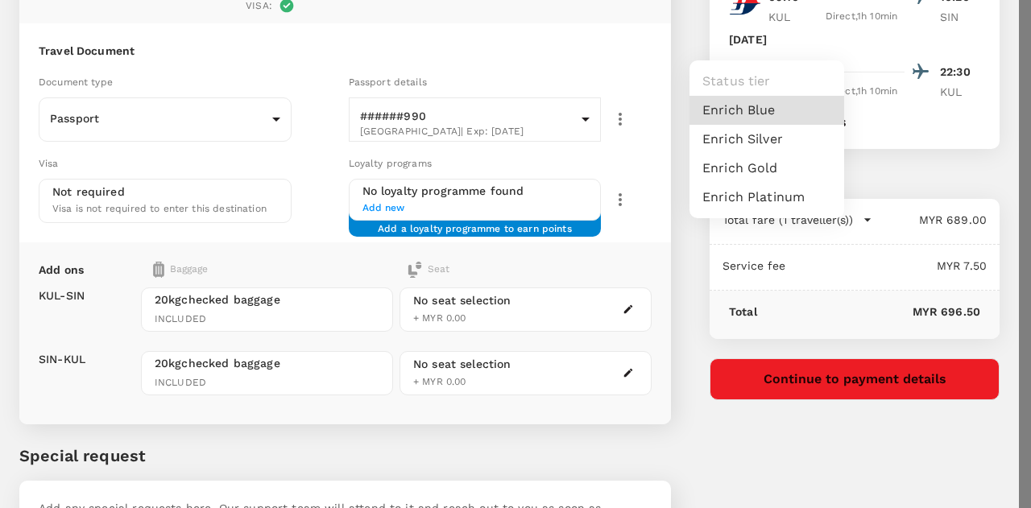
click at [769, 125] on li "Enrich Blue" at bounding box center [766, 110] width 155 height 29
type input "1"
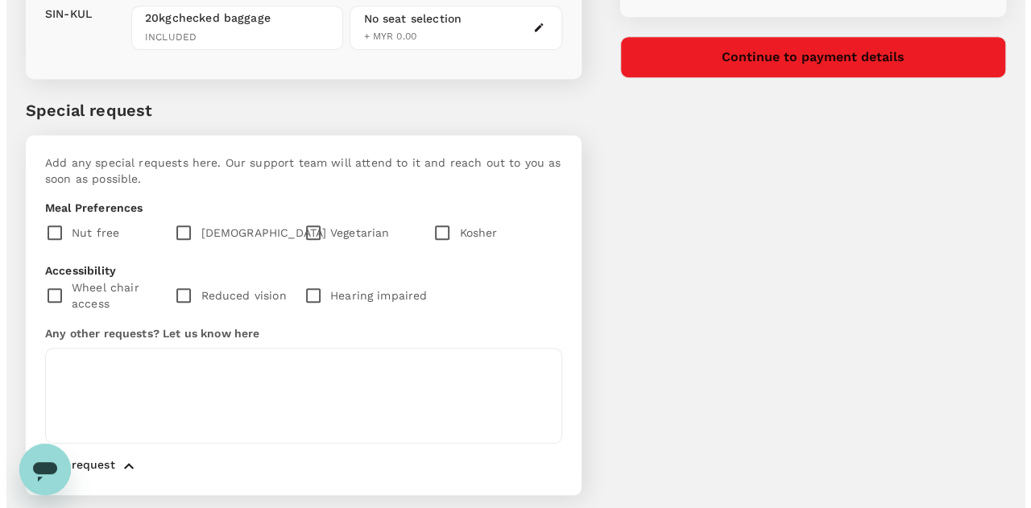
scroll to position [242, 0]
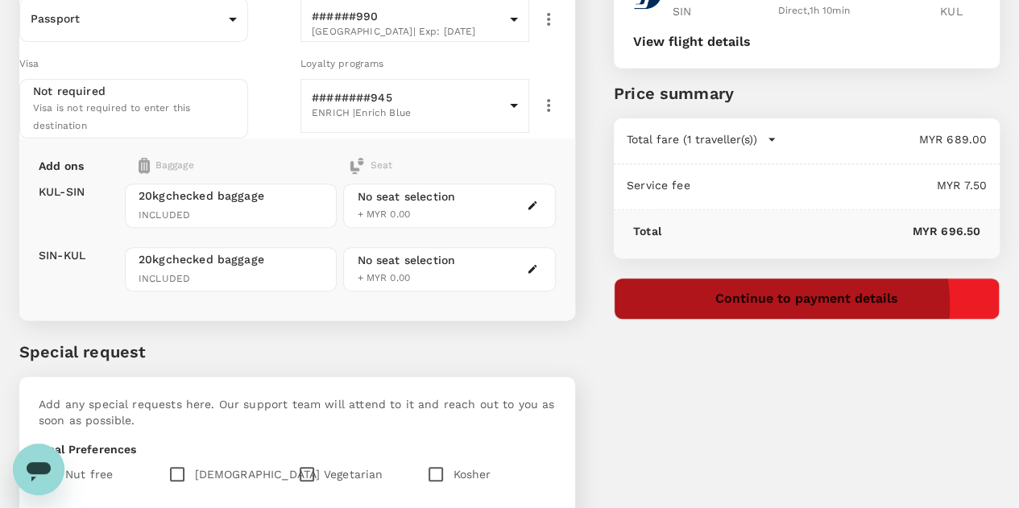
click at [876, 304] on button "Continue to payment details" at bounding box center [807, 299] width 386 height 42
